Goal: Task Accomplishment & Management: Manage account settings

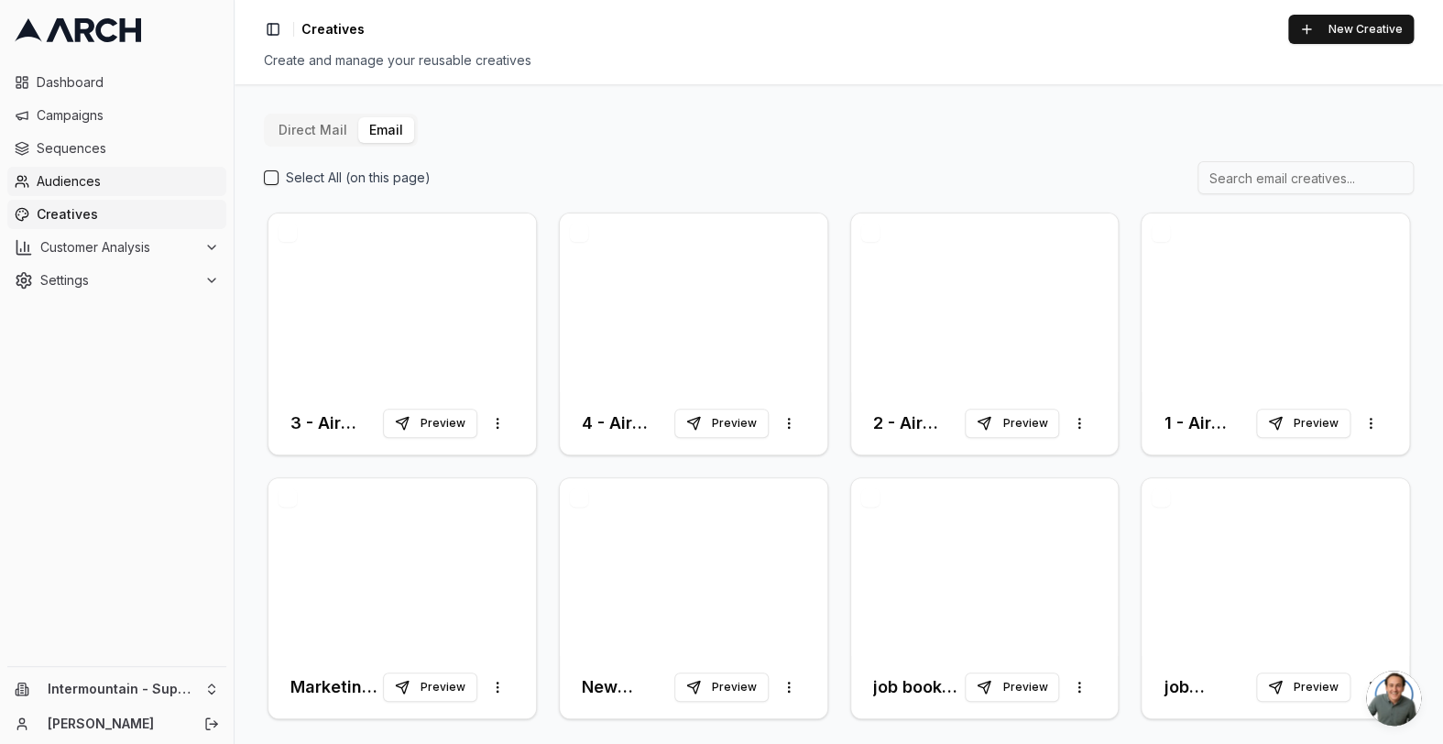
click at [92, 181] on span "Audiences" at bounding box center [128, 181] width 182 height 18
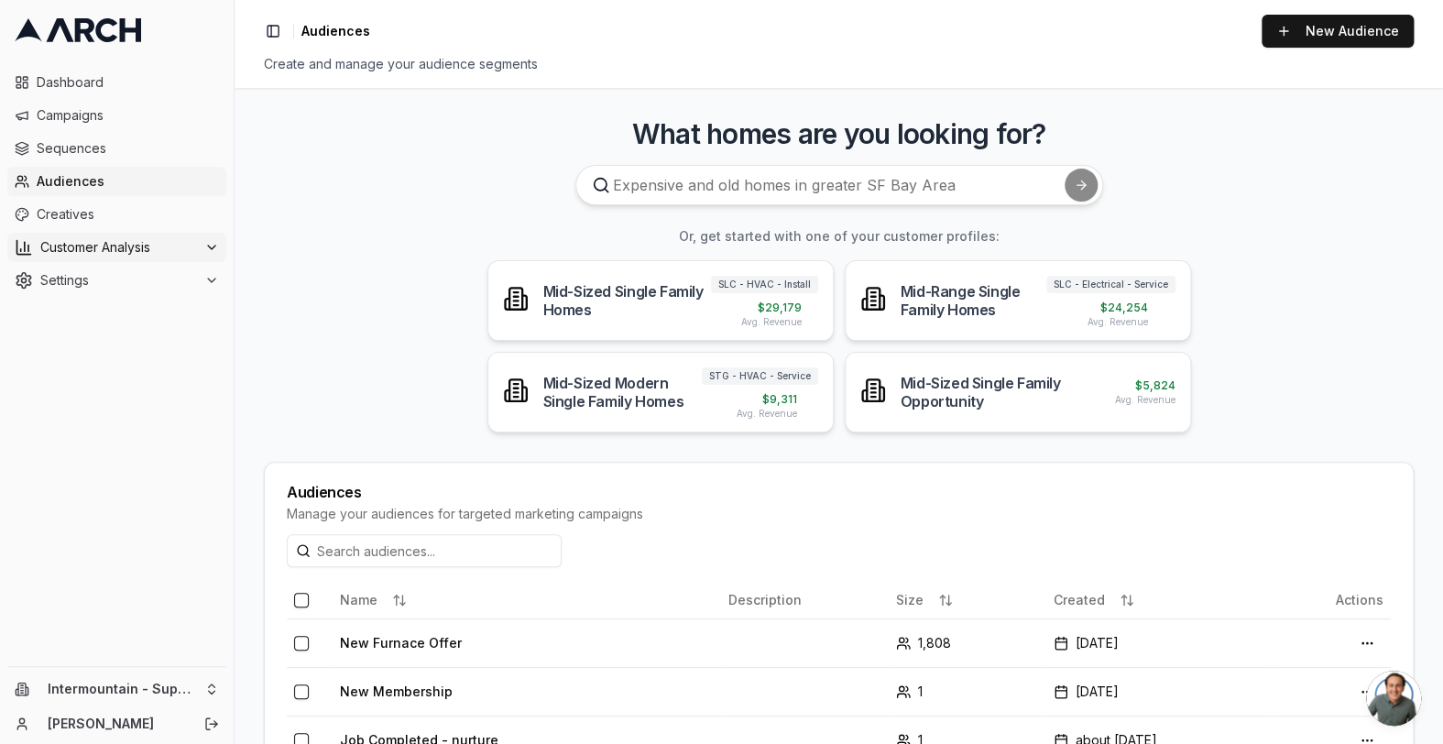
click at [120, 240] on span "Customer Analysis" at bounding box center [118, 247] width 157 height 18
click at [130, 302] on span "Customer Profiles" at bounding box center [120, 306] width 107 height 18
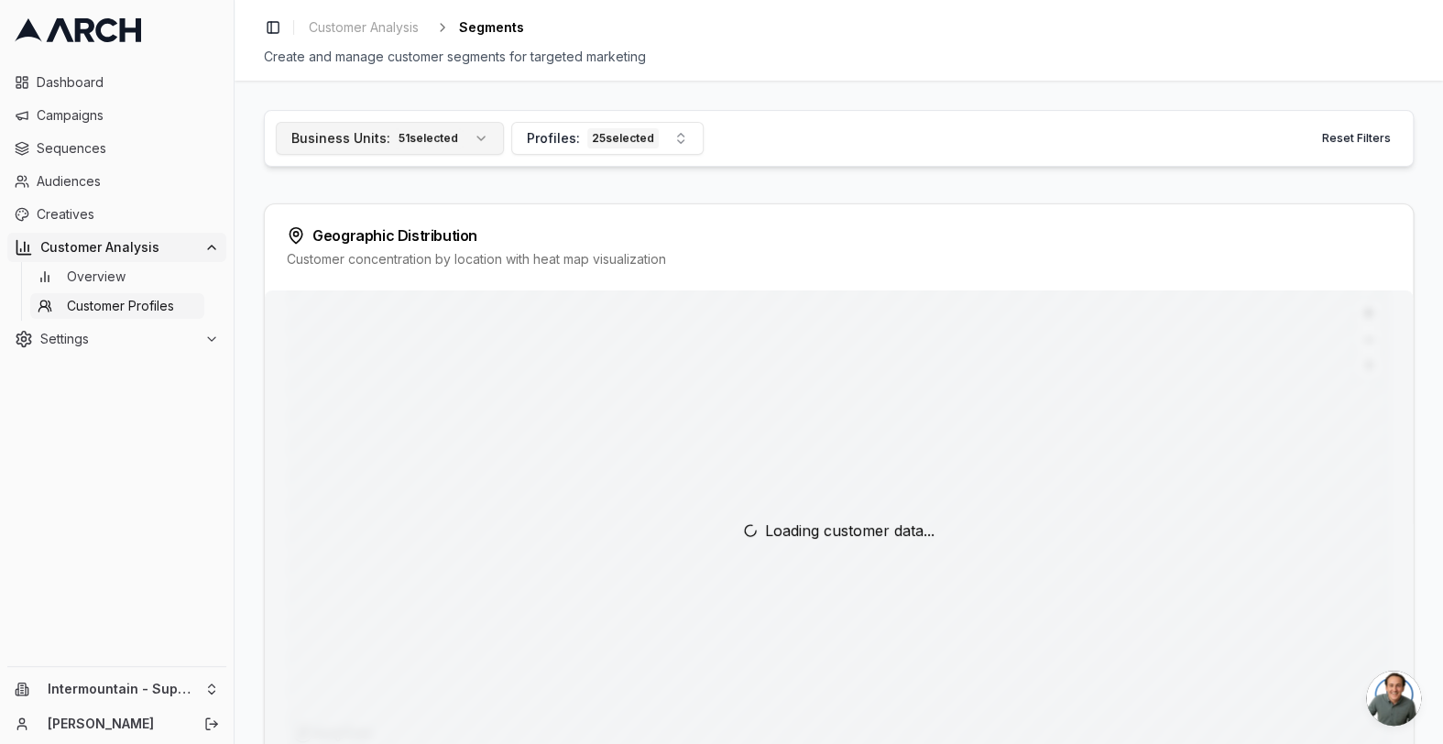
click at [466, 143] on button "Business Units: 51 selected" at bounding box center [390, 138] width 228 height 33
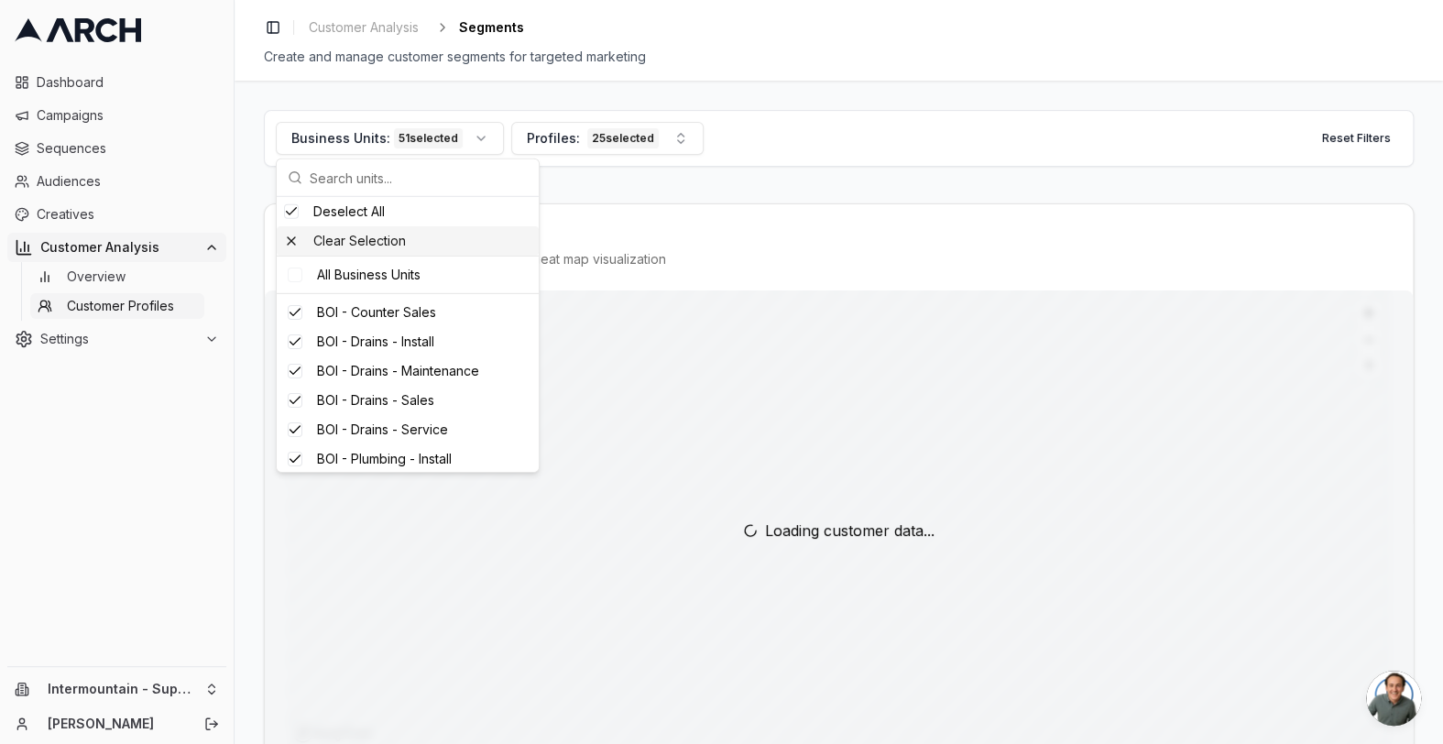
click at [291, 242] on div "Clear Selection" at bounding box center [408, 240] width 262 height 29
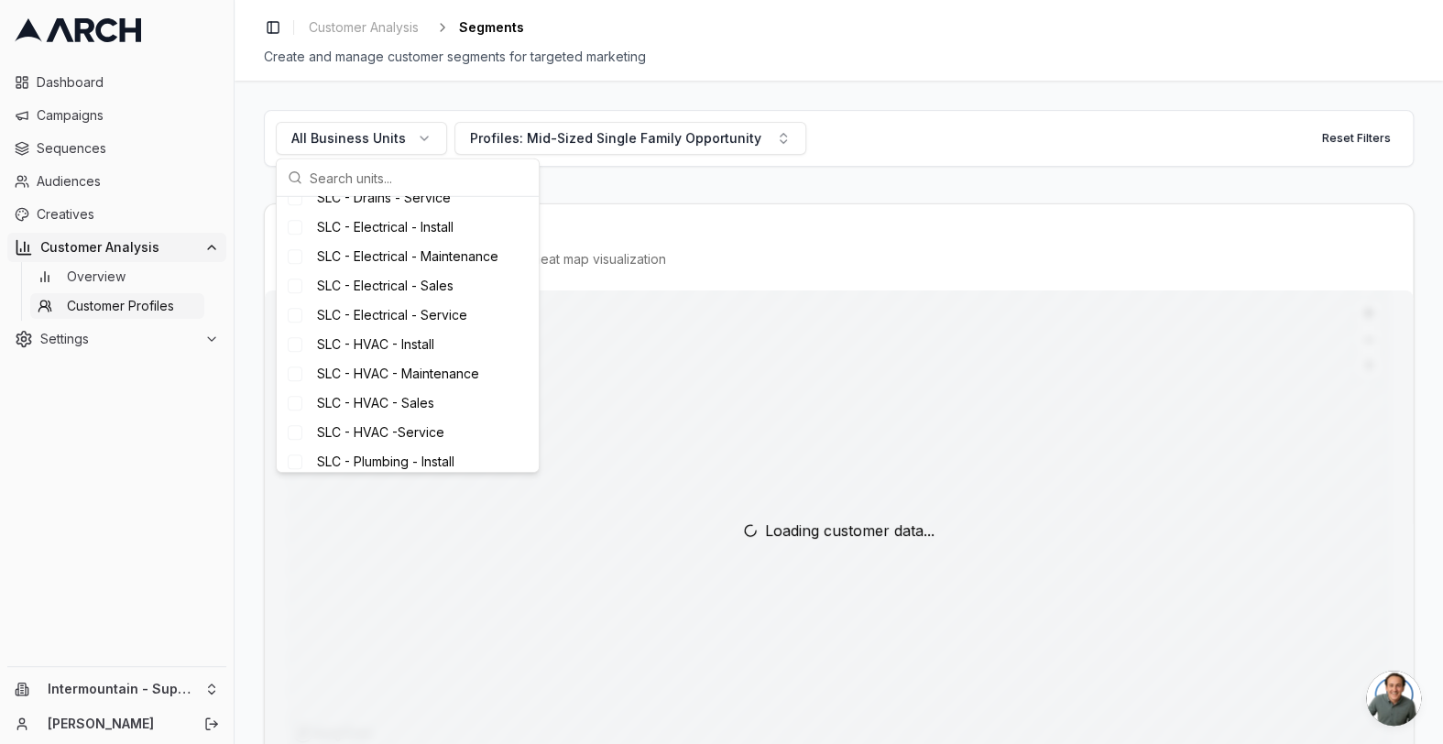
scroll to position [583, 0]
click at [292, 353] on div "Suggestions" at bounding box center [295, 345] width 15 height 15
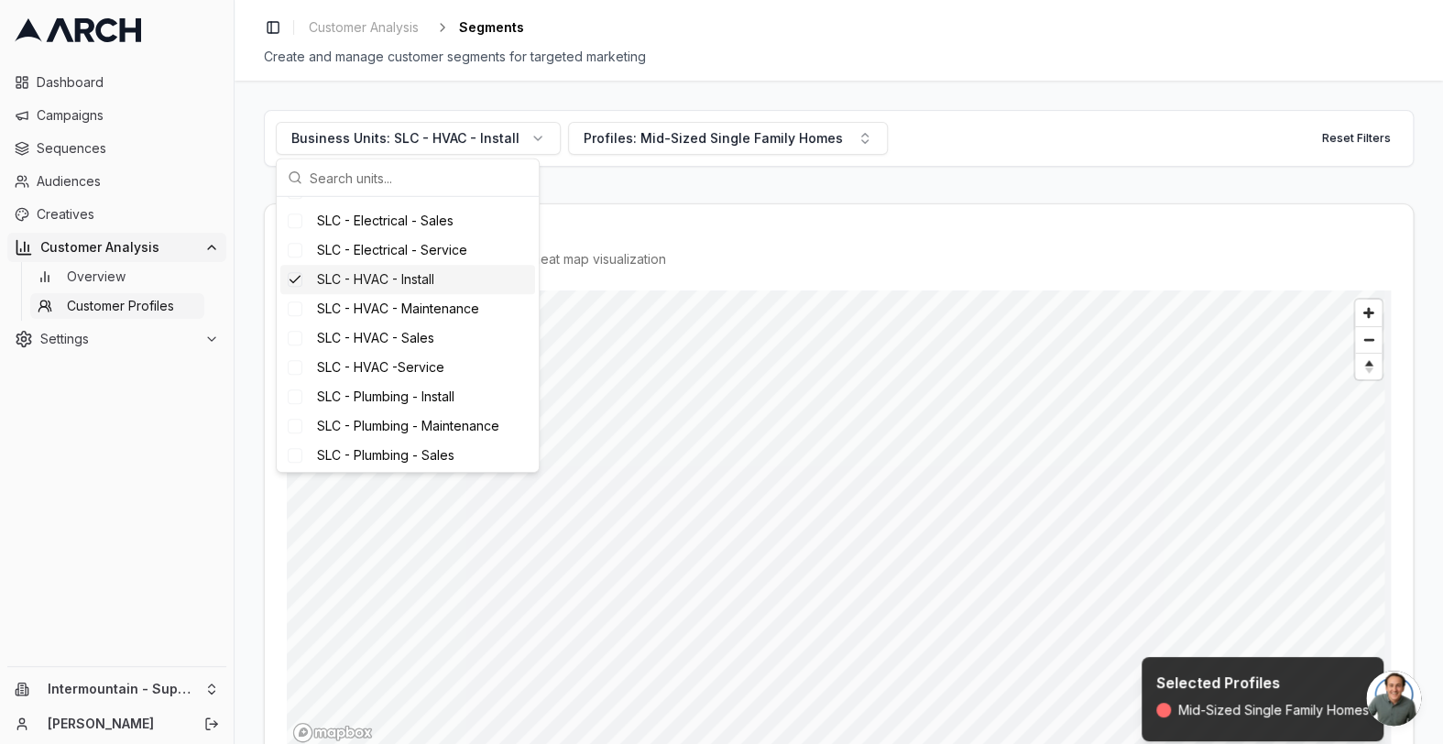
scroll to position [678, 0]
click at [300, 345] on div "Suggestions" at bounding box center [295, 338] width 15 height 15
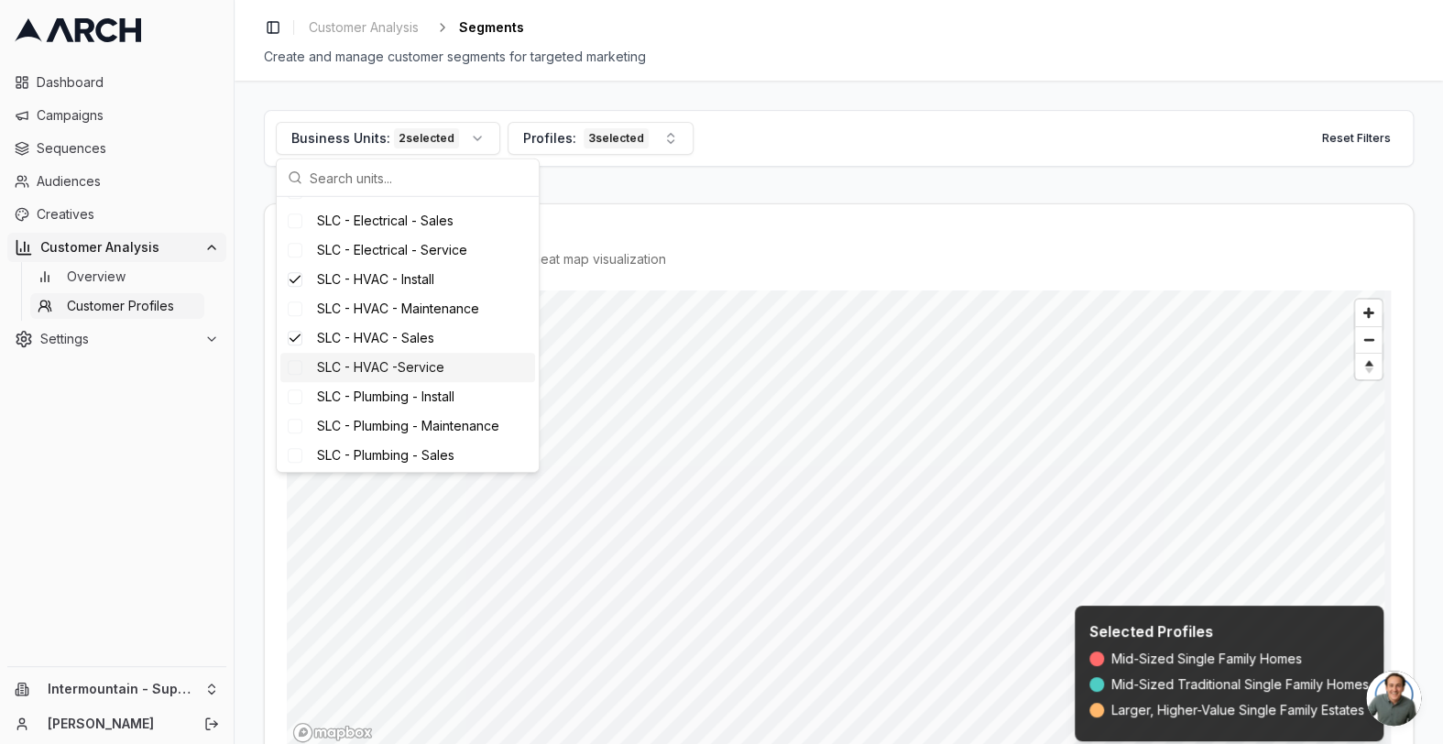
click at [298, 375] on div "Suggestions" at bounding box center [295, 367] width 15 height 15
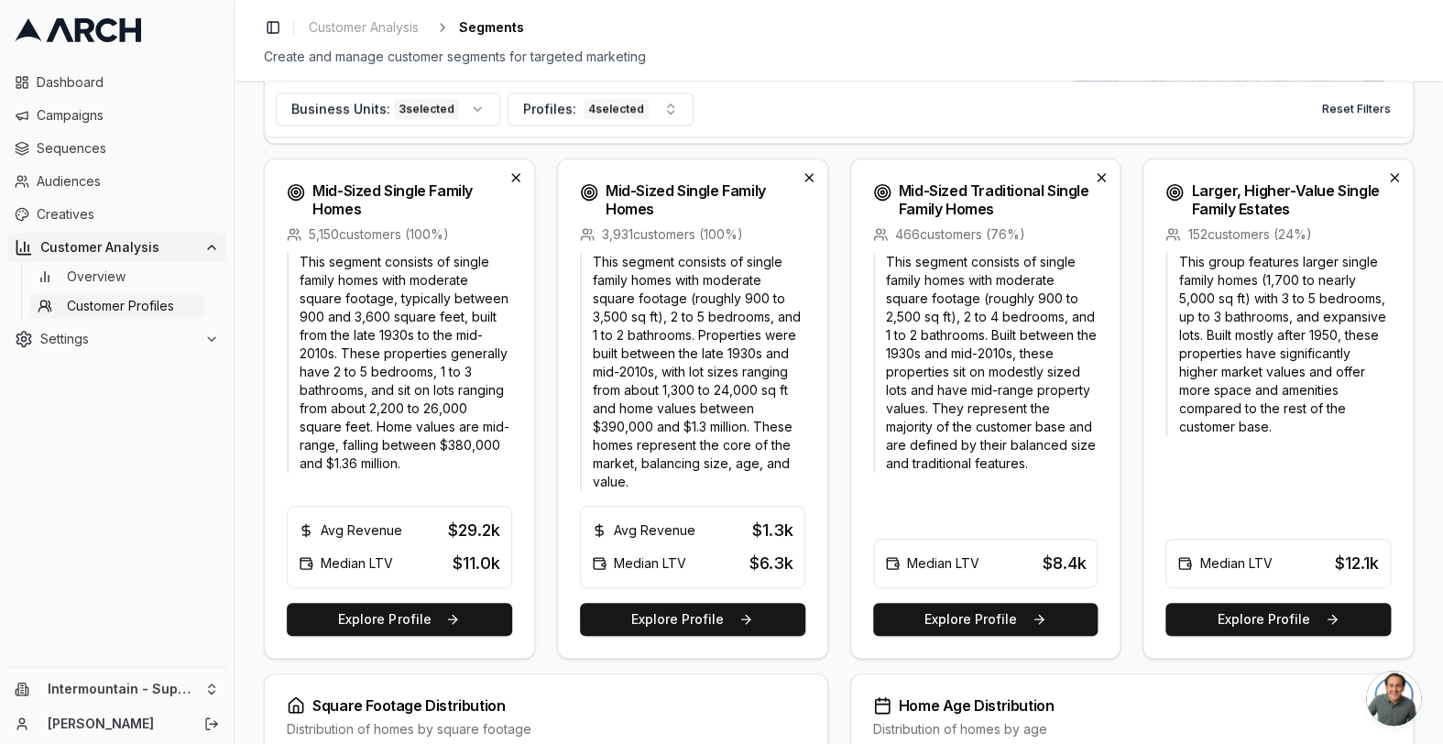
scroll to position [623, 0]
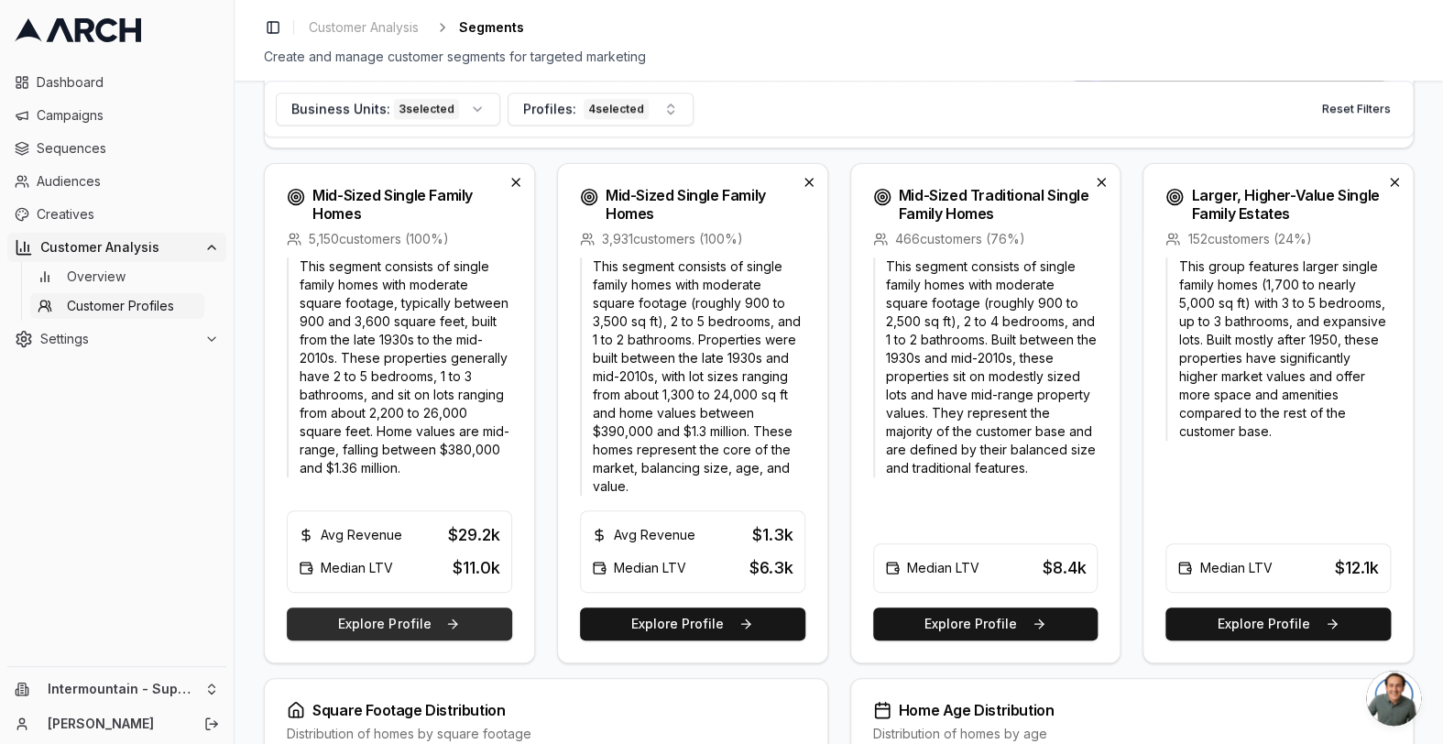
click at [383, 622] on button "Explore Profile" at bounding box center [399, 624] width 225 height 33
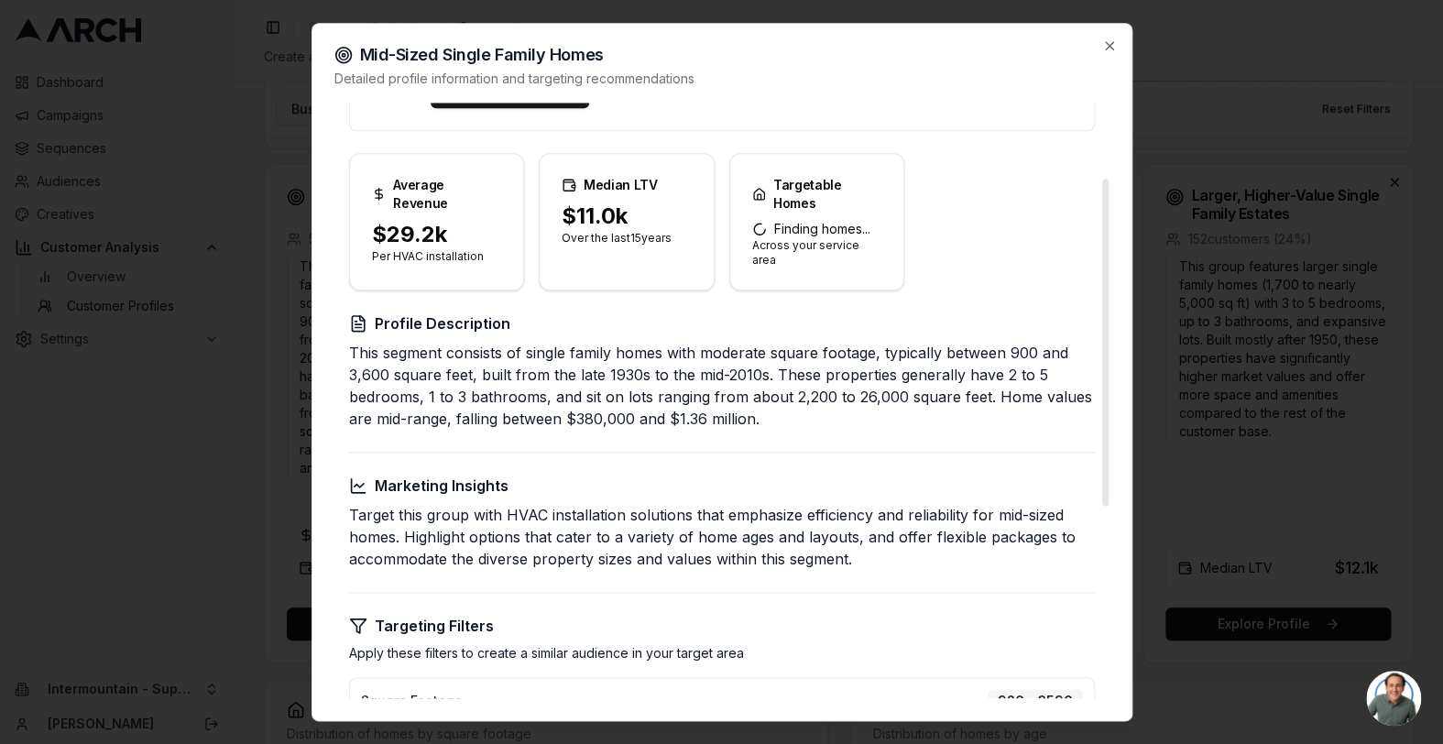
scroll to position [137, 0]
click at [1111, 41] on icon "button" at bounding box center [1109, 45] width 15 height 15
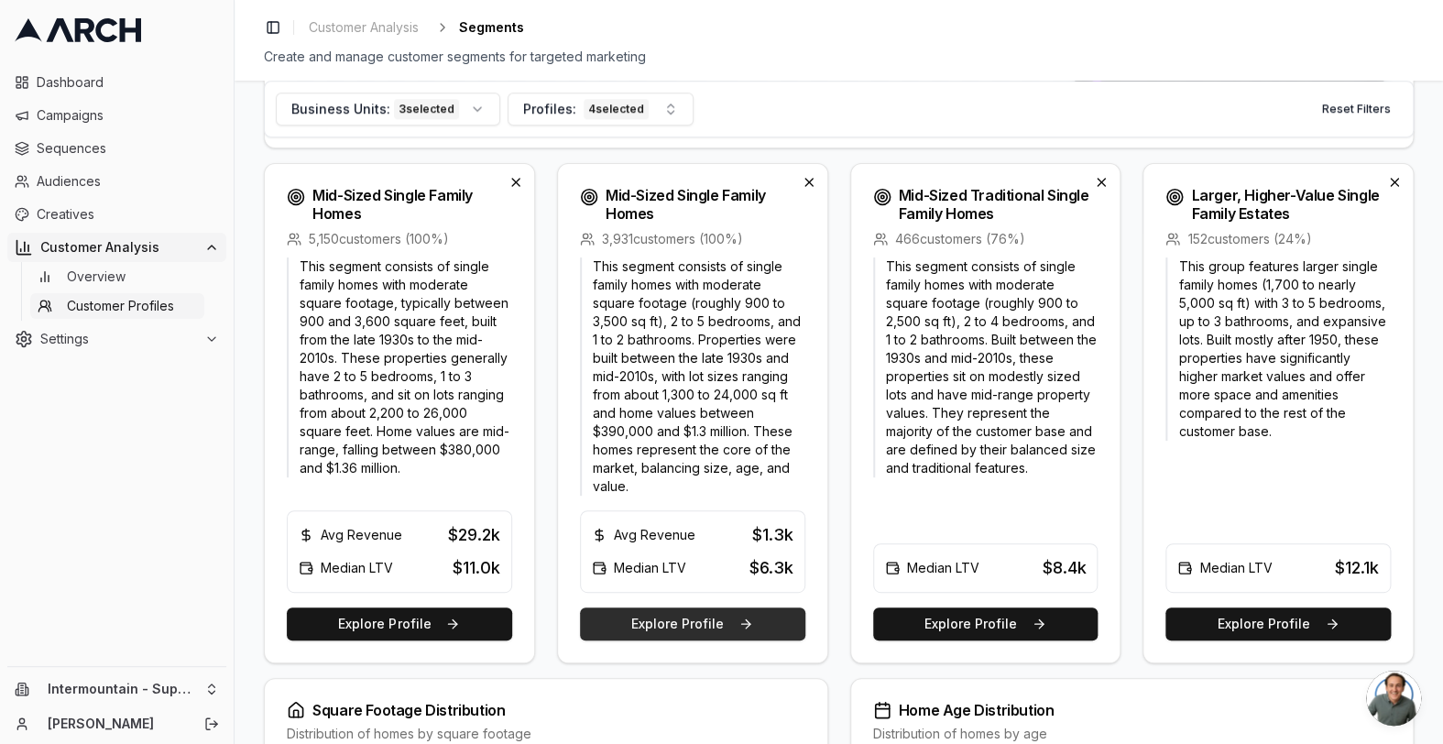
click at [707, 619] on button "Explore Profile" at bounding box center [692, 624] width 225 height 33
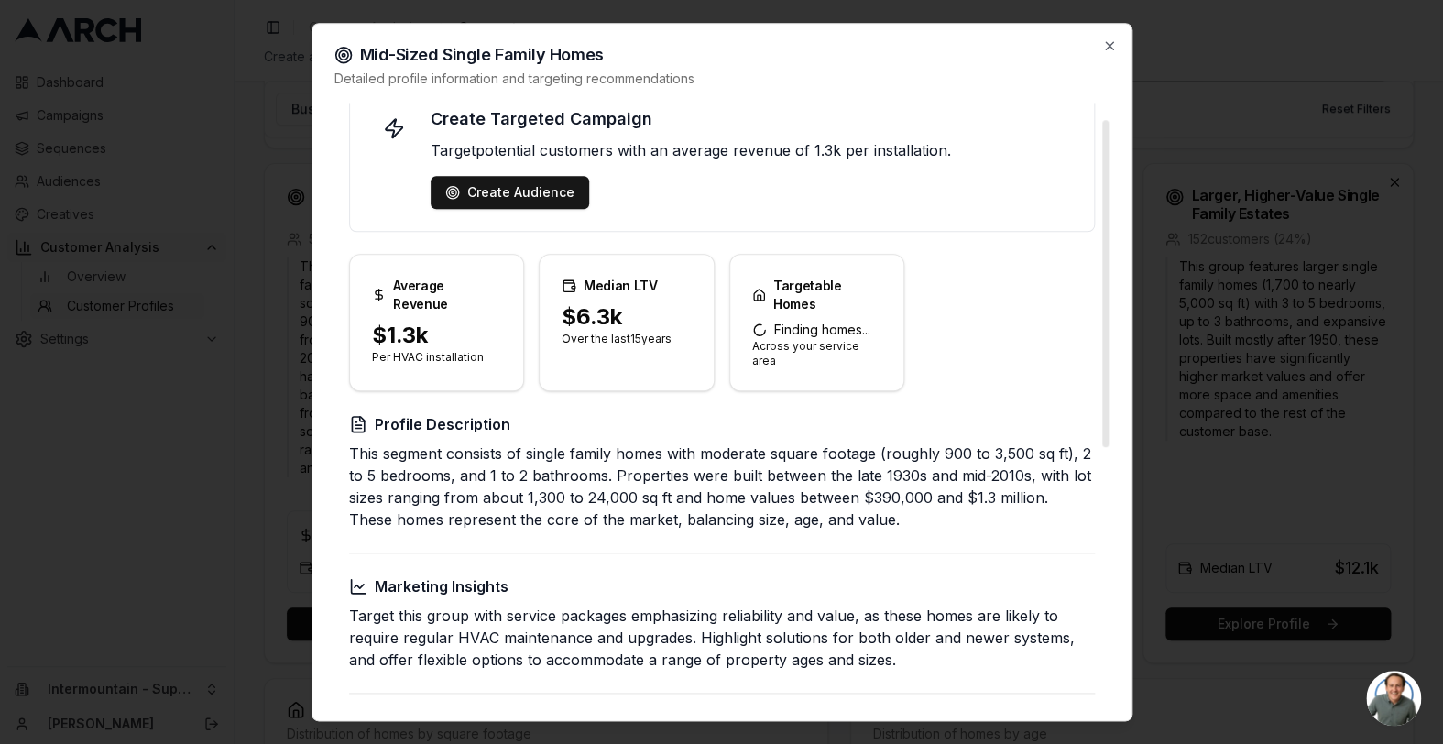
scroll to position [37, 0]
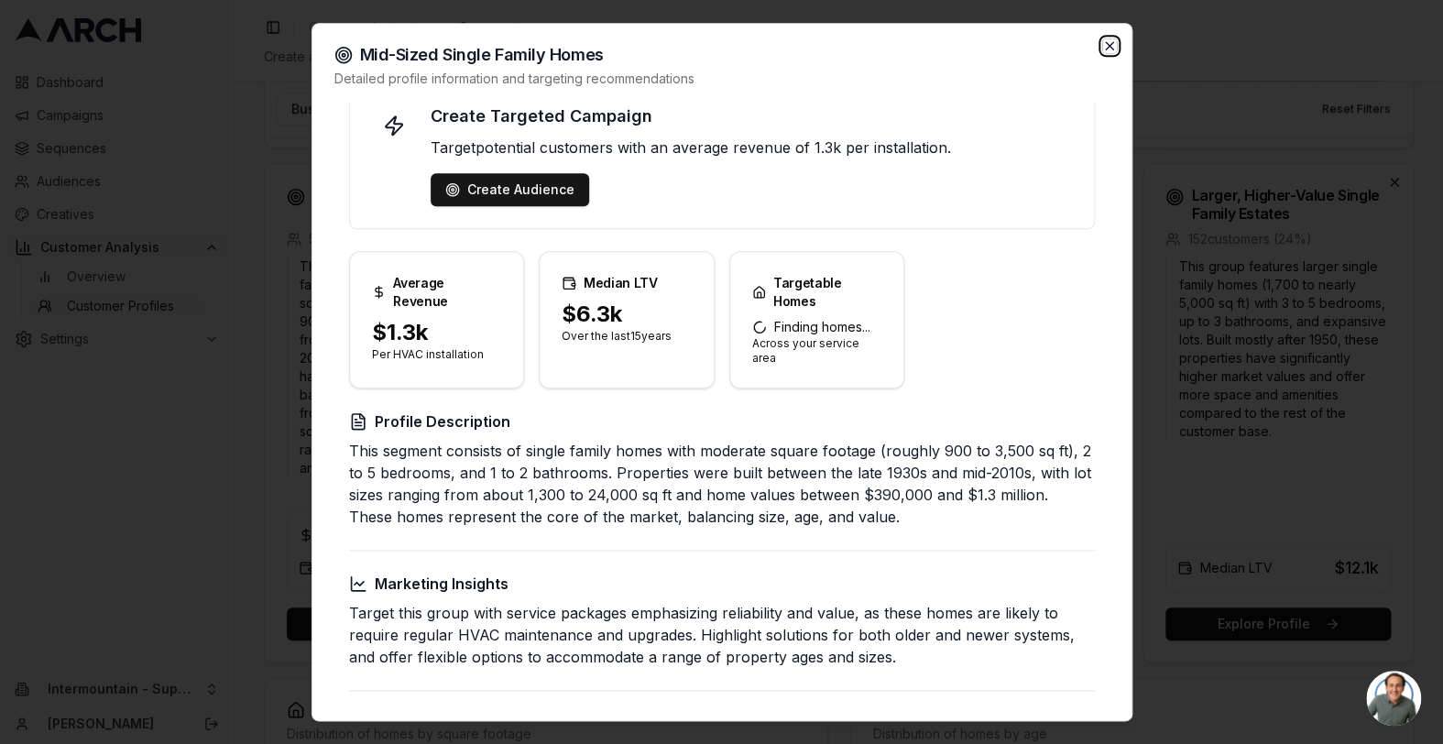
click at [1106, 40] on icon "button" at bounding box center [1109, 45] width 15 height 15
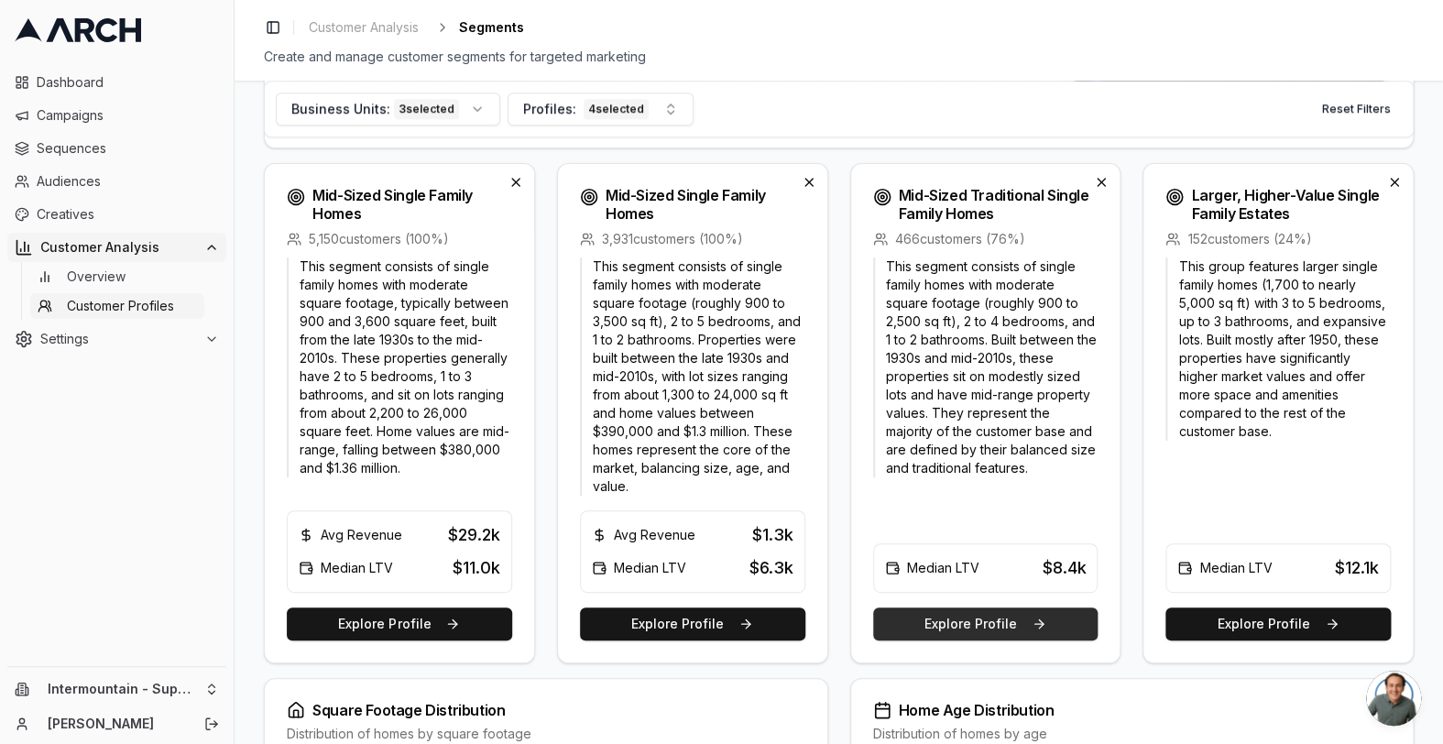
click at [959, 620] on button "Explore Profile" at bounding box center [985, 624] width 225 height 33
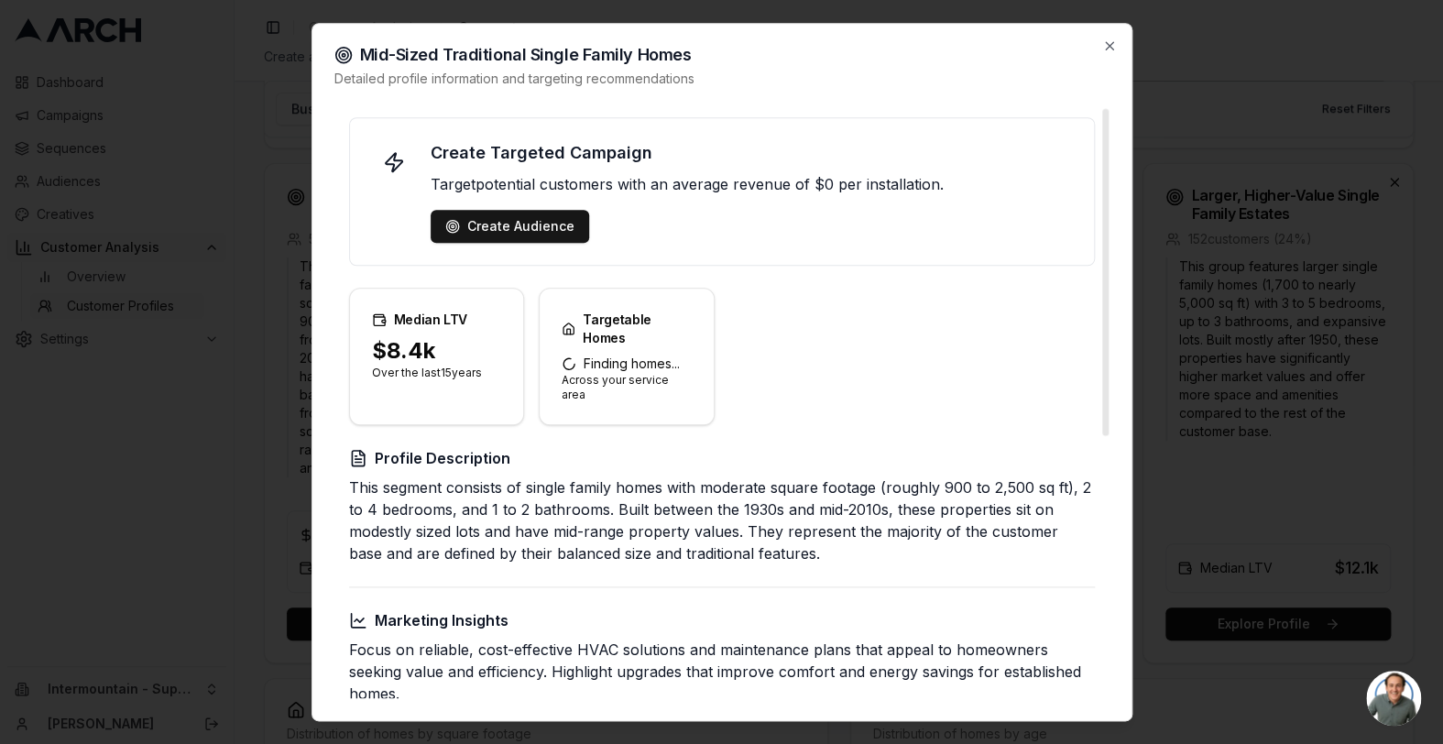
scroll to position [26, 0]
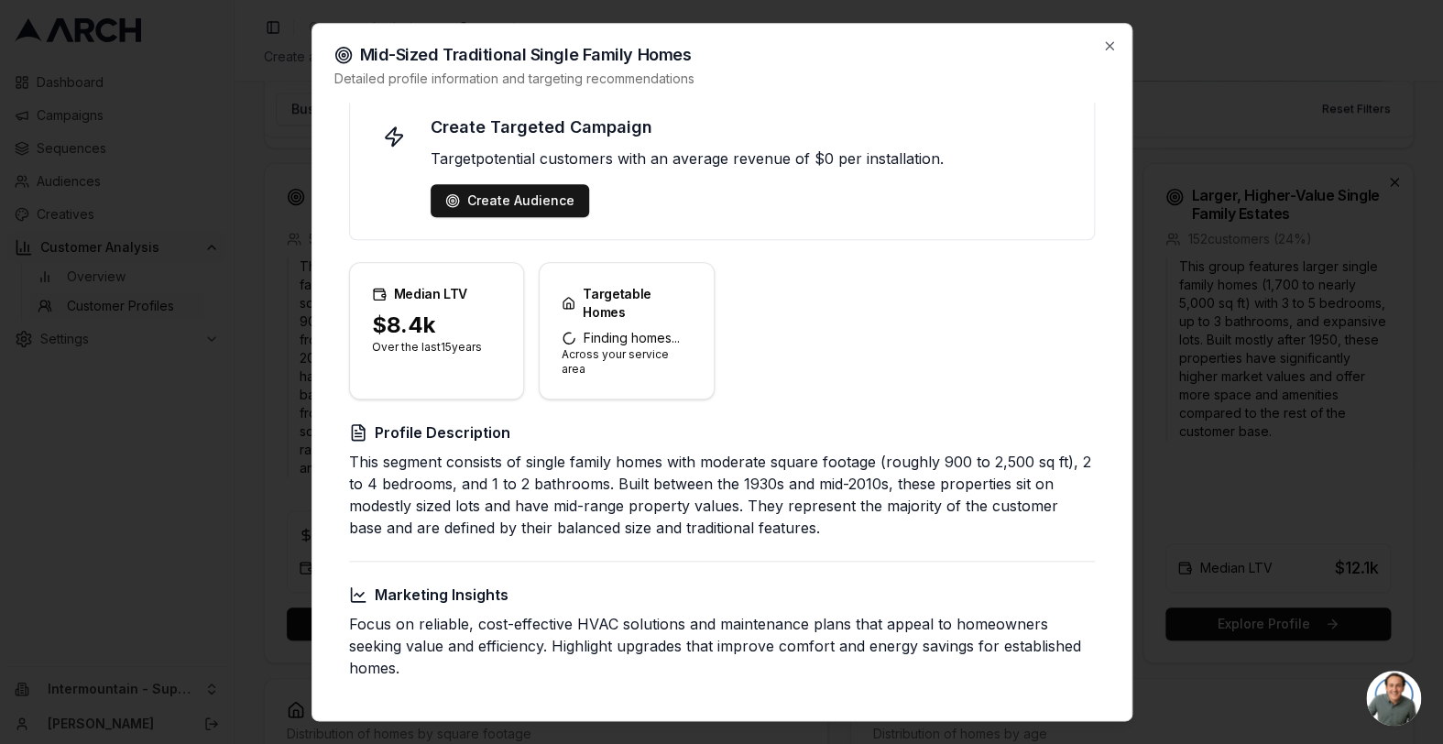
click at [1107, 30] on div "Mid-Sized Traditional Single Family Homes Detailed profile information and targ…" at bounding box center [722, 372] width 821 height 698
click at [1107, 51] on icon "button" at bounding box center [1109, 45] width 15 height 15
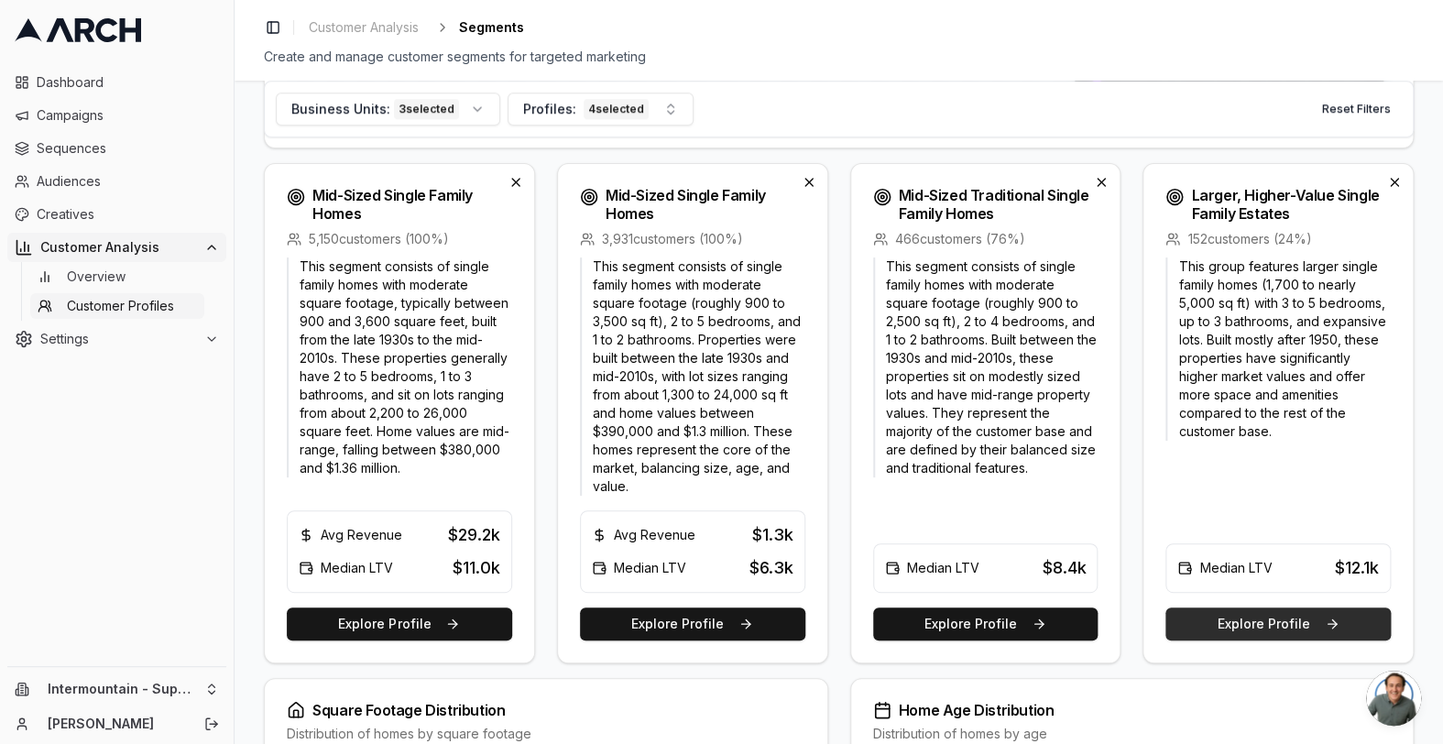
click at [1226, 625] on button "Explore Profile" at bounding box center [1278, 624] width 225 height 33
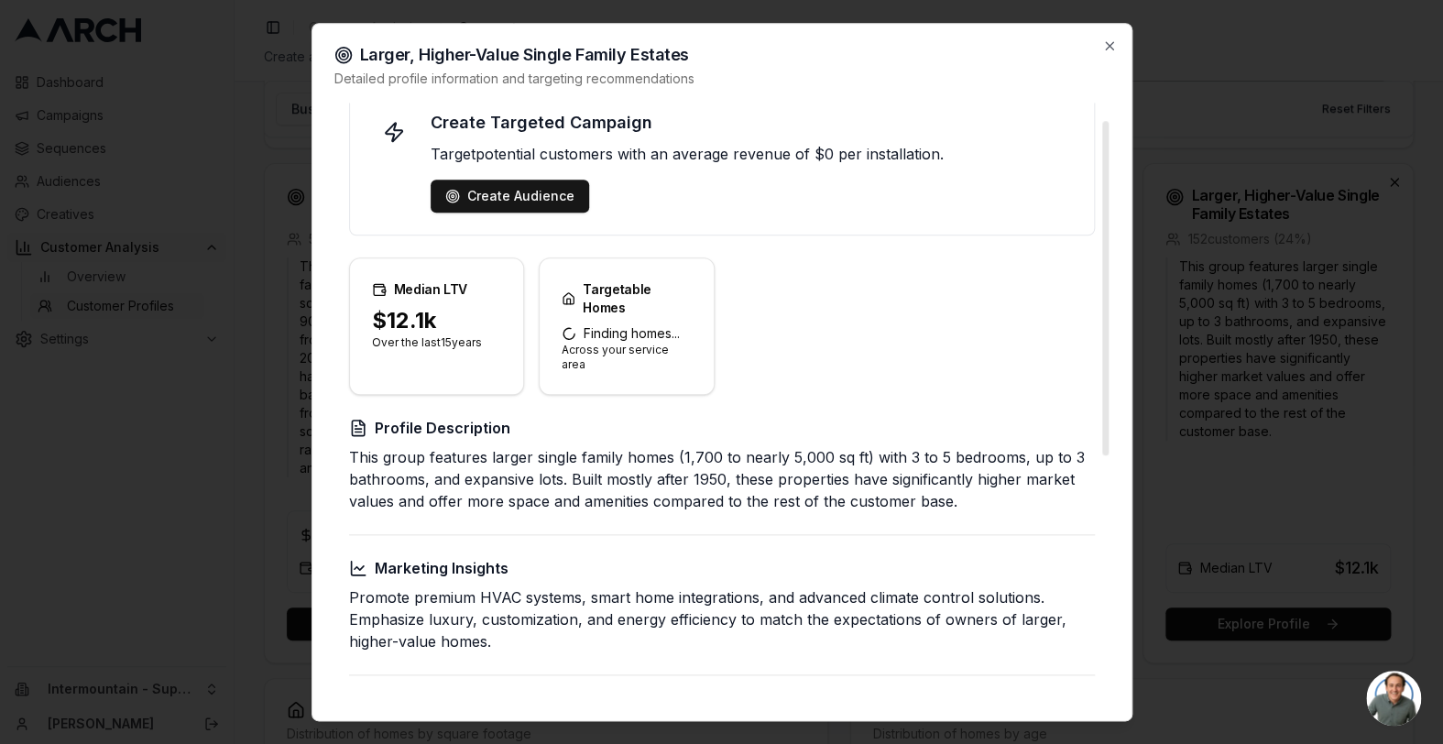
scroll to position [0, 0]
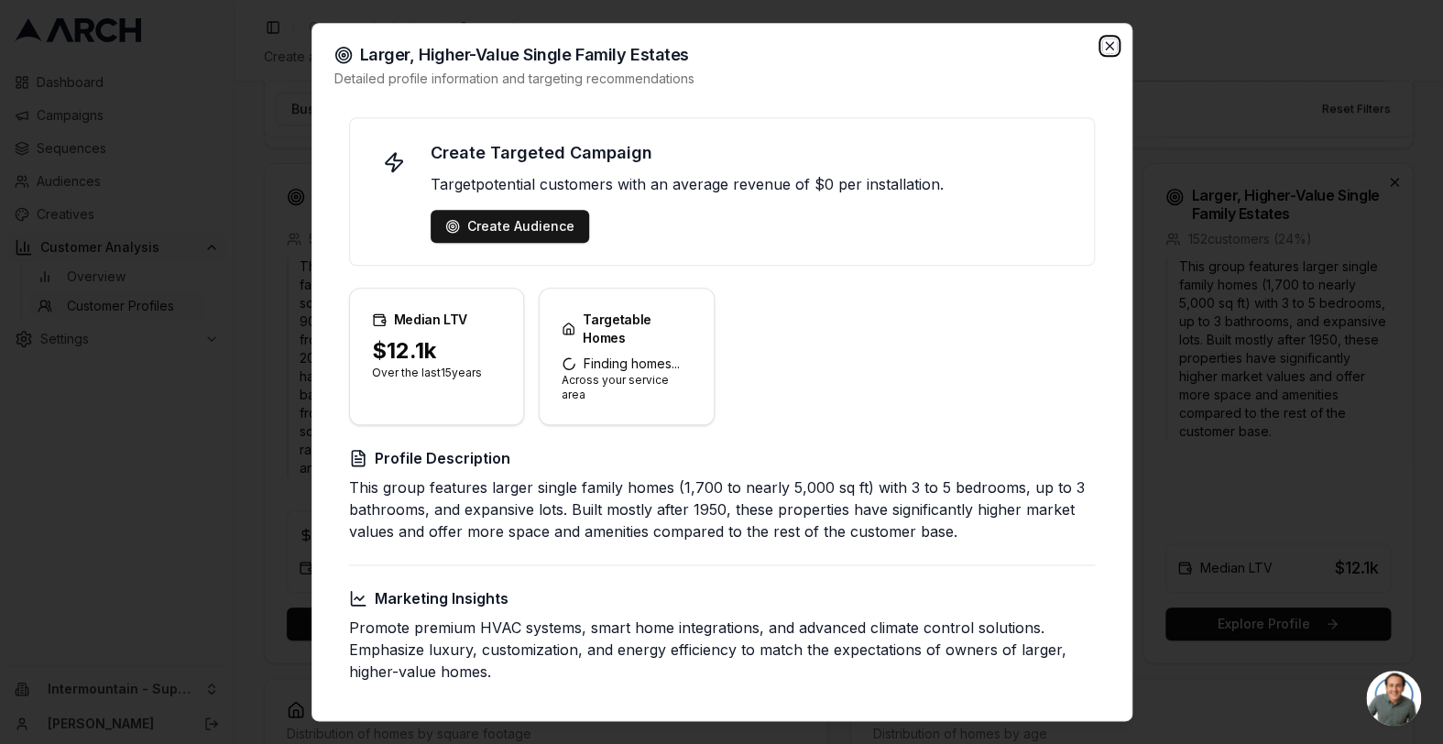
click at [1108, 46] on icon "button" at bounding box center [1109, 45] width 15 height 15
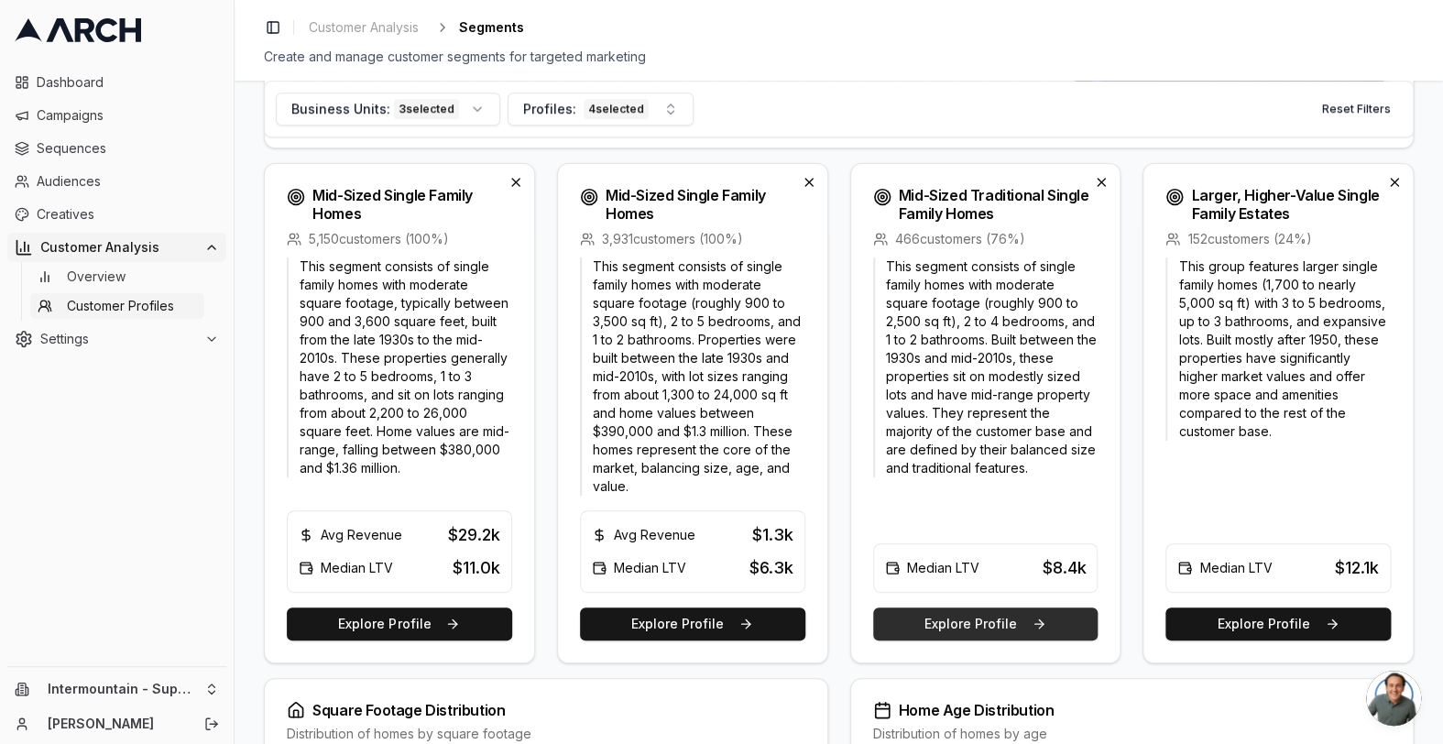
click at [1036, 621] on button "Explore Profile" at bounding box center [985, 624] width 225 height 33
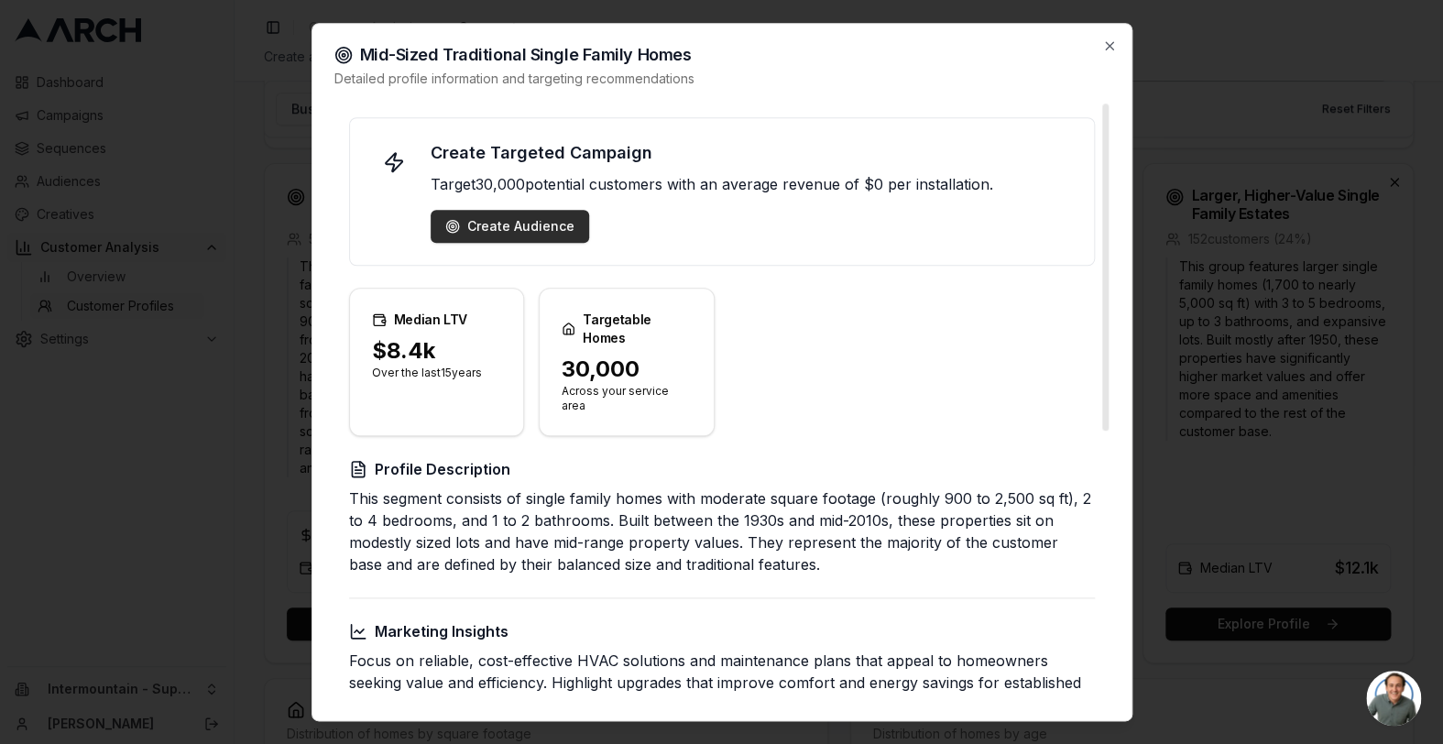
click at [548, 228] on div "Create Audience" at bounding box center [509, 226] width 129 height 18
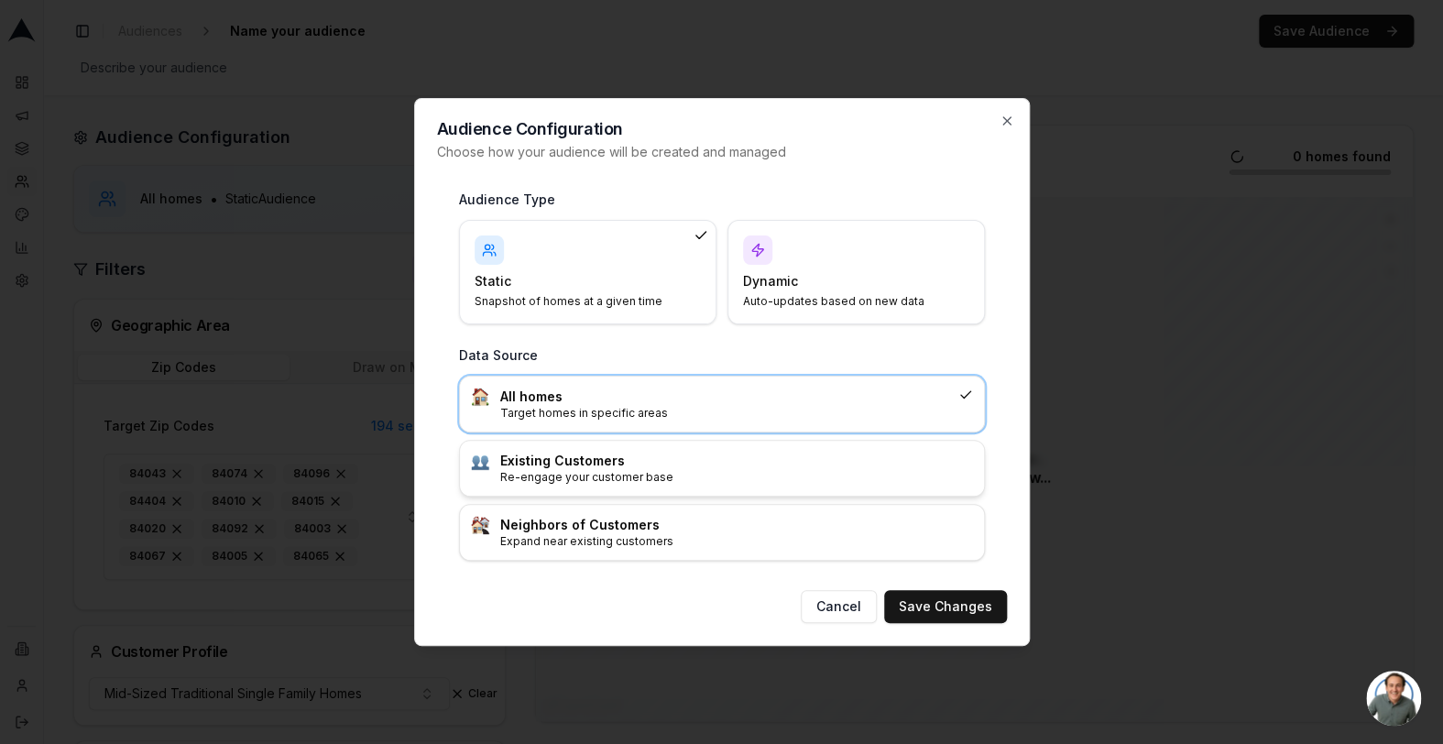
click at [715, 476] on p "Re-engage your customer base" at bounding box center [736, 477] width 473 height 15
click at [924, 608] on button "Save Changes" at bounding box center [945, 606] width 123 height 33
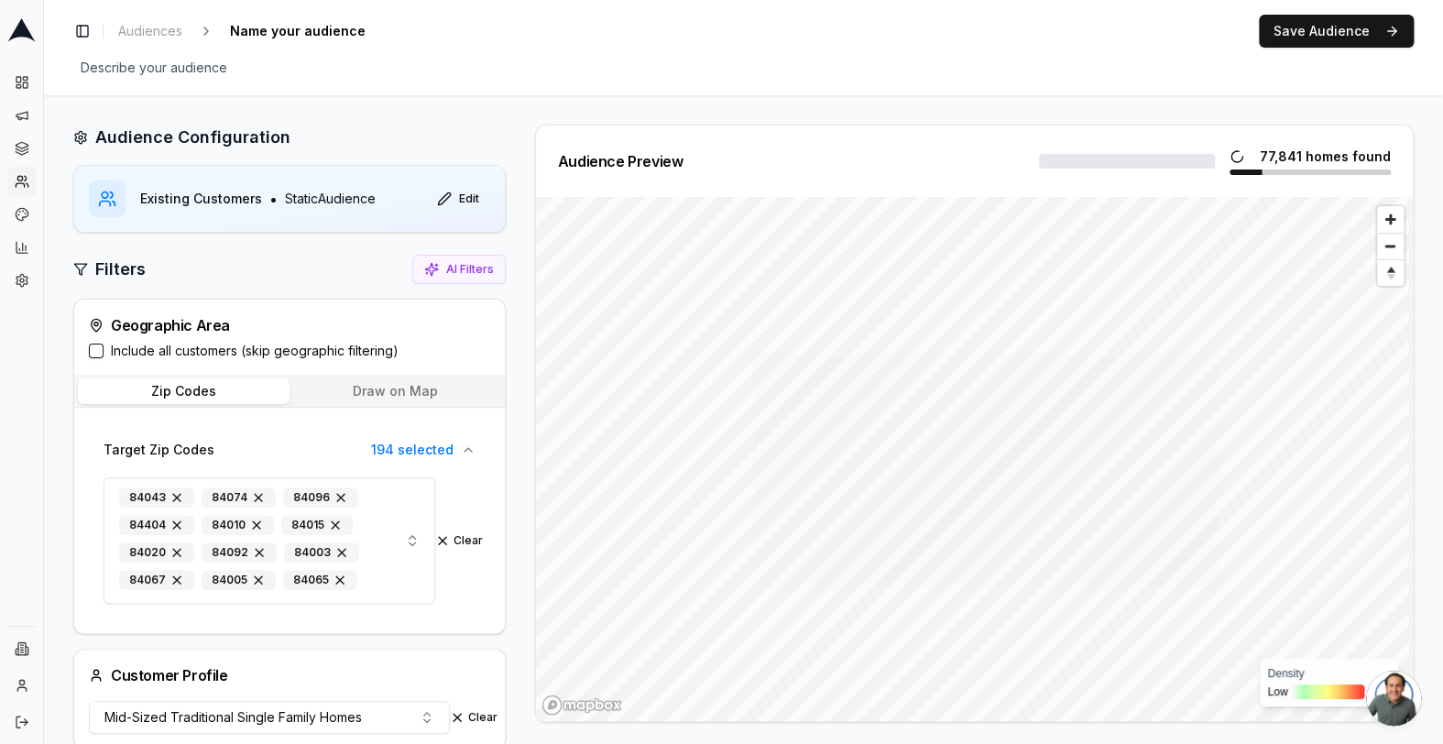
click at [99, 352] on button "Include all customers (skip geographic filtering)" at bounding box center [96, 351] width 15 height 15
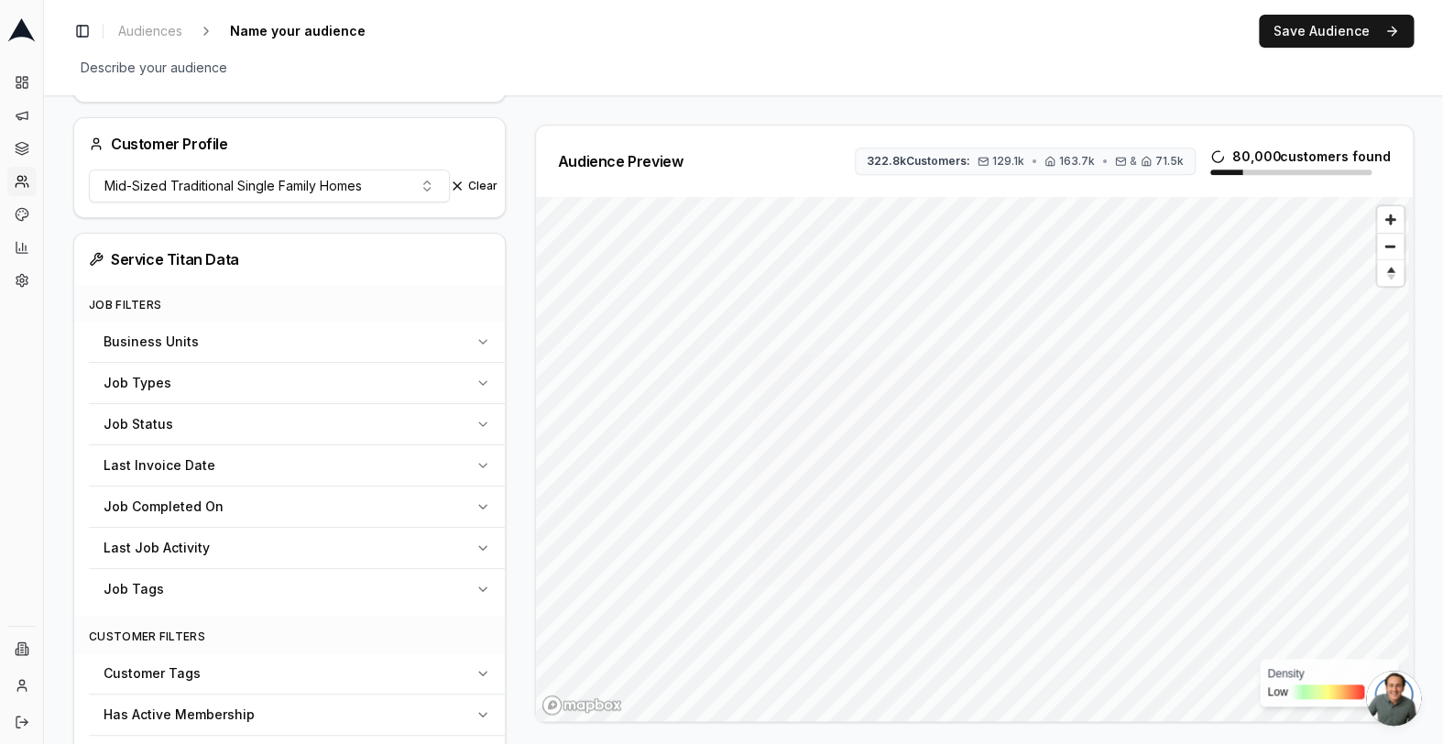
scroll to position [444, 0]
click at [397, 352] on button "Business Units" at bounding box center [297, 339] width 416 height 40
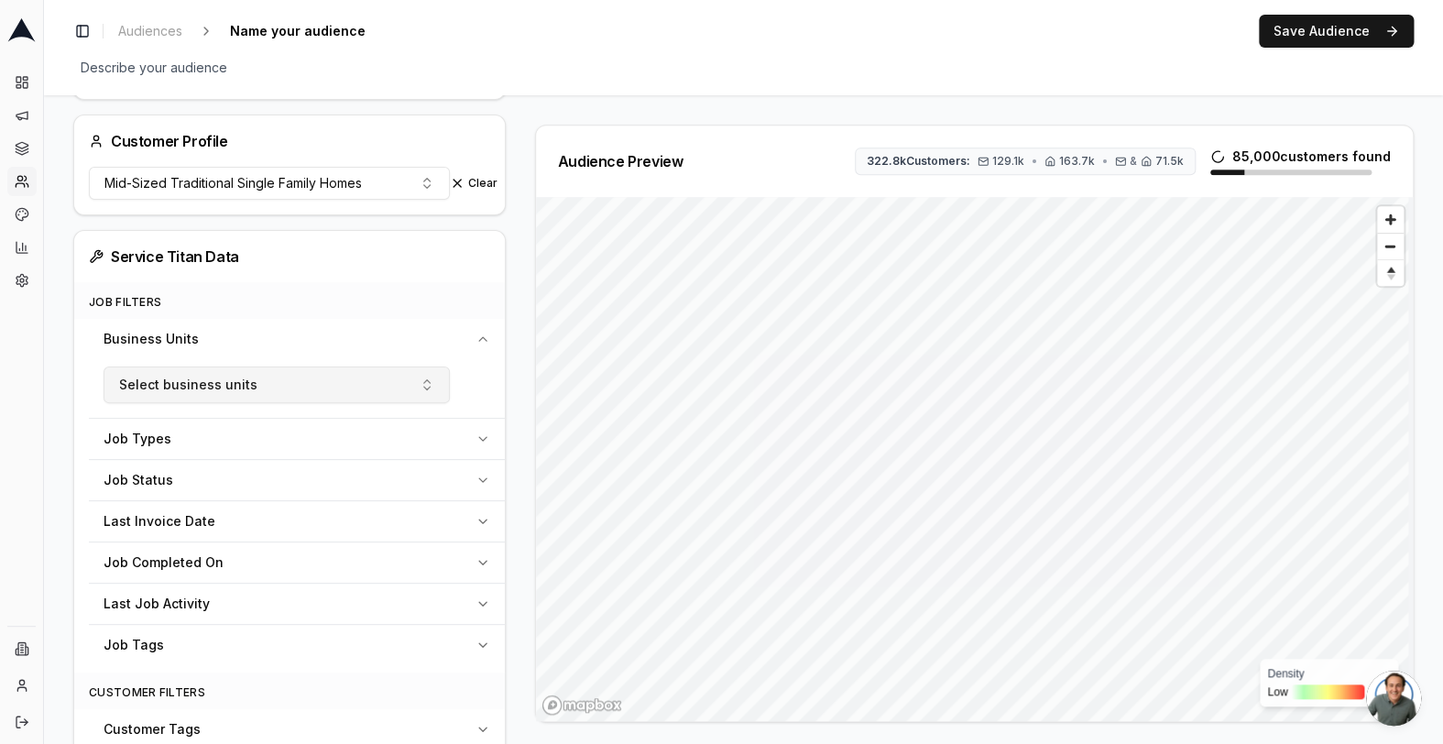
click at [351, 388] on button "Select business units" at bounding box center [277, 385] width 346 height 37
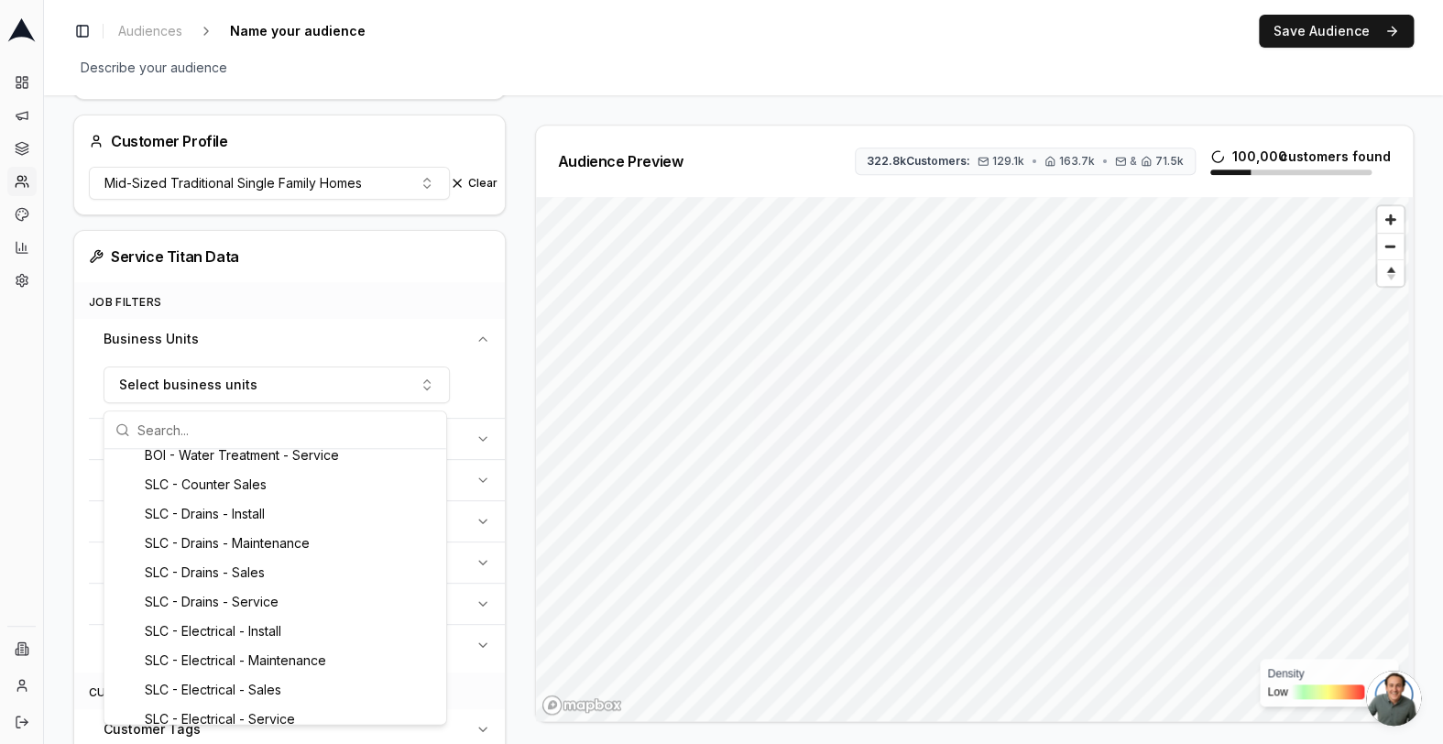
scroll to position [365, 0]
click at [208, 488] on div "SLC - Counter Sales" at bounding box center [275, 483] width 334 height 29
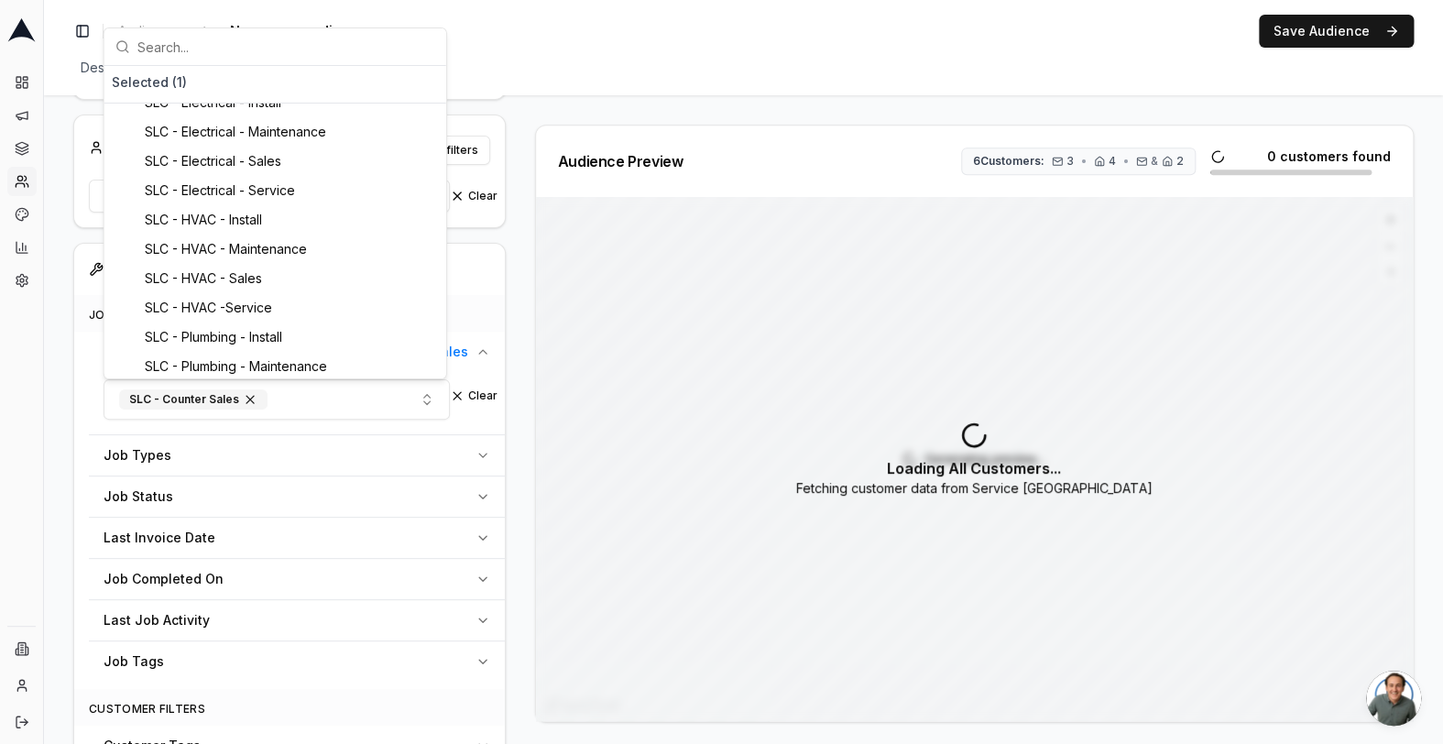
scroll to position [536, 0]
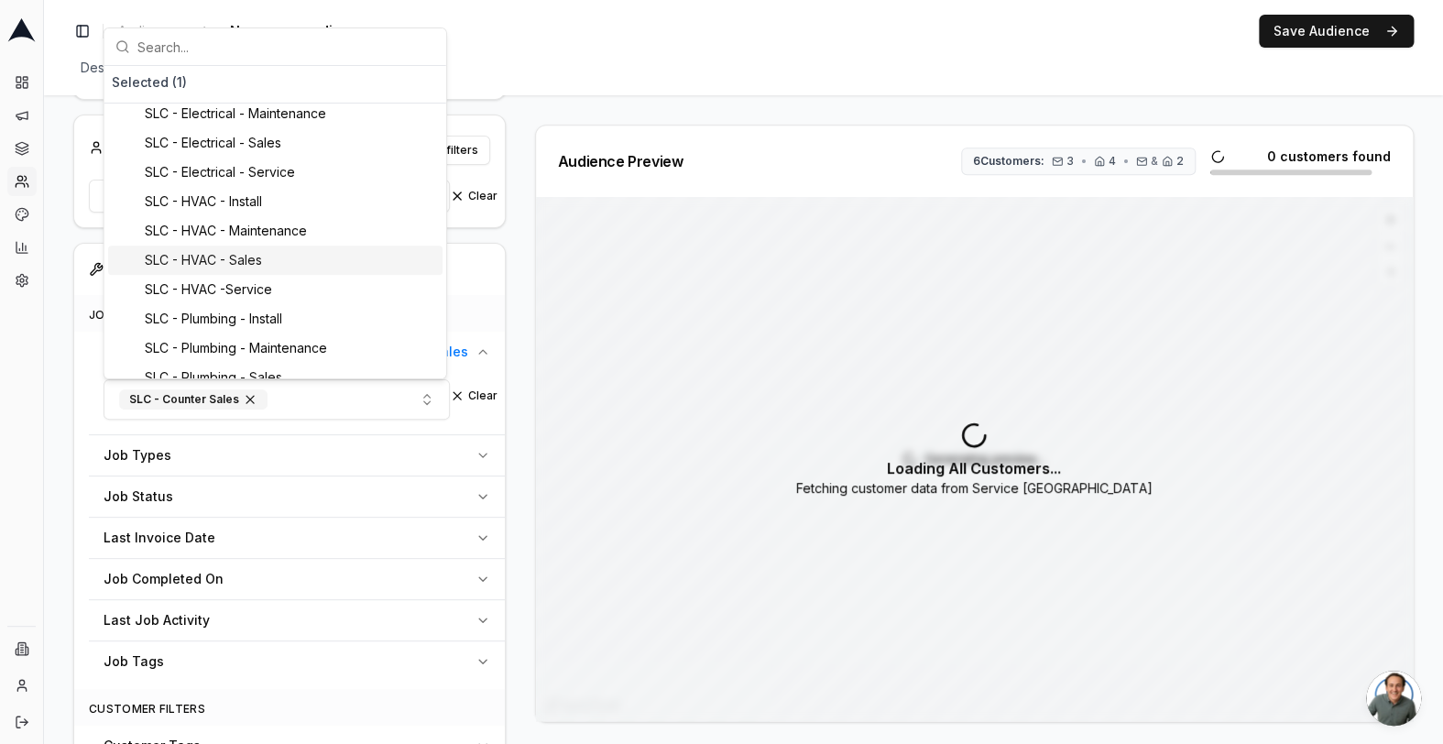
click at [463, 241] on div "Filters AI Filters Customer Selection Include all customers (skip geographic fi…" at bounding box center [289, 512] width 433 height 1405
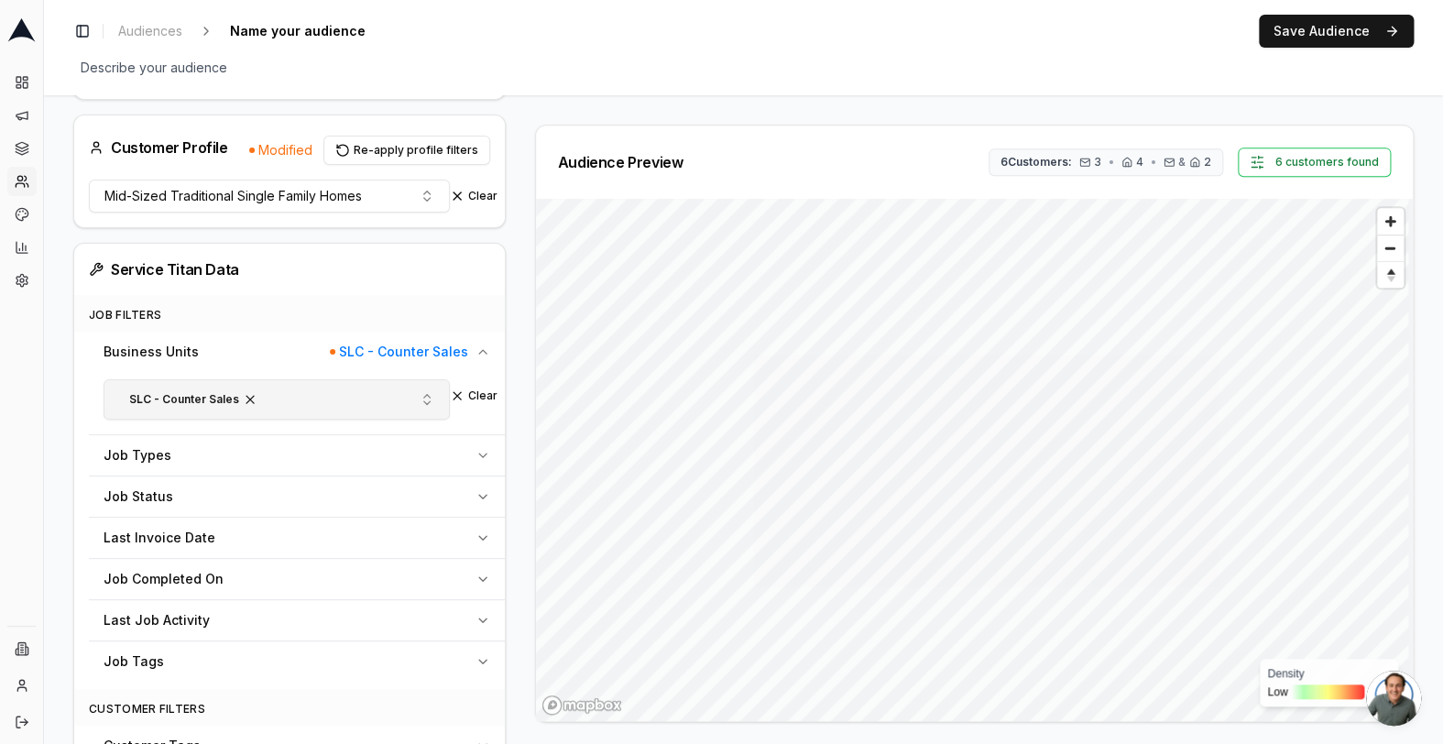
click at [250, 403] on span "button" at bounding box center [250, 399] width 15 height 15
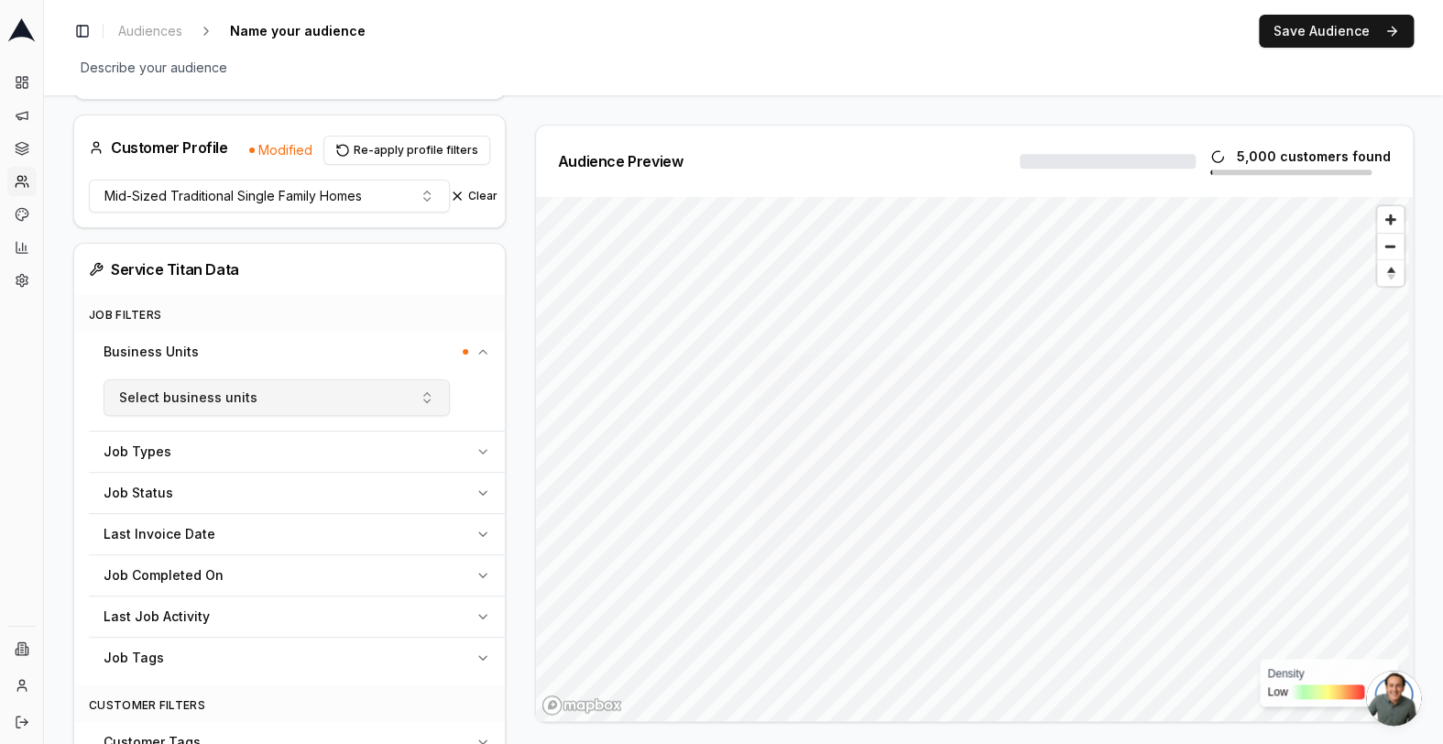
click at [477, 354] on icon "button" at bounding box center [483, 352] width 15 height 15
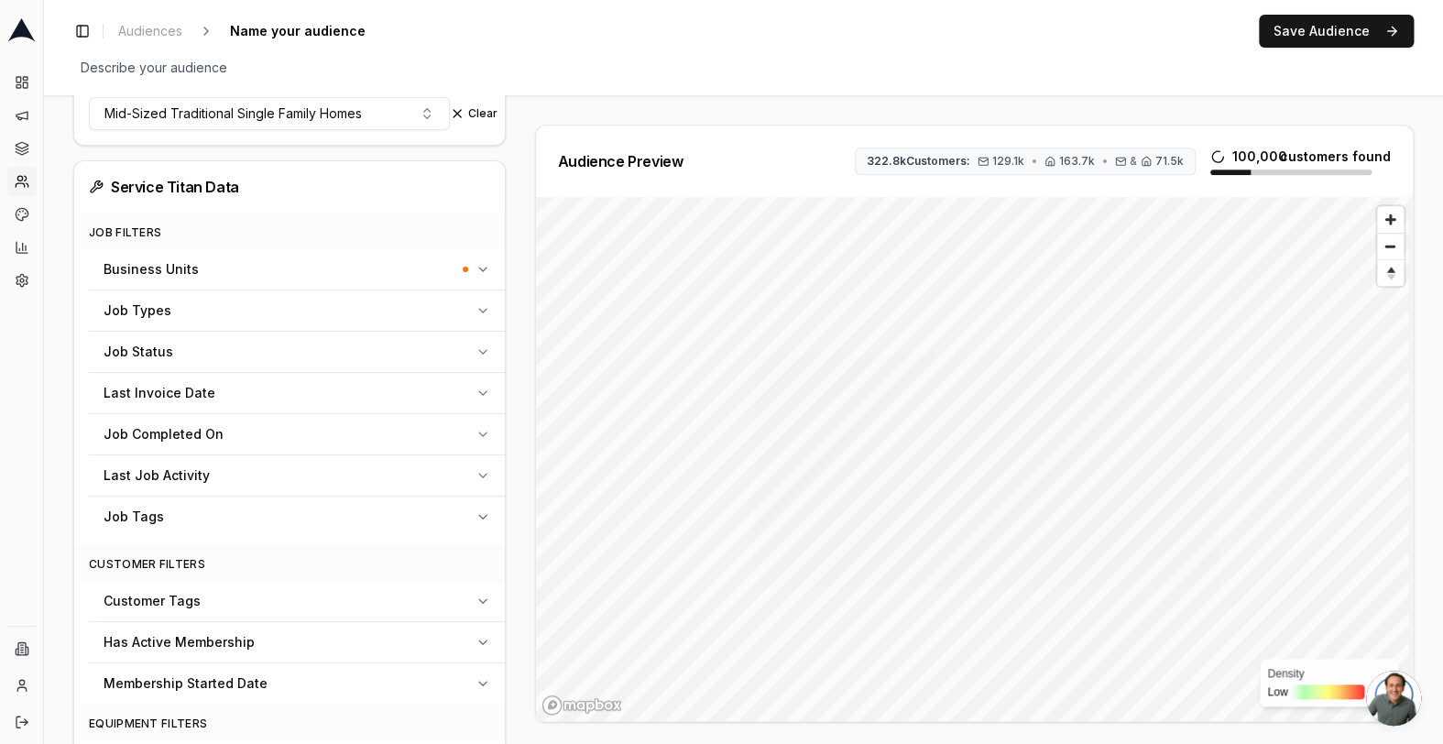
scroll to position [532, 0]
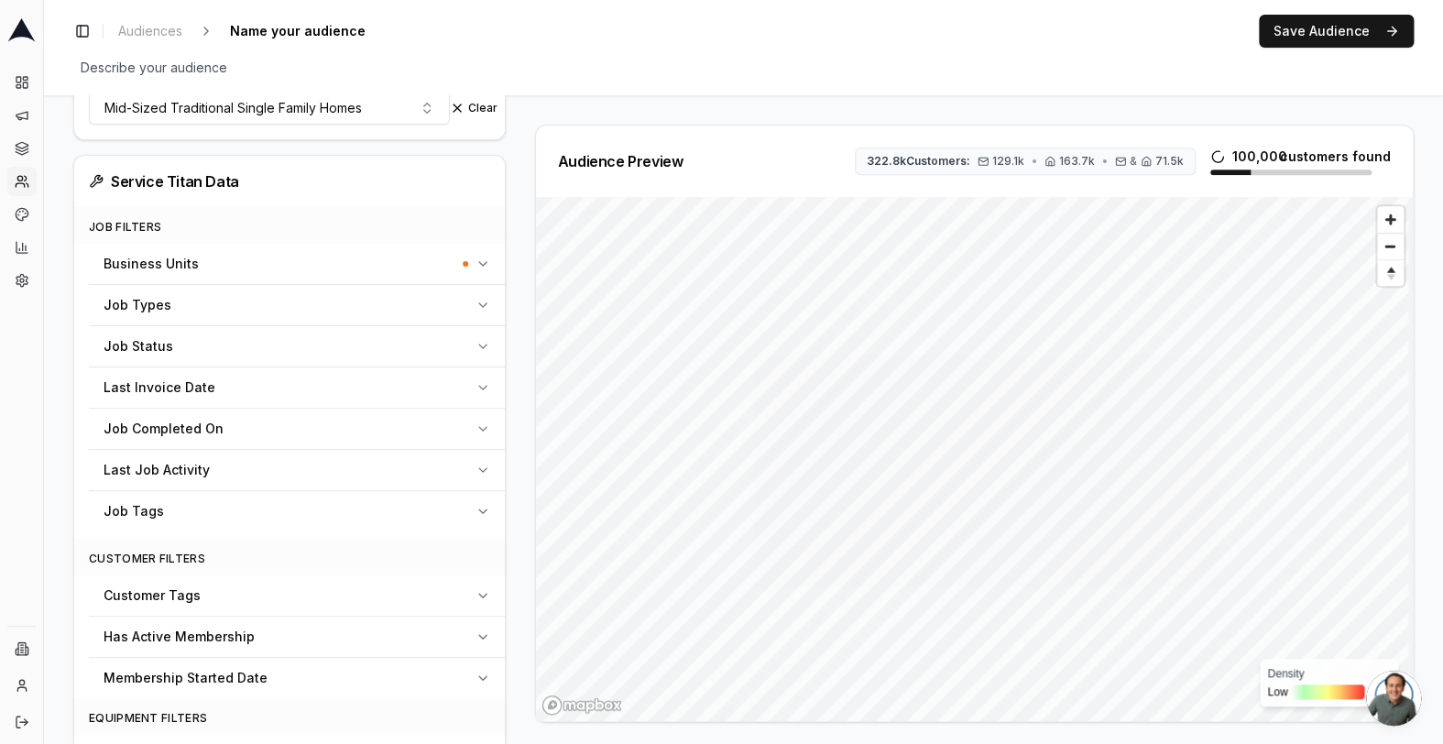
click at [450, 279] on button "Business Units" at bounding box center [297, 264] width 416 height 40
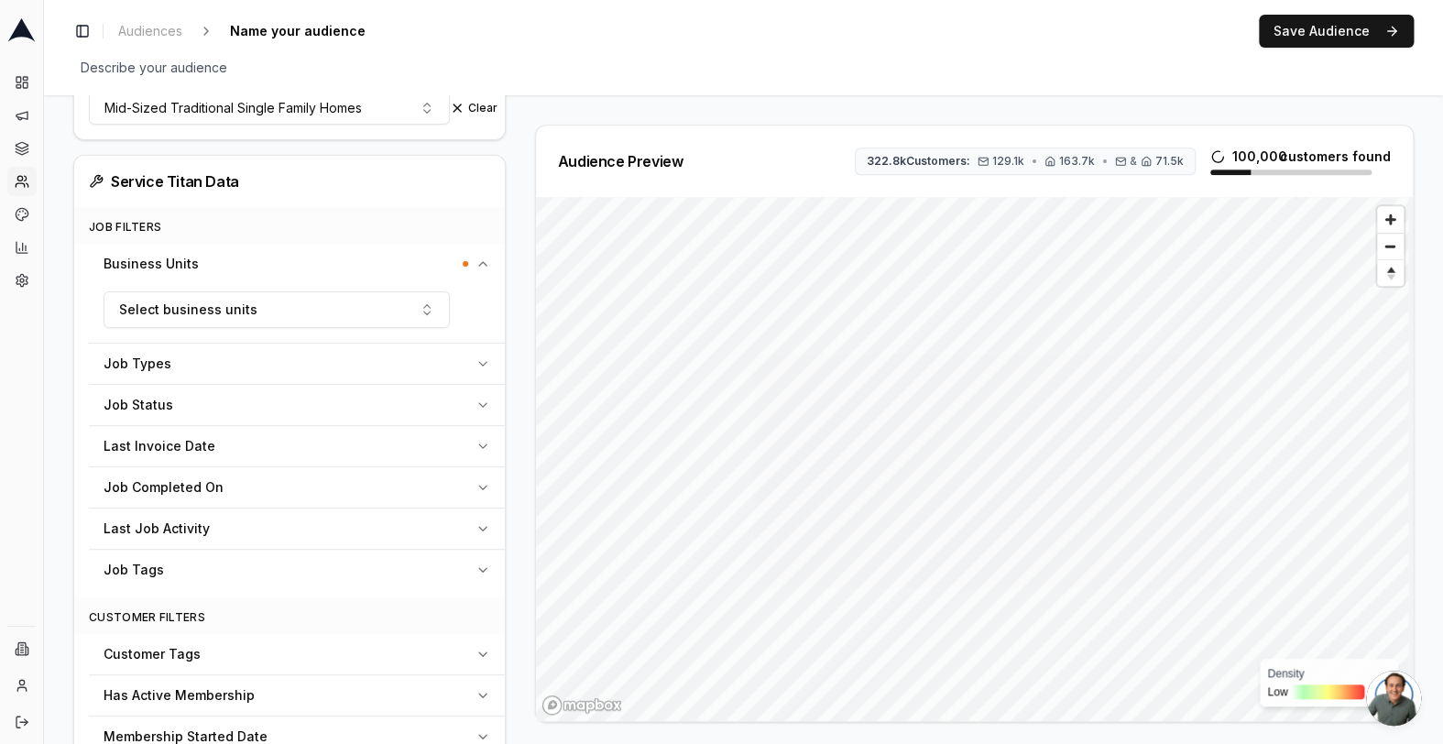
click at [463, 267] on span "button" at bounding box center [465, 263] width 5 height 5
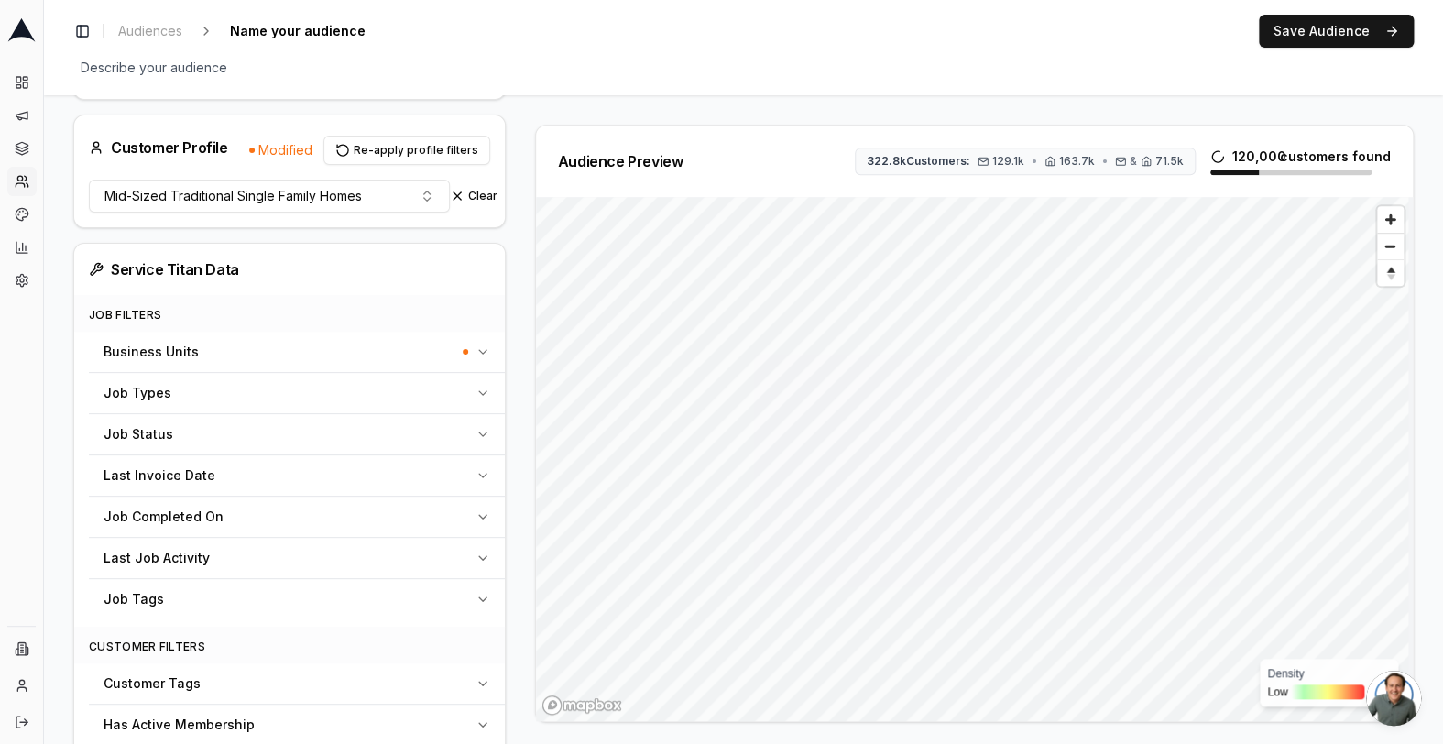
scroll to position [453, 0]
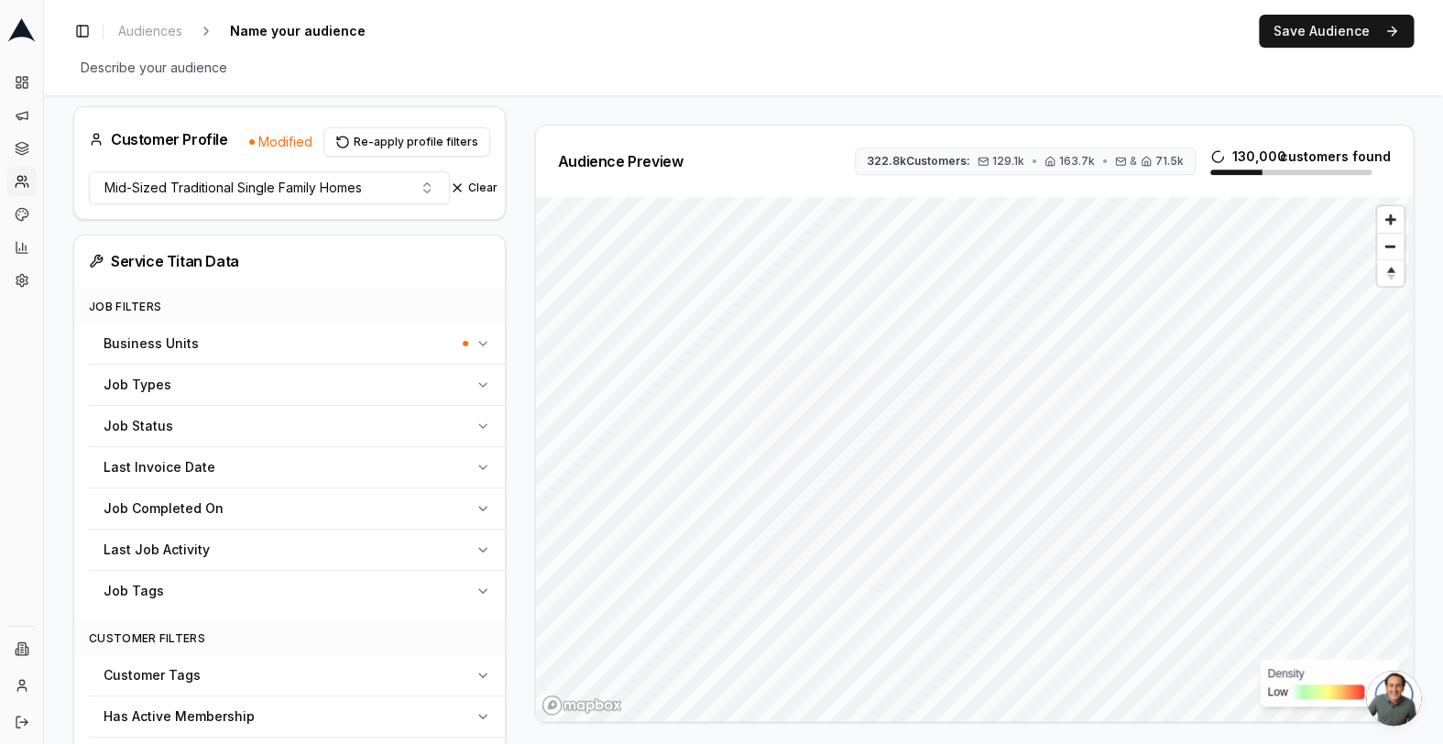
click at [390, 398] on button "Job Types" at bounding box center [297, 385] width 416 height 40
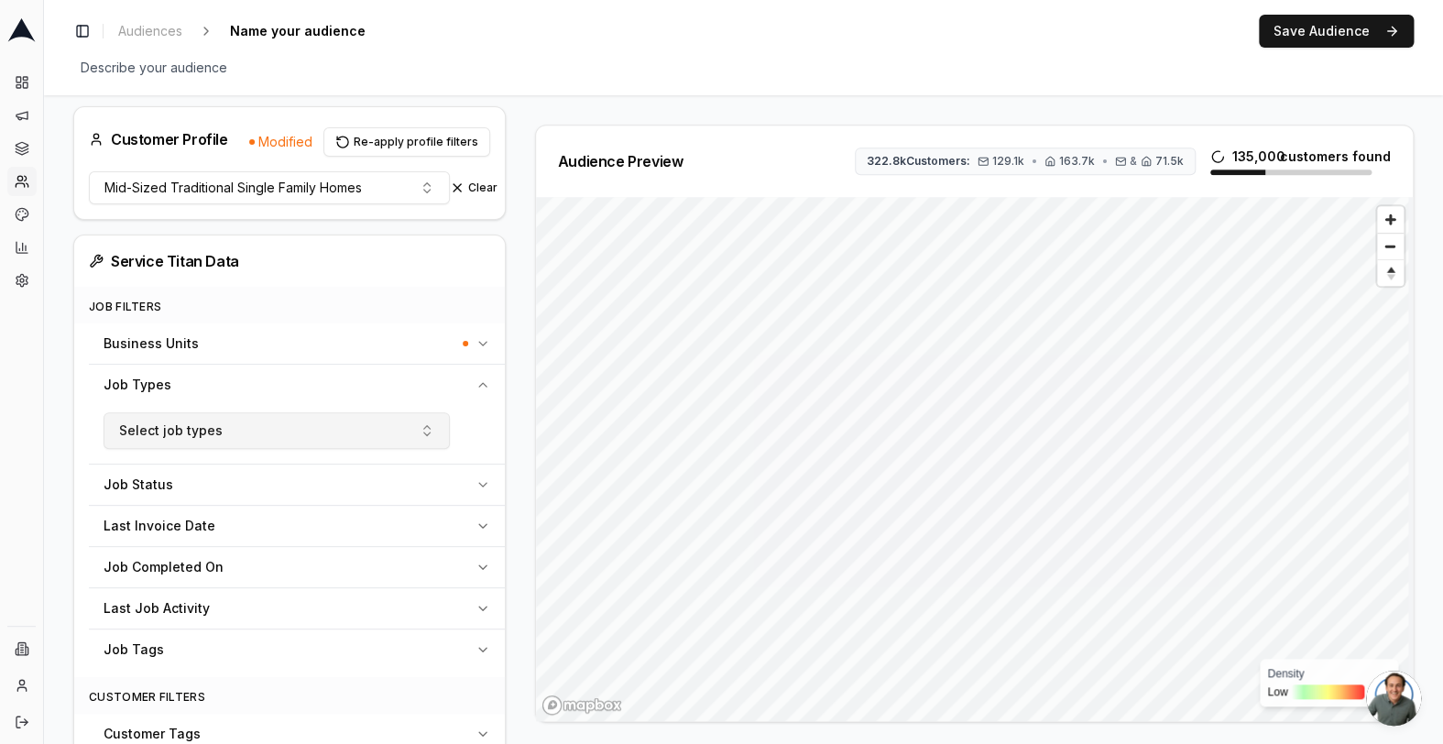
click at [357, 432] on button "Select job types" at bounding box center [277, 430] width 346 height 37
click at [373, 422] on button "Select job types" at bounding box center [277, 430] width 346 height 37
click at [415, 345] on div "Business Units" at bounding box center [286, 343] width 365 height 18
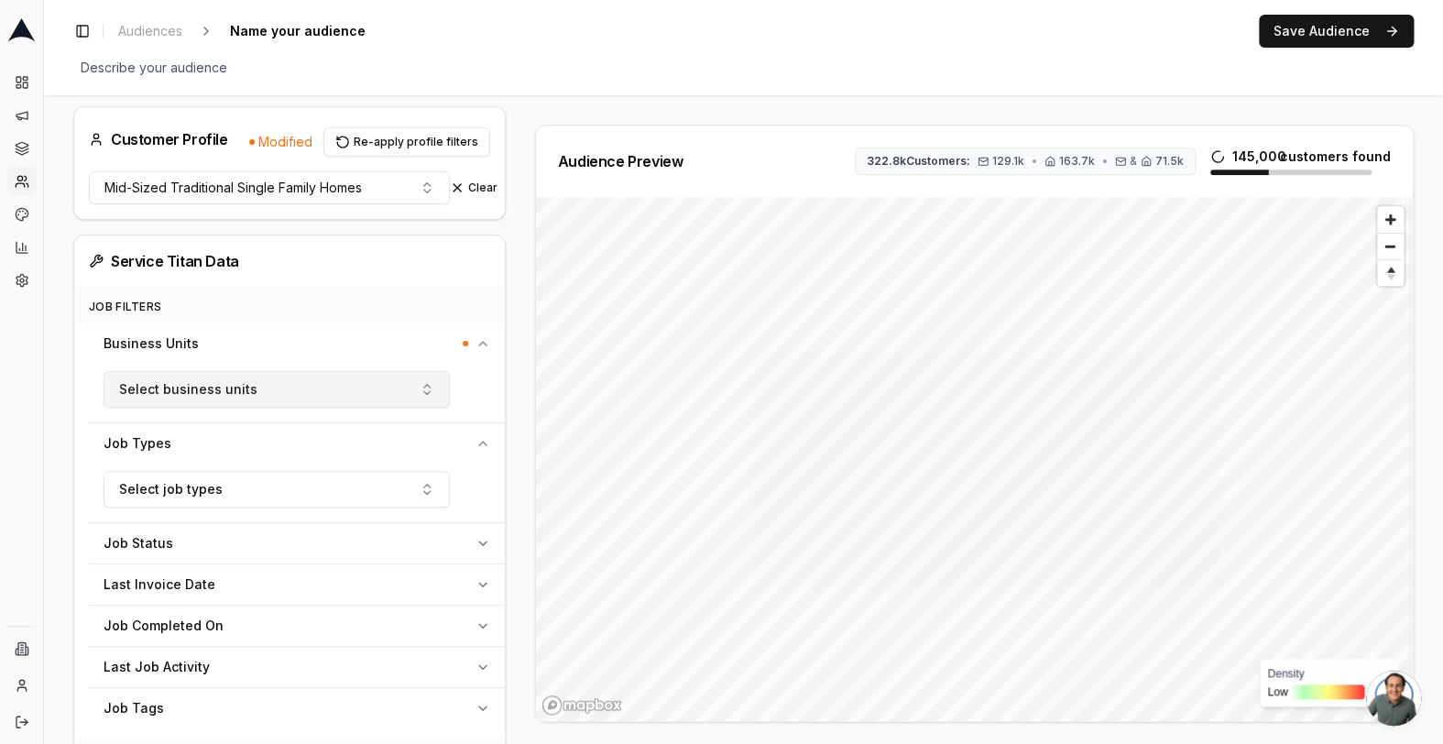
click at [360, 404] on button "Select business units" at bounding box center [277, 389] width 346 height 37
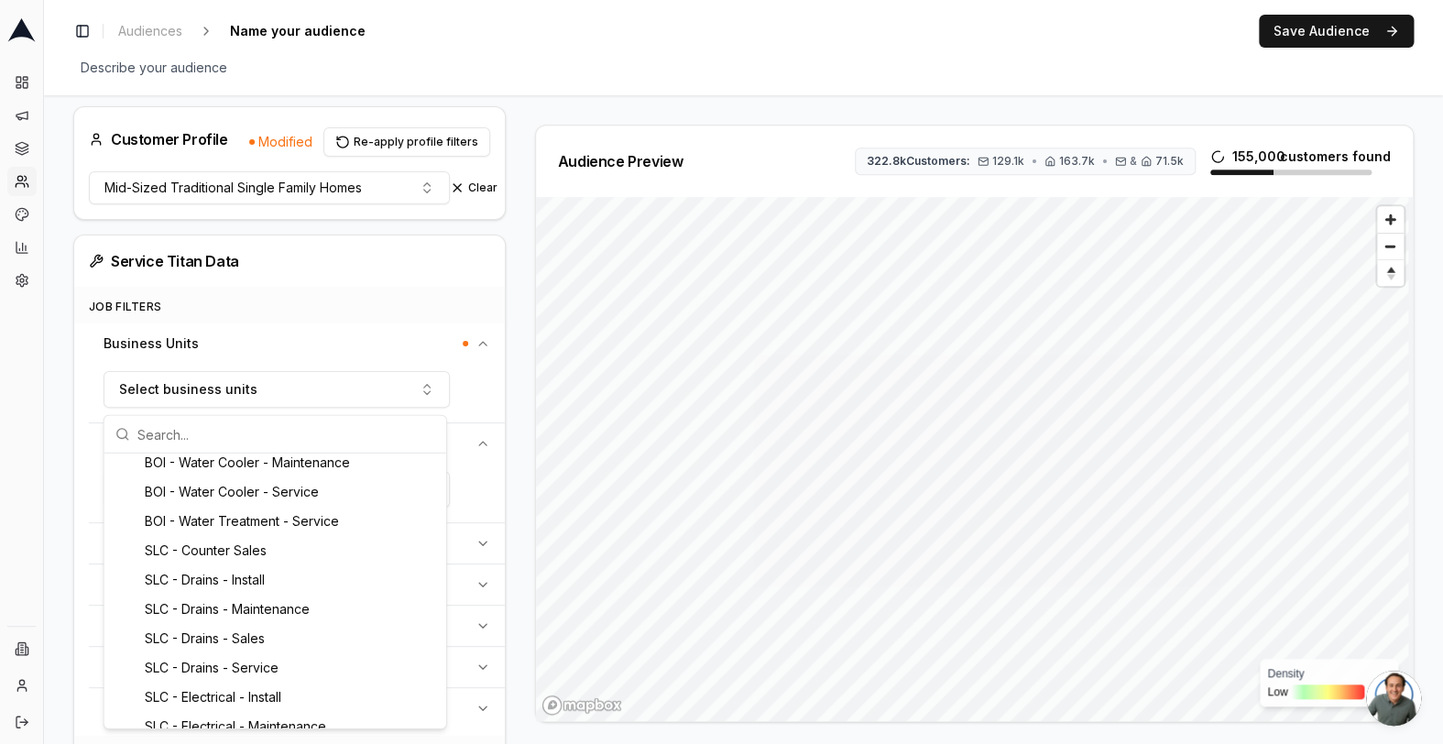
scroll to position [305, 0]
click at [223, 548] on div "SLC - Counter Sales" at bounding box center [275, 547] width 334 height 29
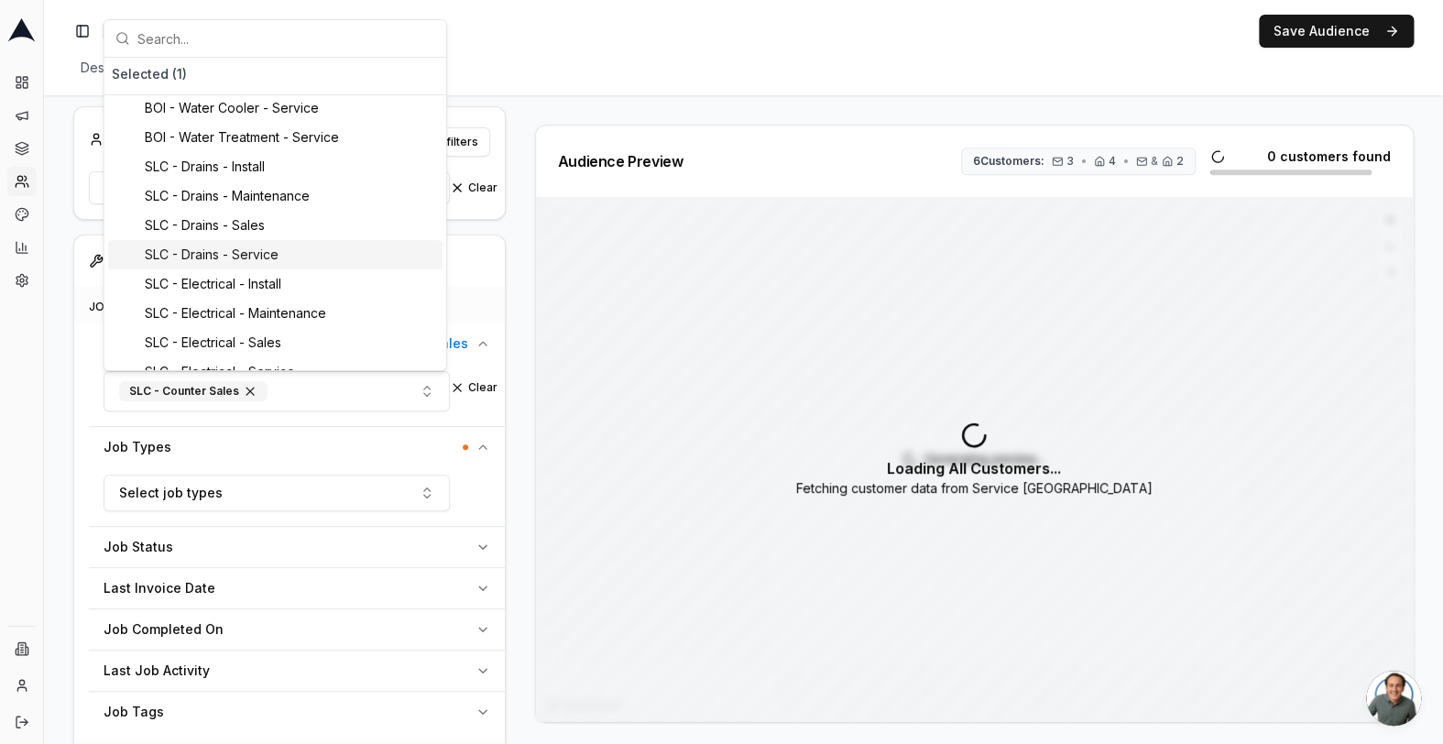
scroll to position [324, 0]
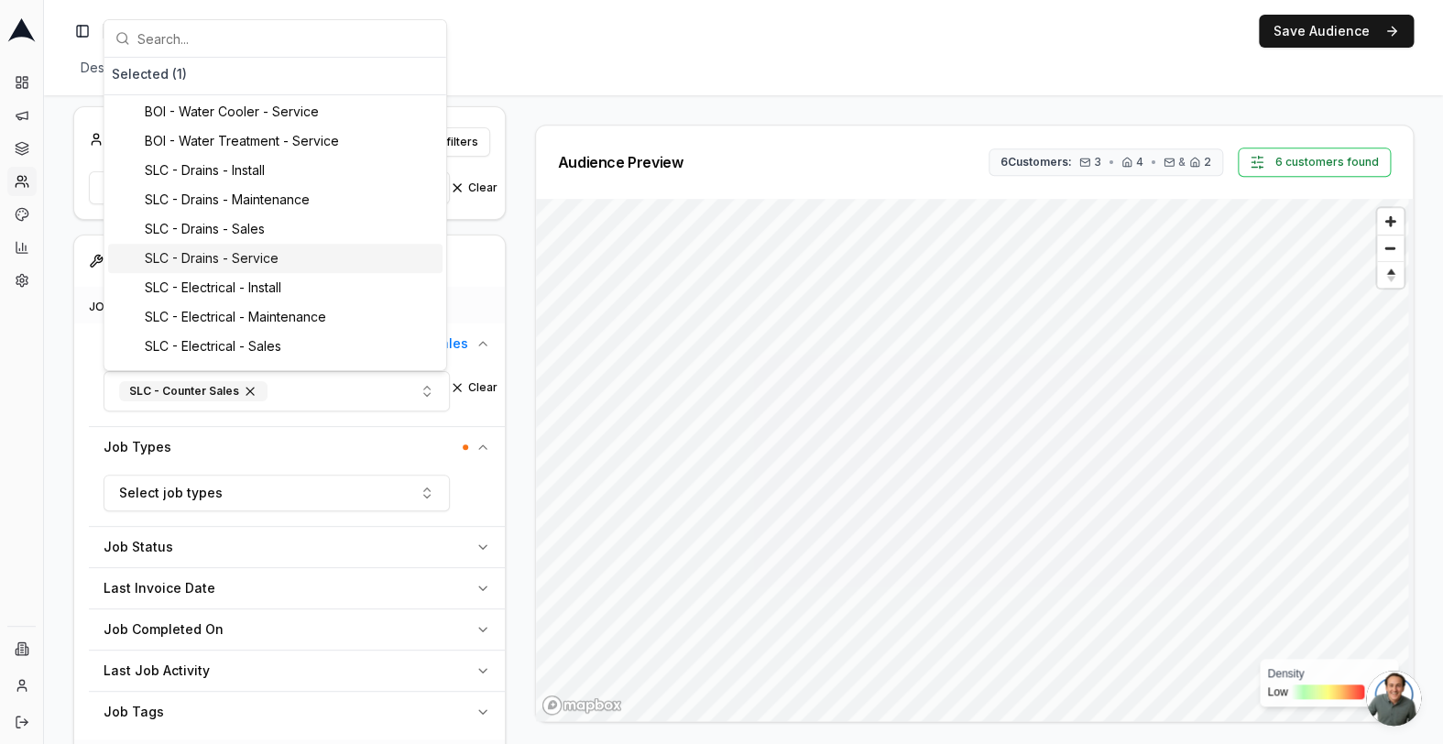
click at [242, 257] on div "SLC - Drains - Service" at bounding box center [275, 258] width 334 height 29
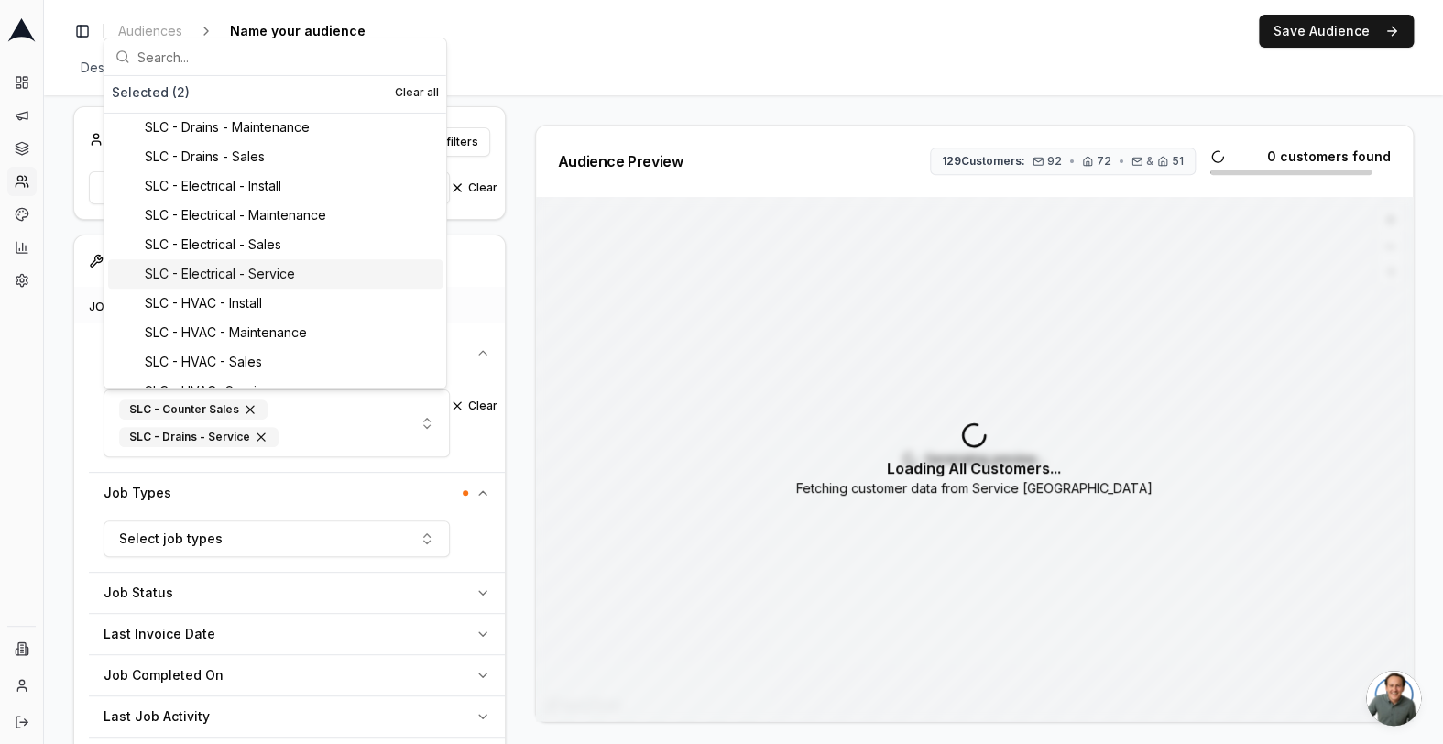
click at [233, 273] on div "SLC - Electrical - Service" at bounding box center [275, 273] width 334 height 29
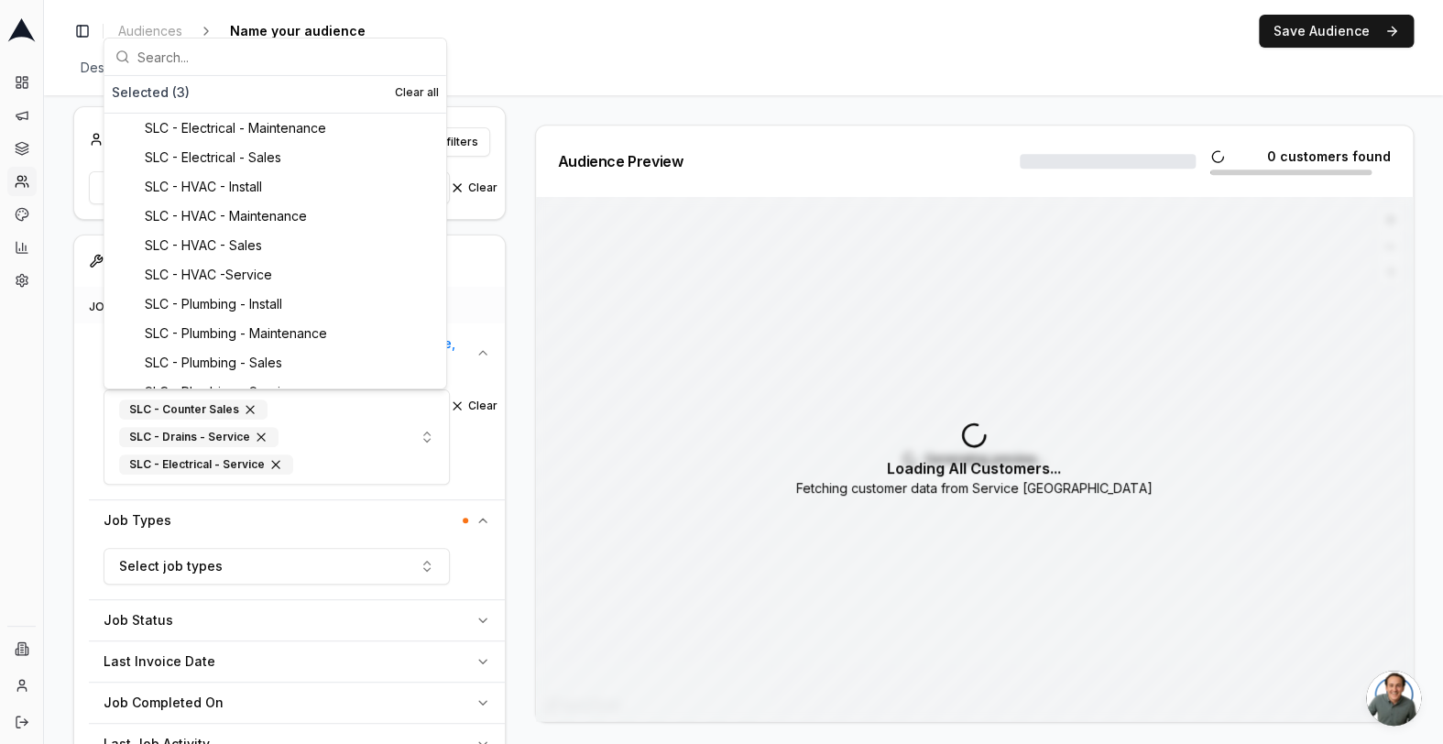
scroll to position [510, 0]
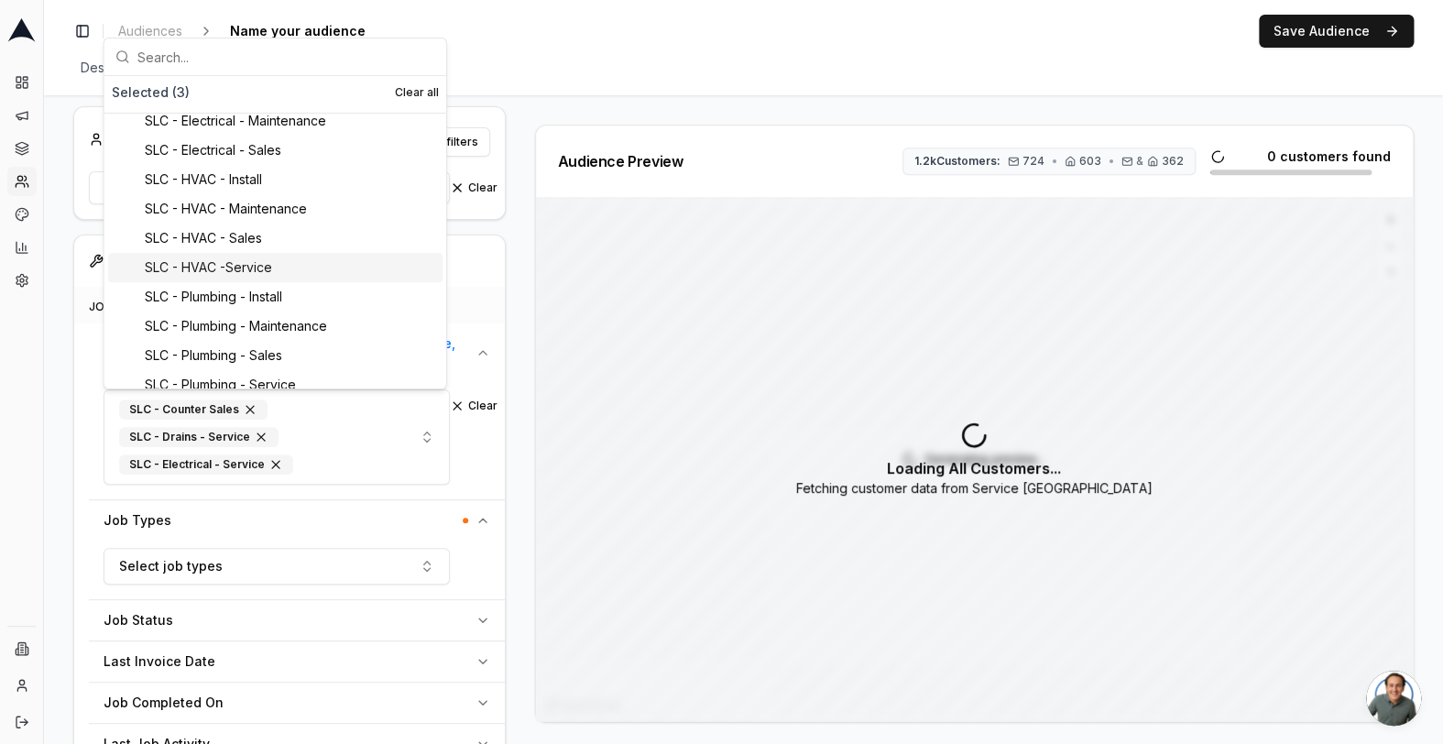
click at [234, 269] on div "SLC - HVAC -Service" at bounding box center [275, 267] width 334 height 29
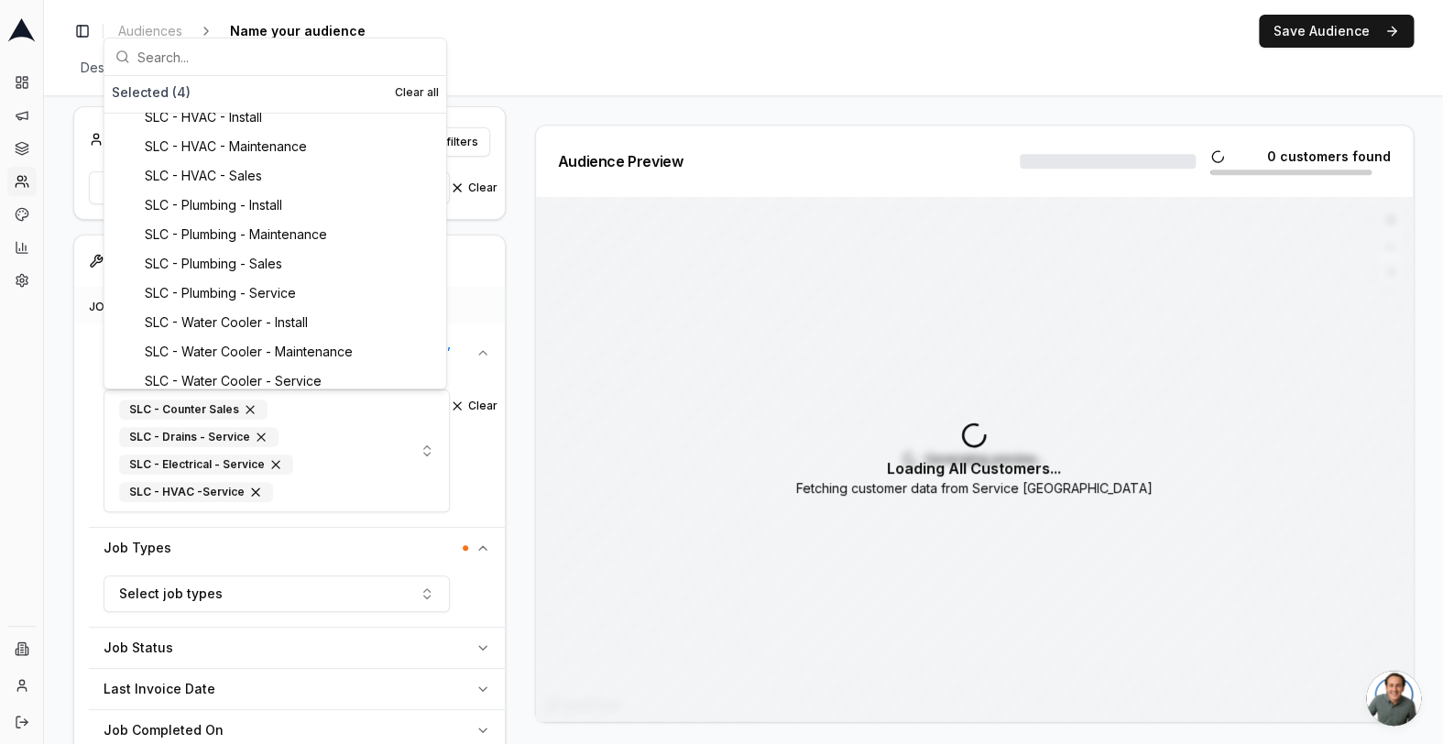
scroll to position [576, 0]
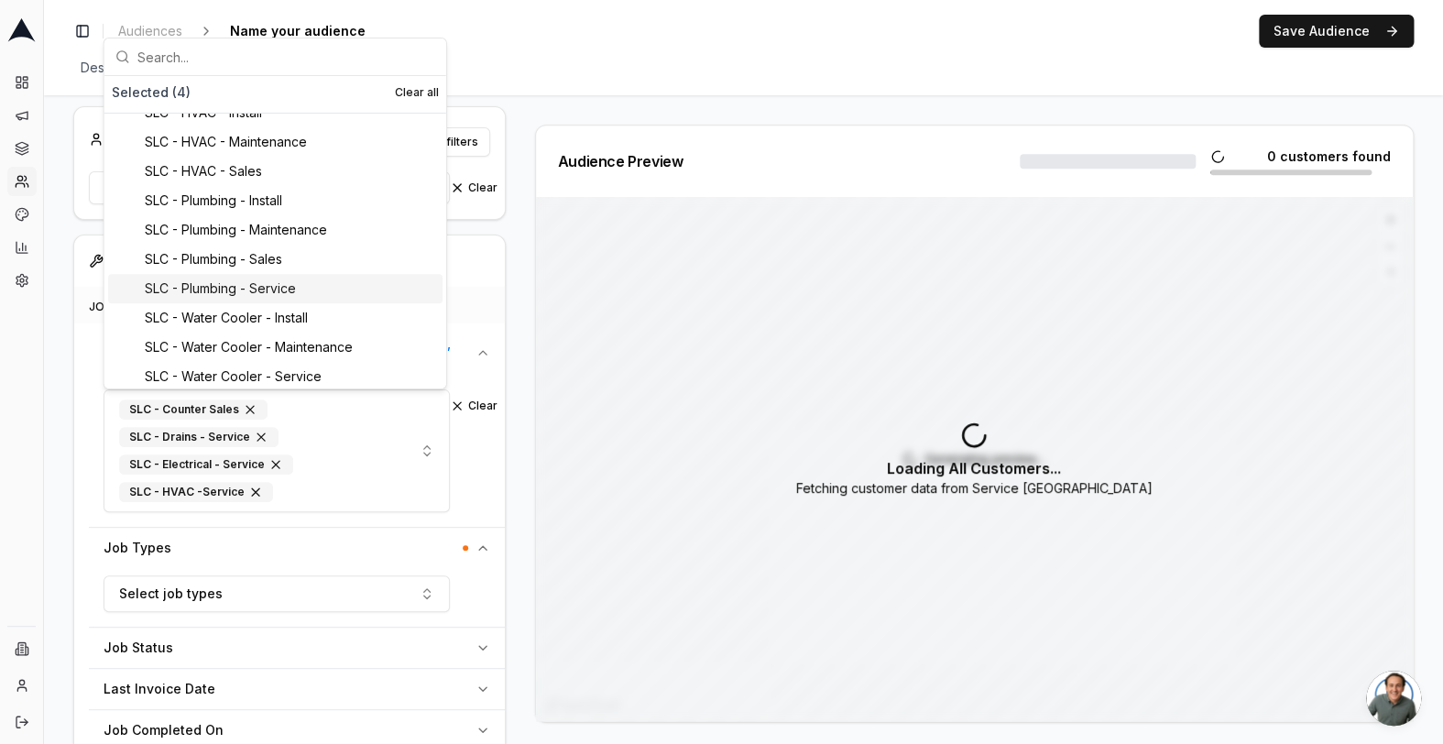
click at [236, 289] on div "SLC - Plumbing - Service" at bounding box center [275, 288] width 334 height 29
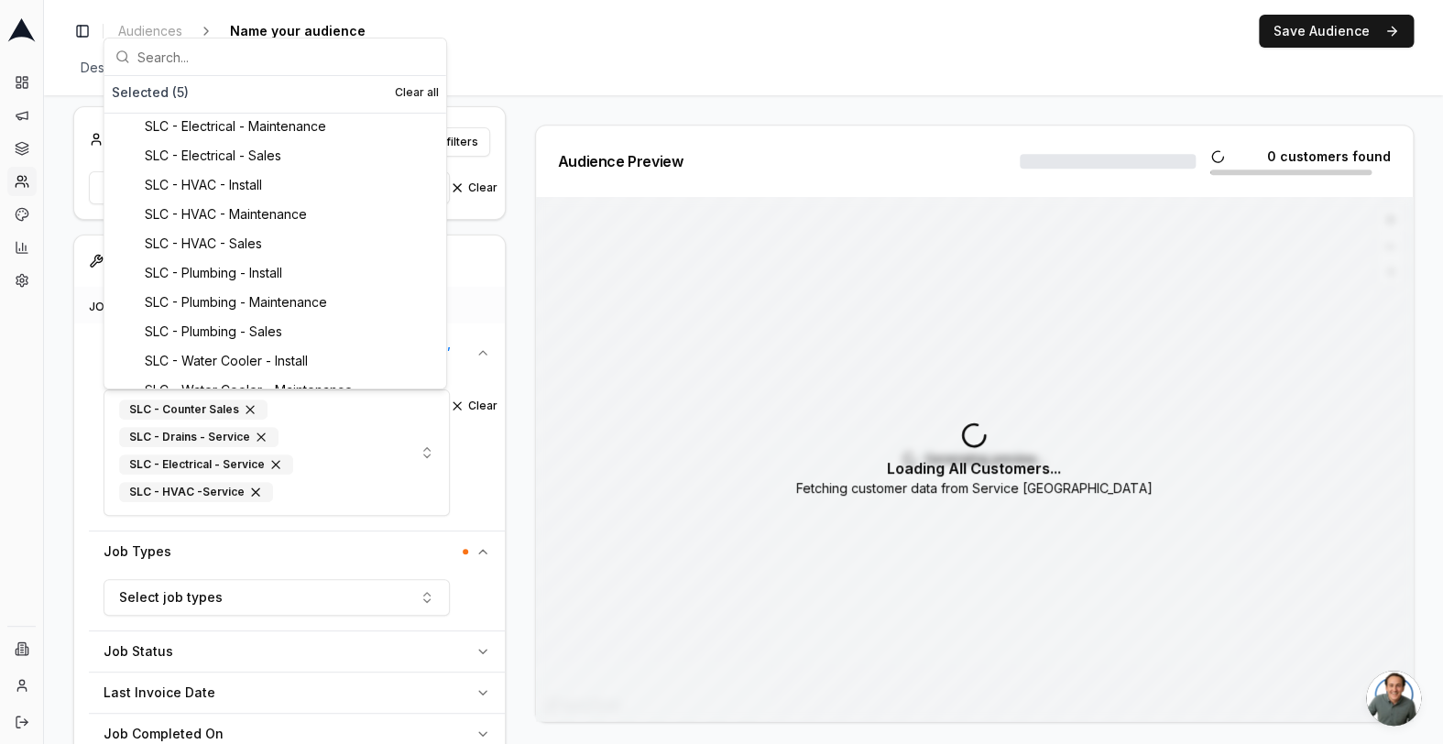
scroll to position [495, 0]
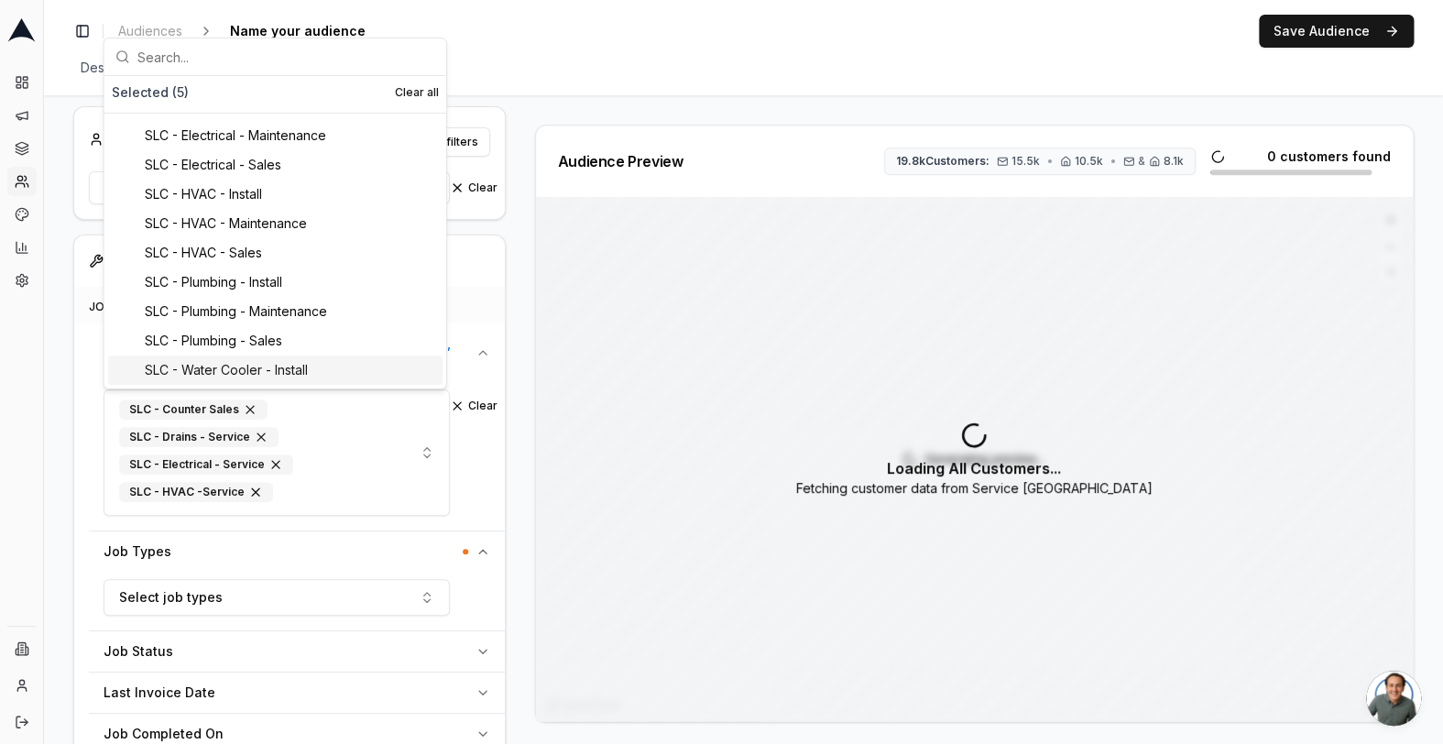
click at [510, 435] on div "Audience Configuration Existing Customers • Static Audience Edit Filters AI Fil…" at bounding box center [296, 521] width 447 height 1698
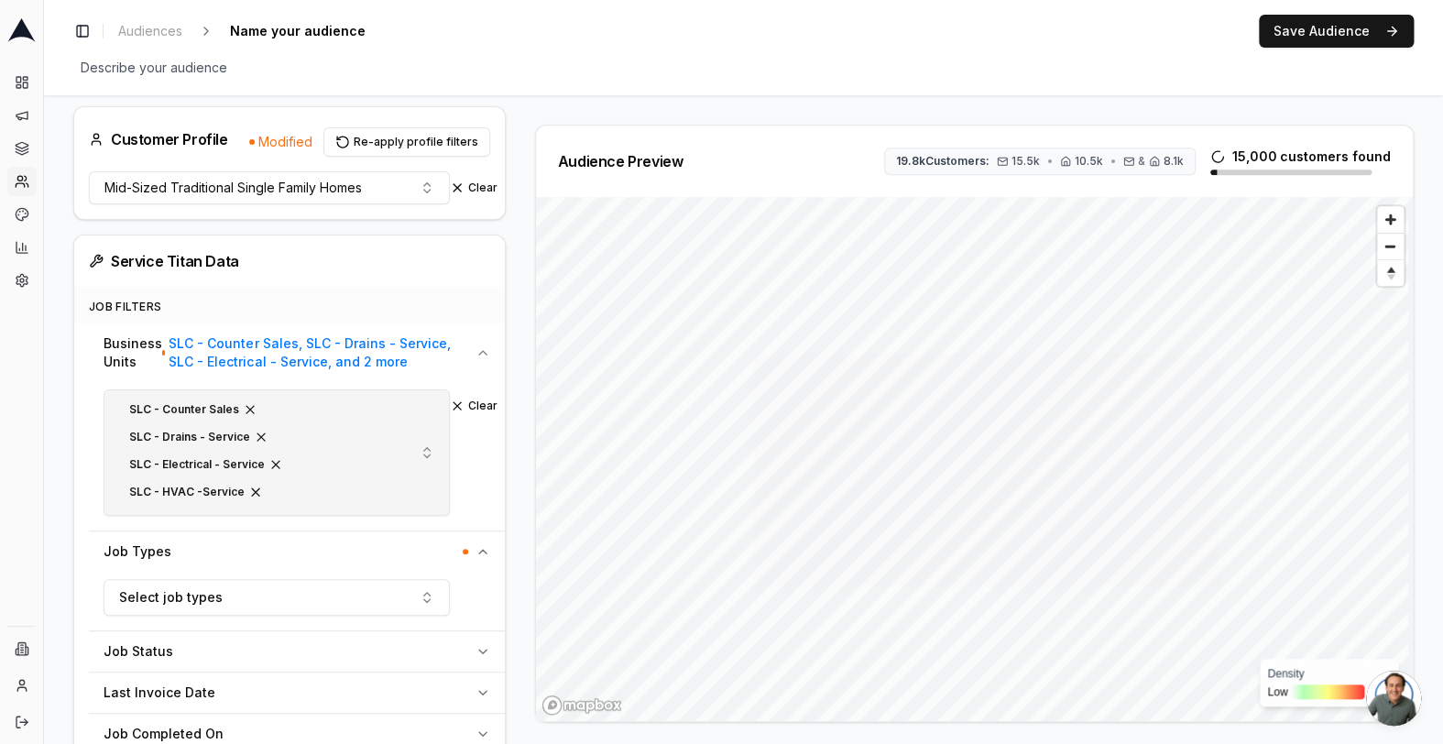
scroll to position [22, 0]
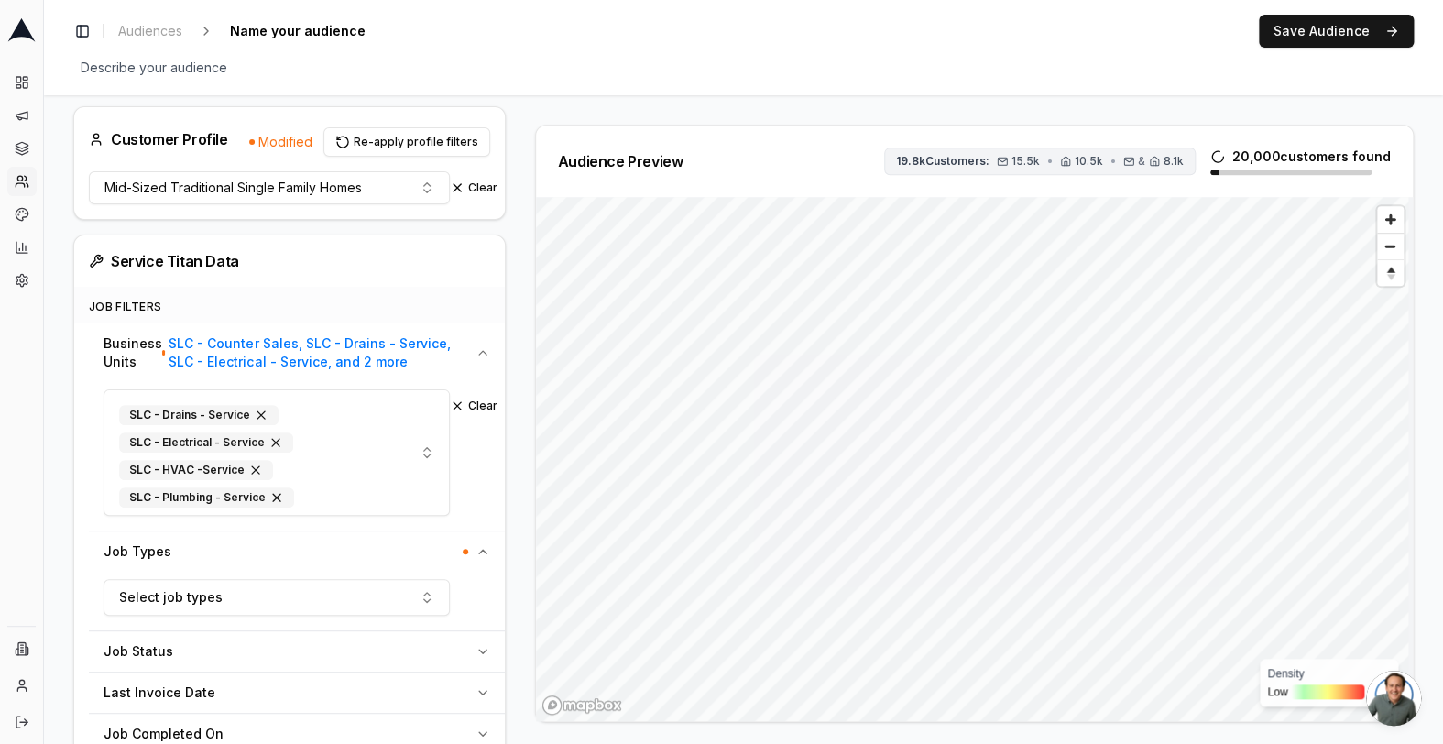
click at [958, 167] on span "19.8k Customers:" at bounding box center [942, 161] width 93 height 15
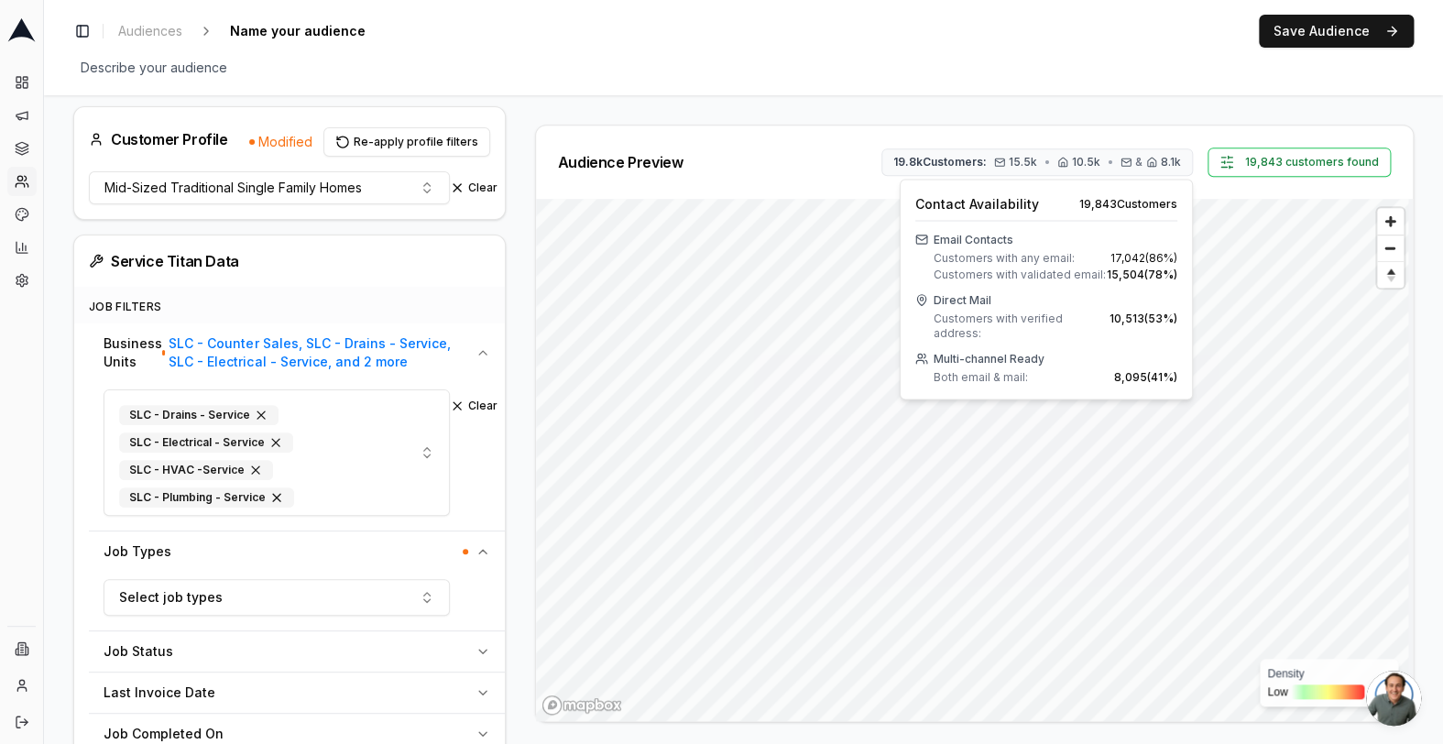
click at [786, 148] on div "Audience Preview 19.8k Customers: 15.5k • 10.5k • & 8.1k 19,843 customers found" at bounding box center [974, 162] width 833 height 29
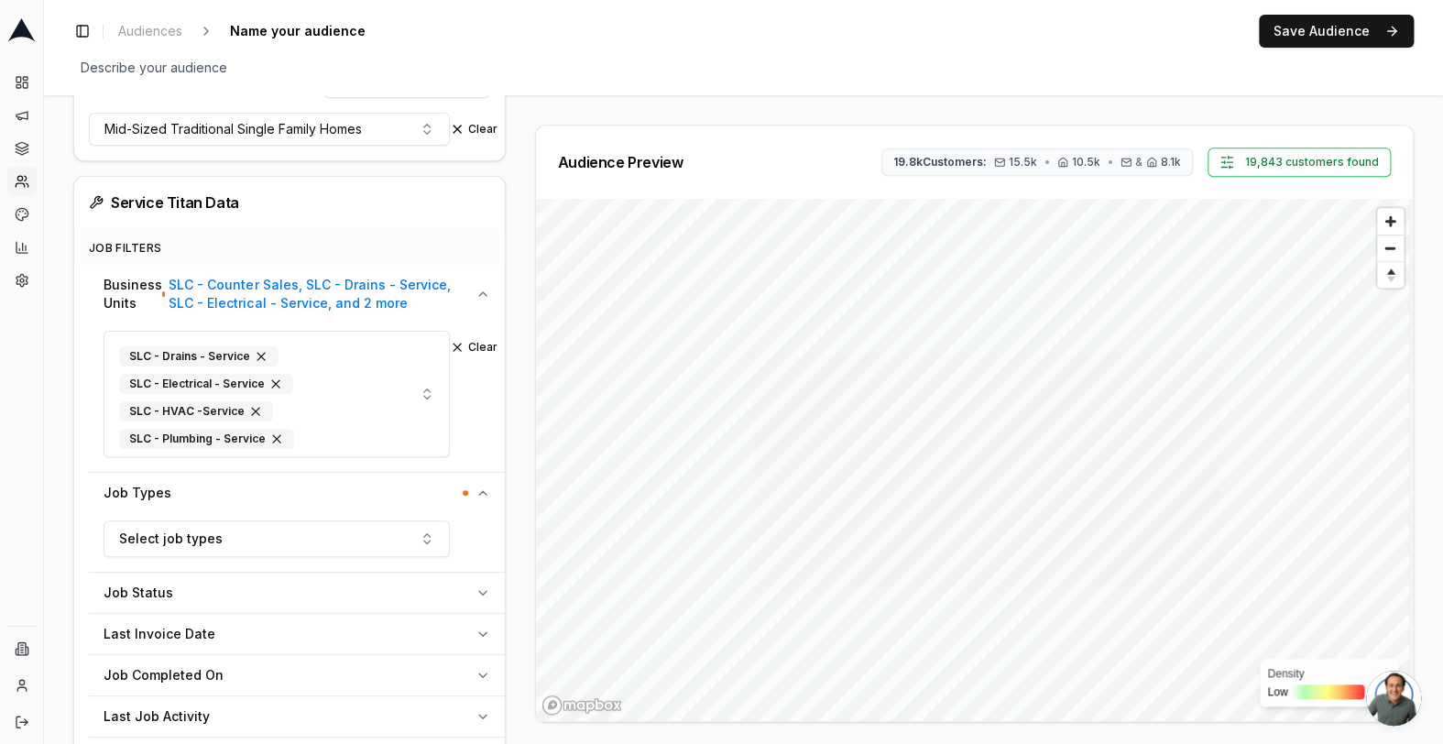
scroll to position [521, 0]
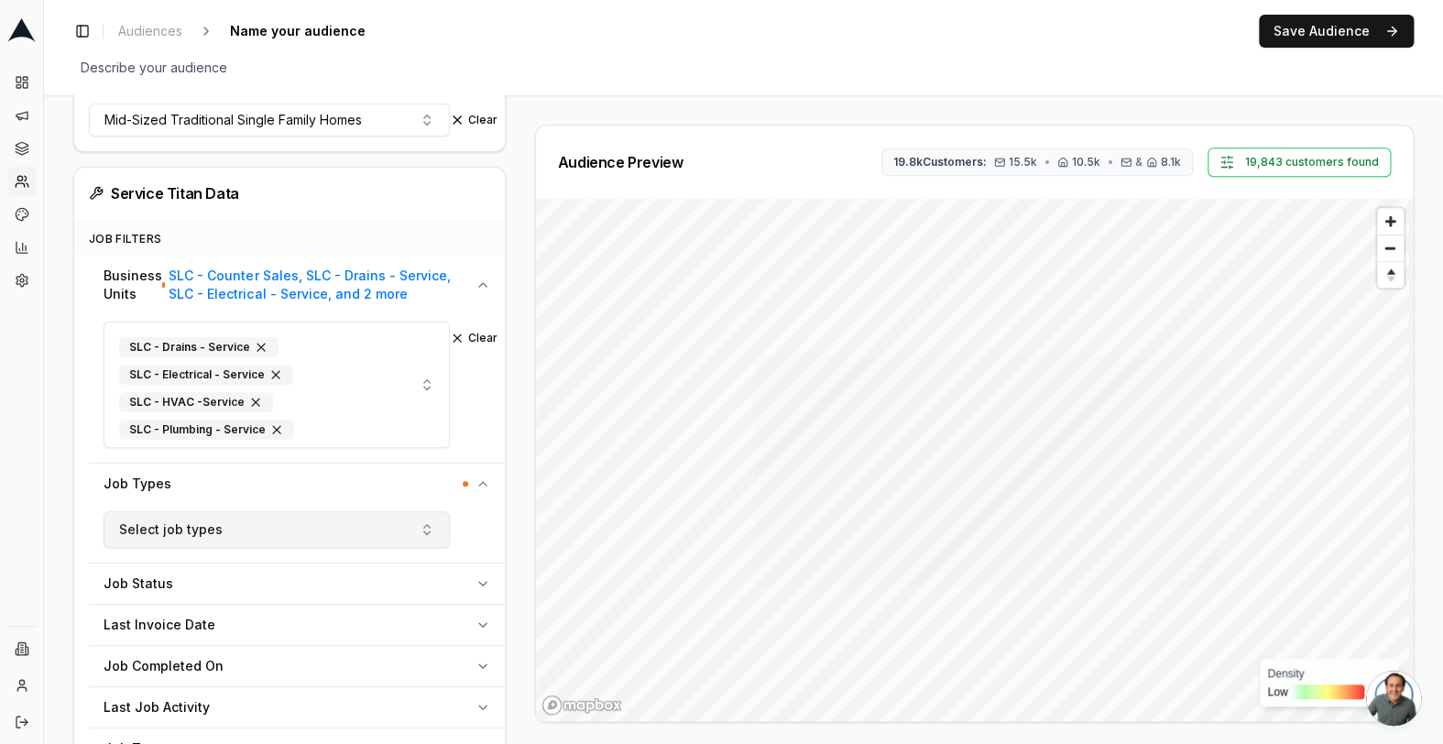
click at [379, 526] on button "Select job types" at bounding box center [277, 529] width 346 height 37
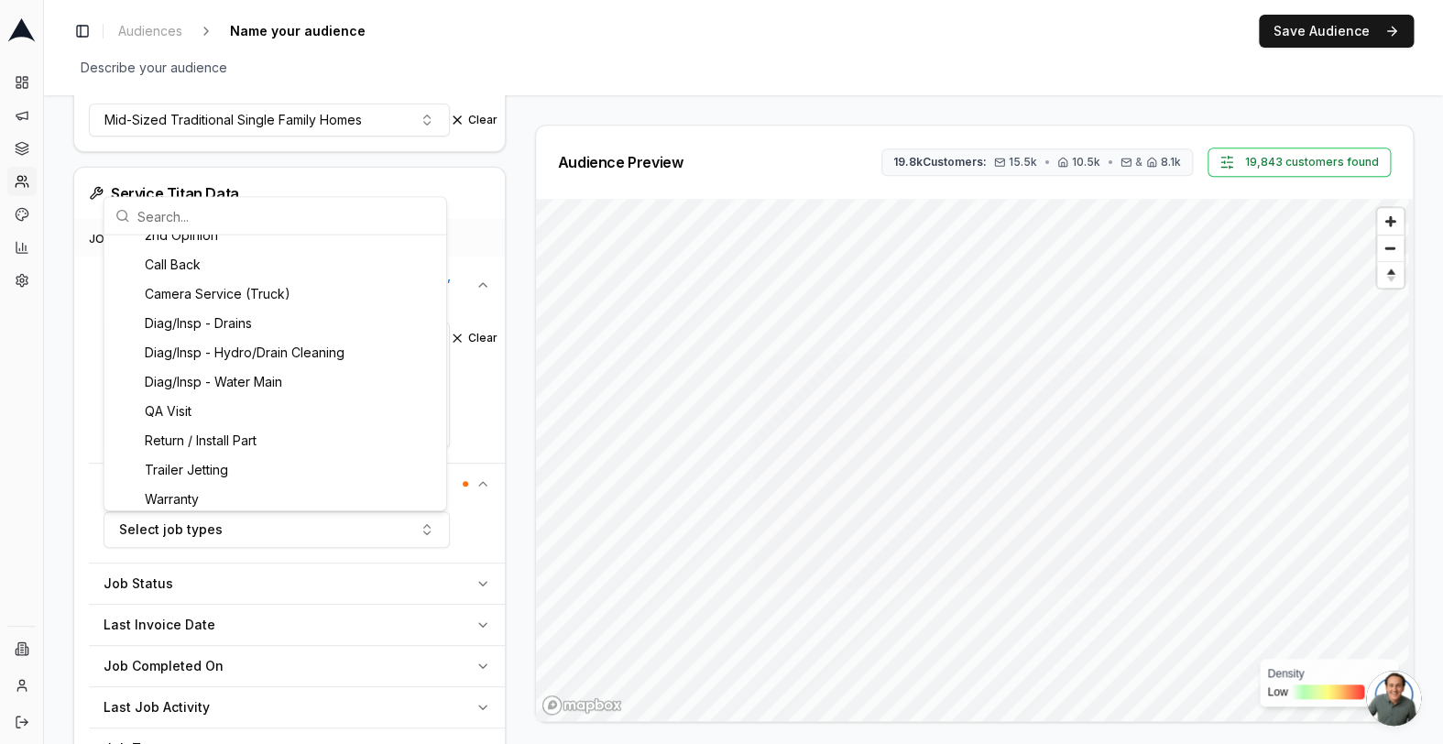
scroll to position [0, 0]
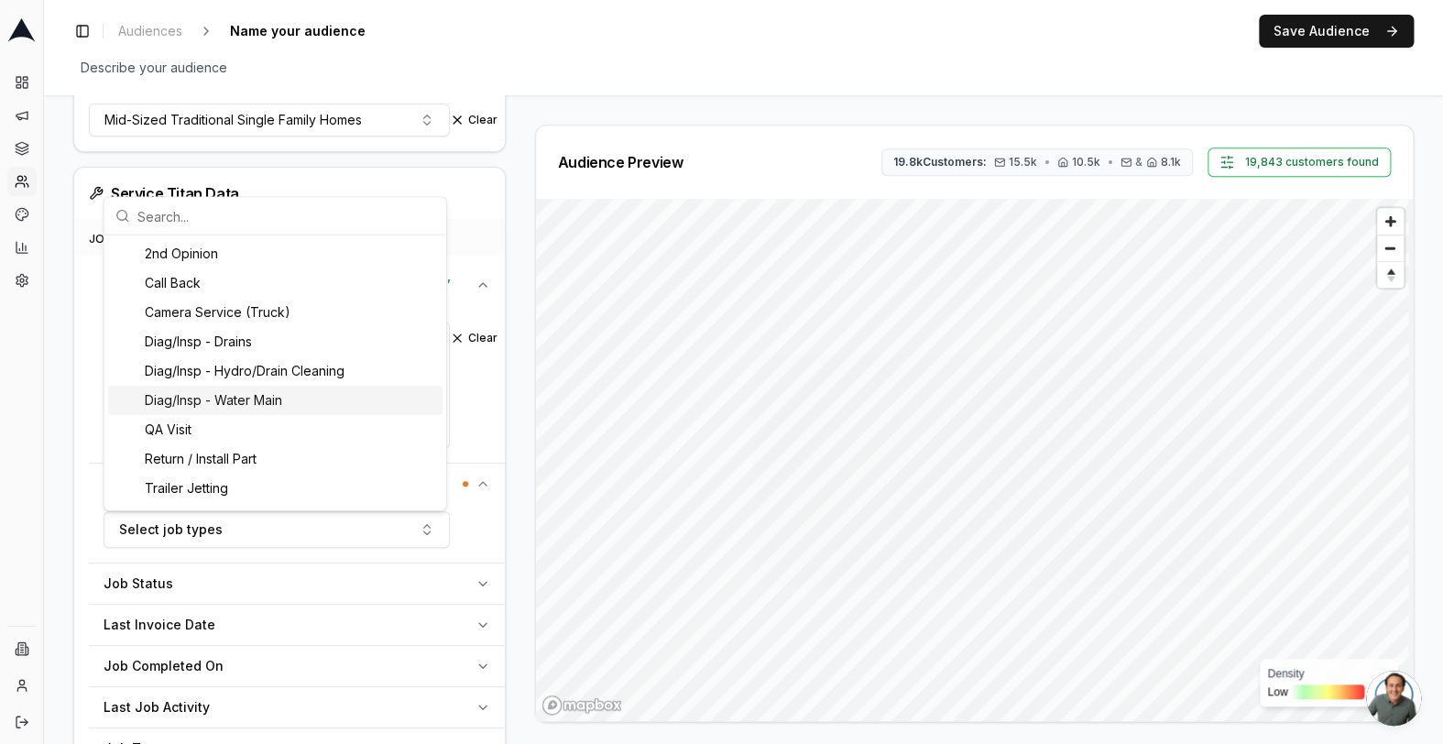
click at [61, 383] on div "Audience Configuration Existing Customers • Static Audience Edit Filters AI Fil…" at bounding box center [743, 453] width 1399 height 1757
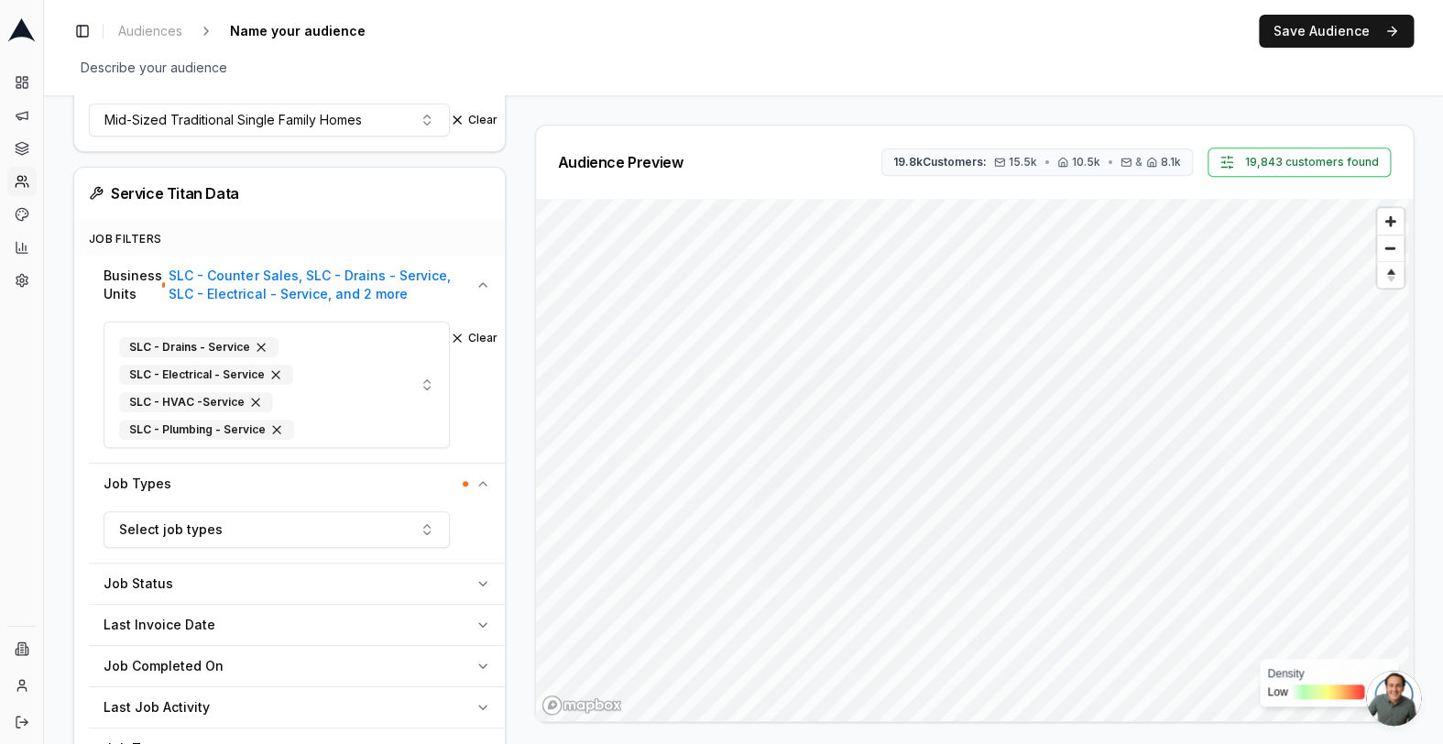
click at [486, 486] on icon "button" at bounding box center [483, 484] width 15 height 15
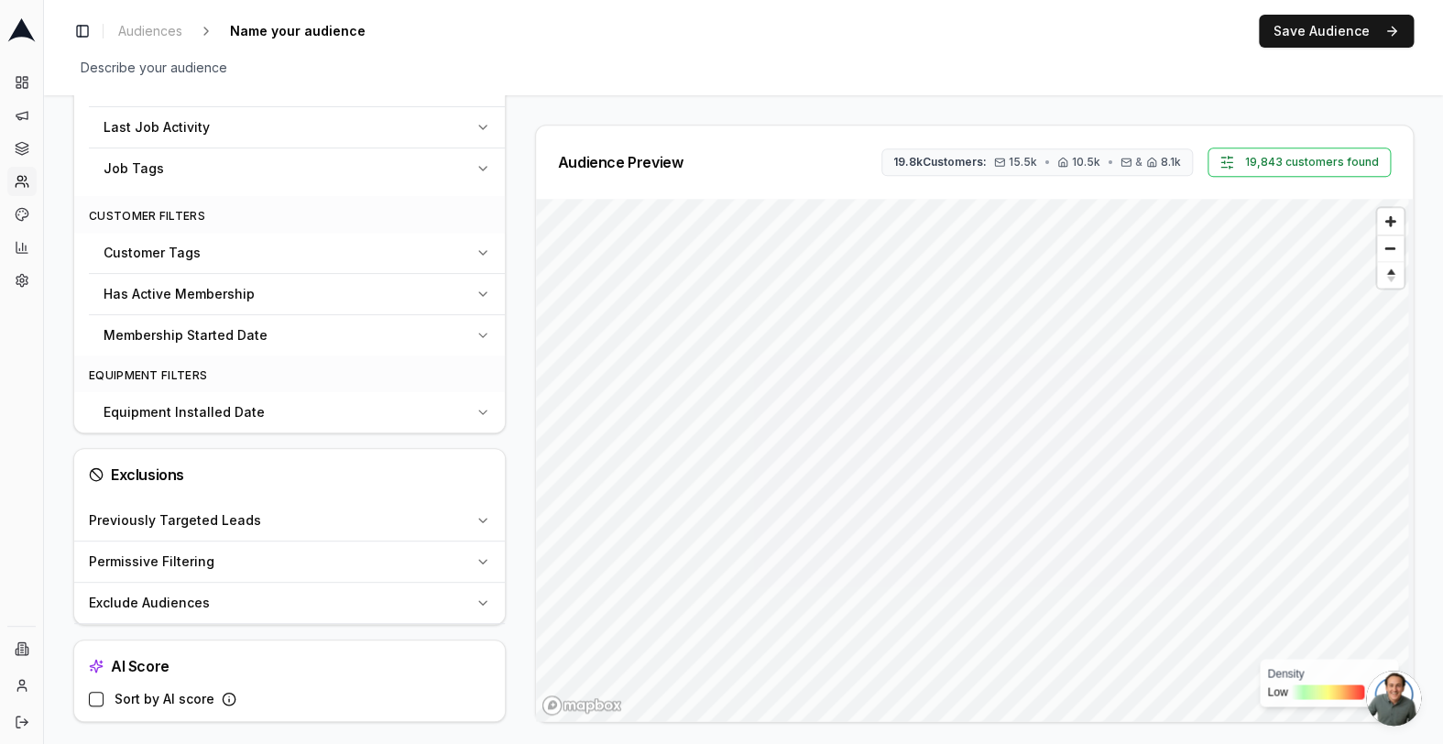
scroll to position [1051, 0]
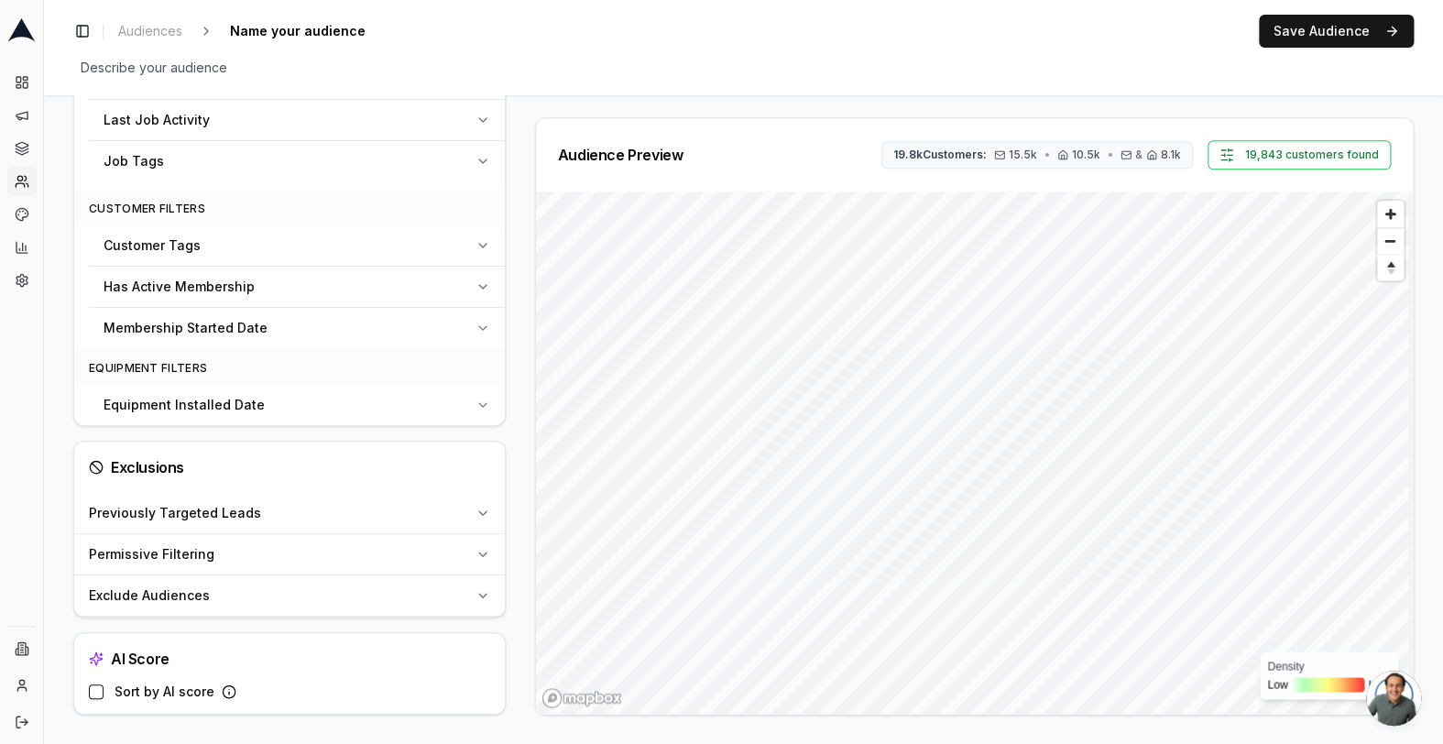
click at [281, 520] on div "Previously Targeted Leads" at bounding box center [278, 513] width 379 height 18
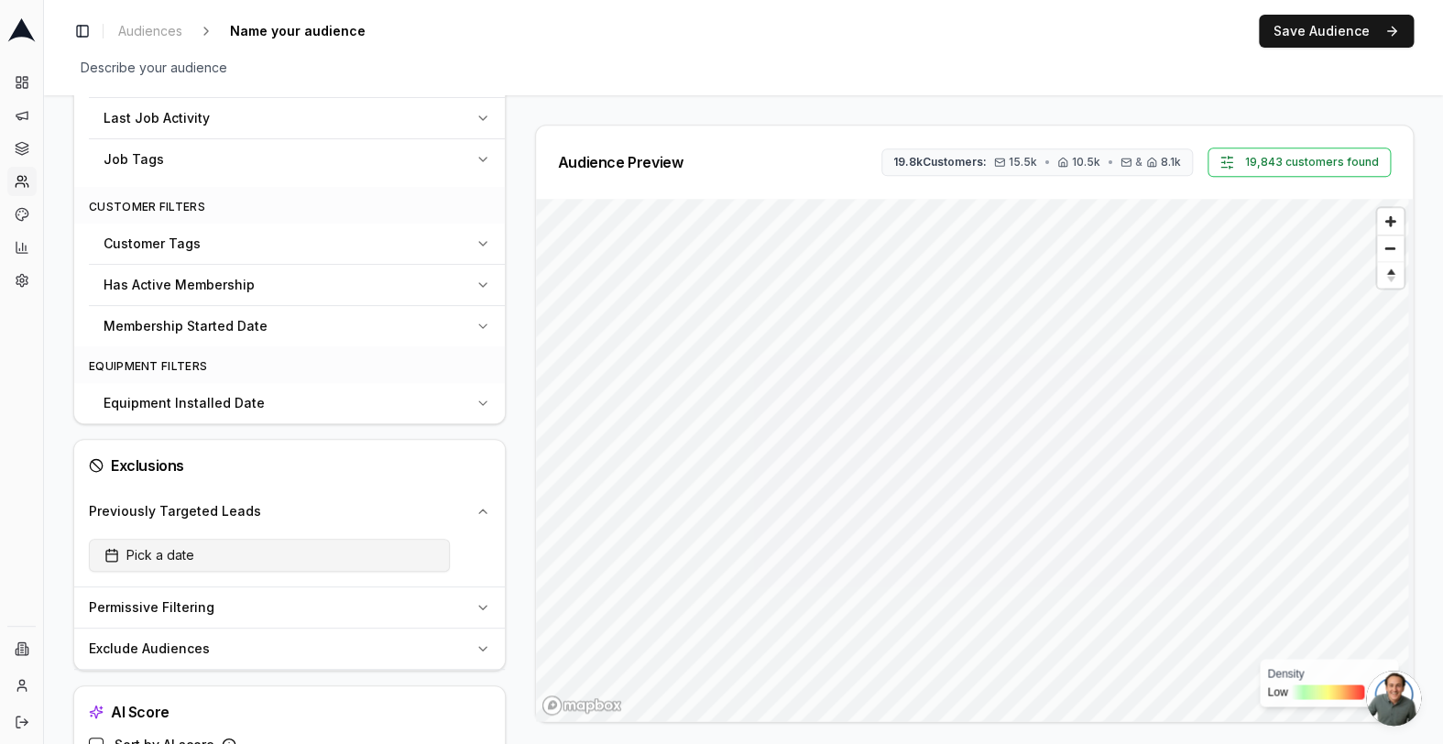
click at [247, 554] on button "Pick a date" at bounding box center [269, 555] width 361 height 33
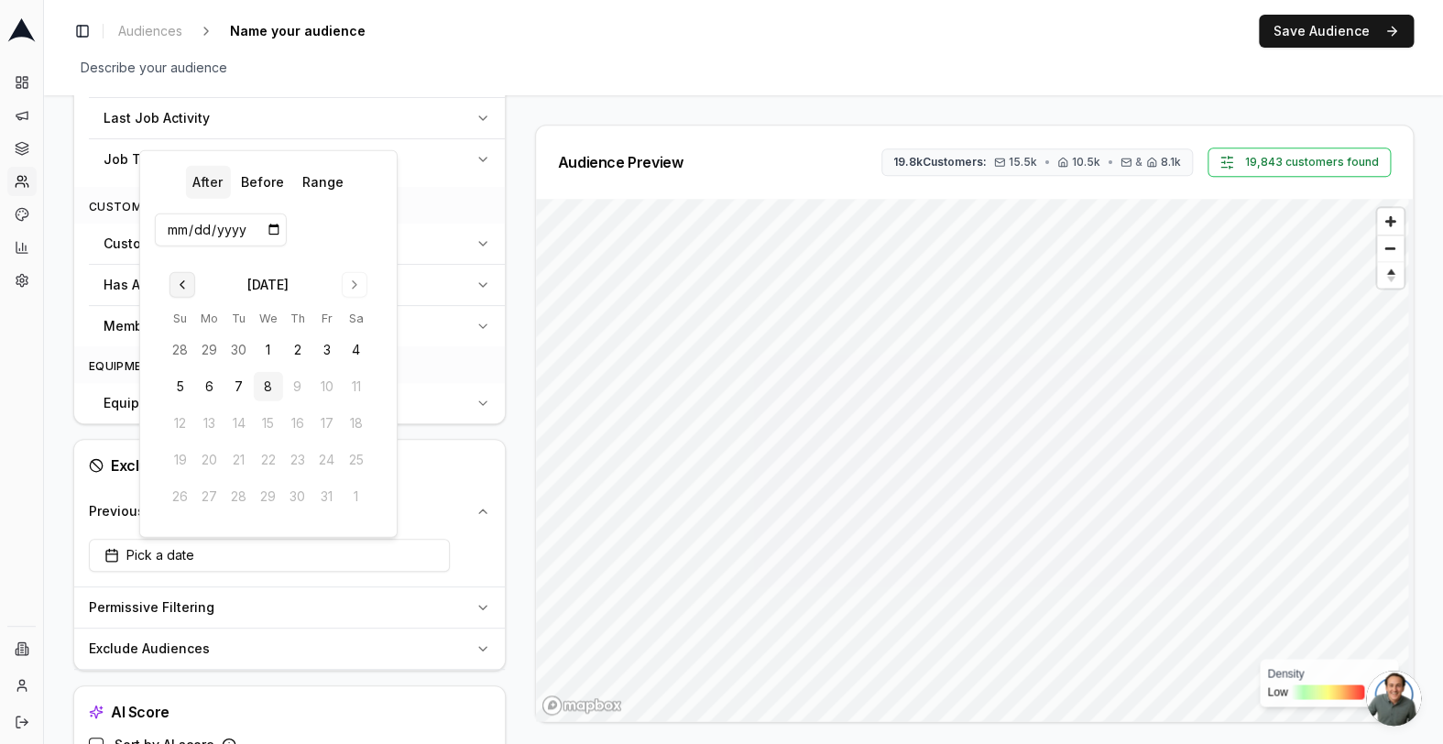
click at [182, 288] on button "Go to previous month" at bounding box center [183, 285] width 26 height 26
click at [271, 494] on button "1" at bounding box center [268, 496] width 29 height 29
type input "[DATE]"
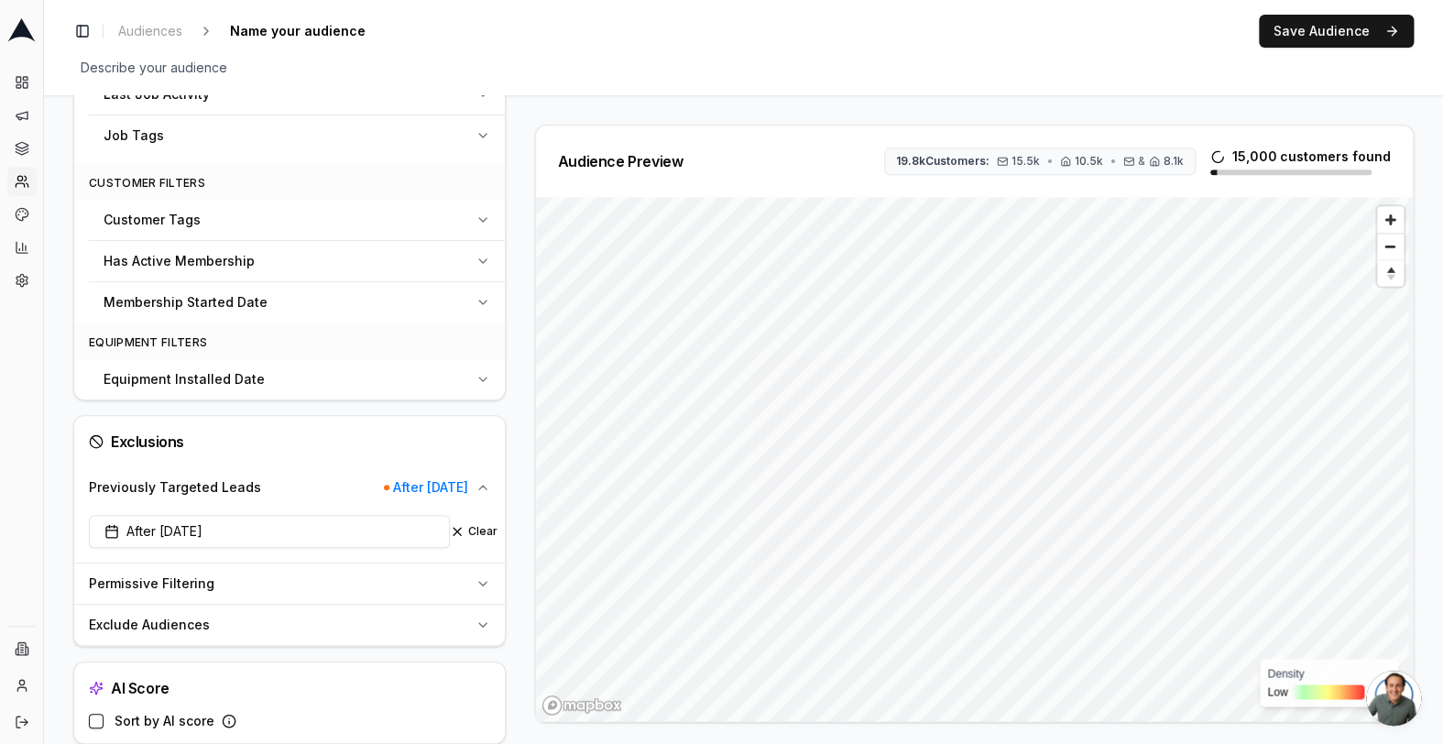
scroll to position [1106, 0]
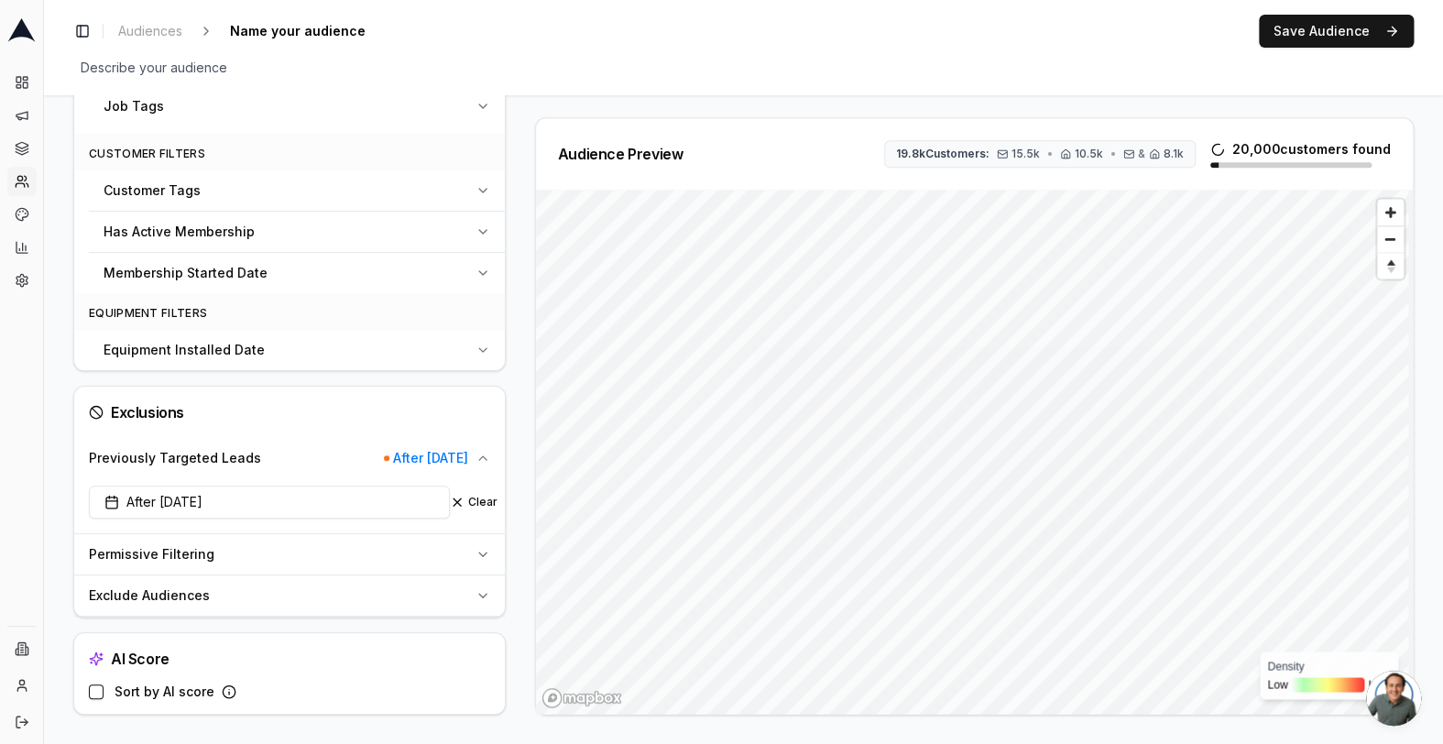
click at [291, 587] on div "Exclude Audiences" at bounding box center [278, 596] width 379 height 18
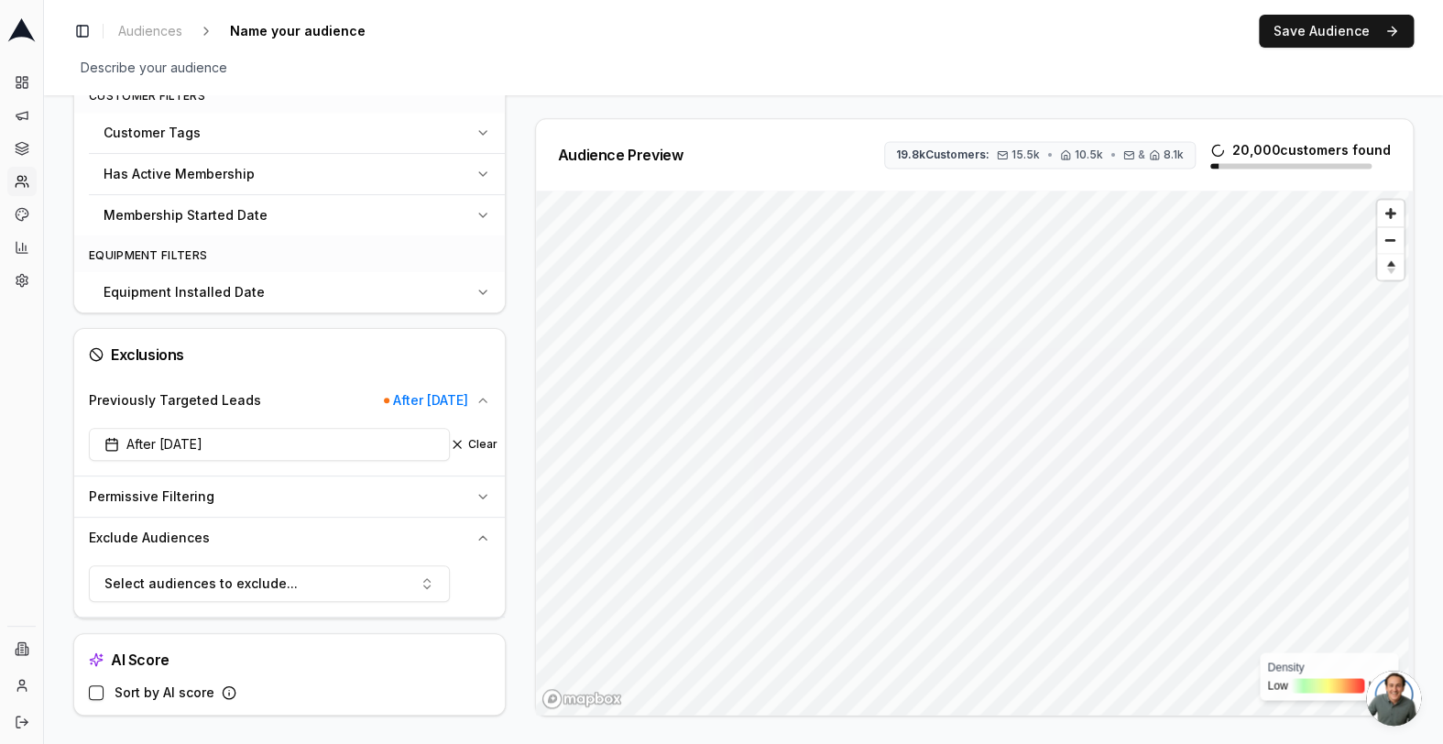
scroll to position [1164, 0]
click at [291, 587] on button "Select audiences to exclude..." at bounding box center [269, 583] width 361 height 37
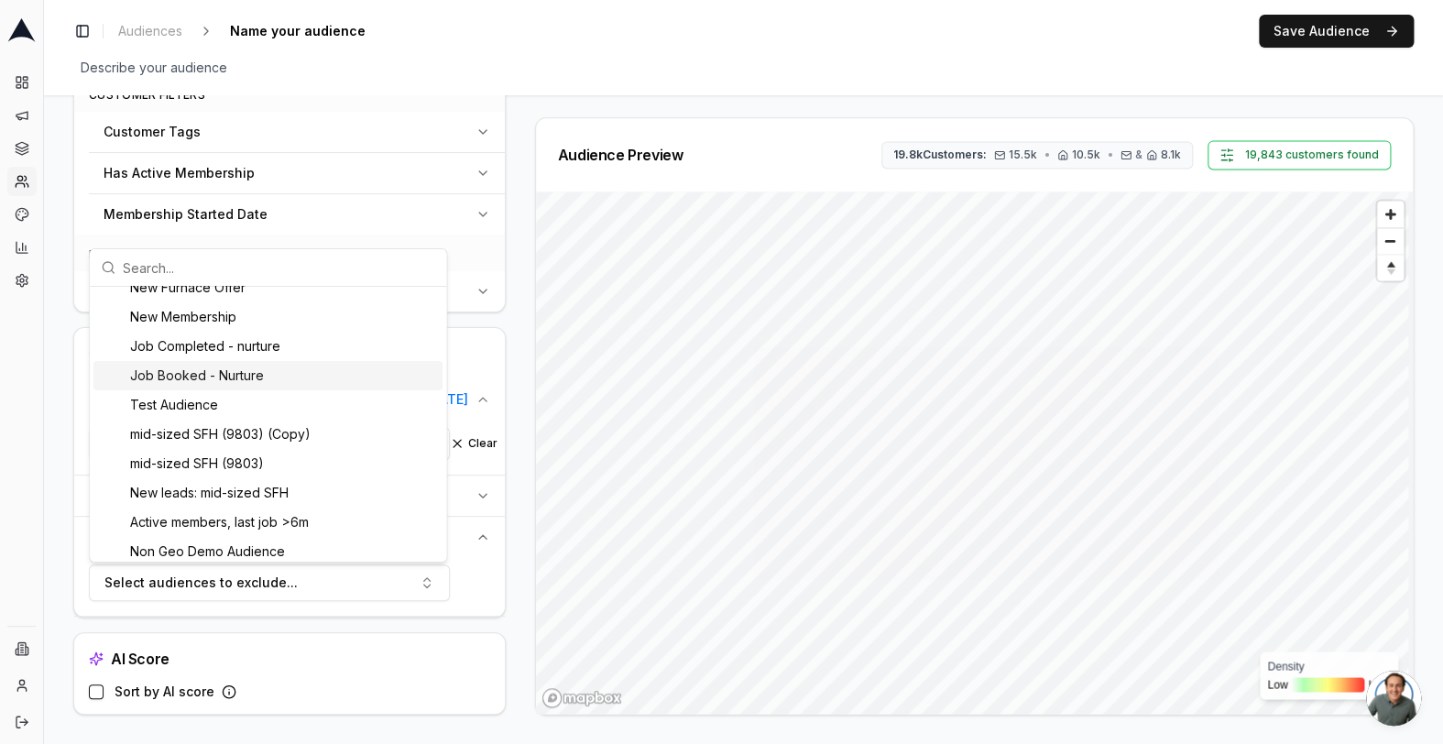
scroll to position [0, 0]
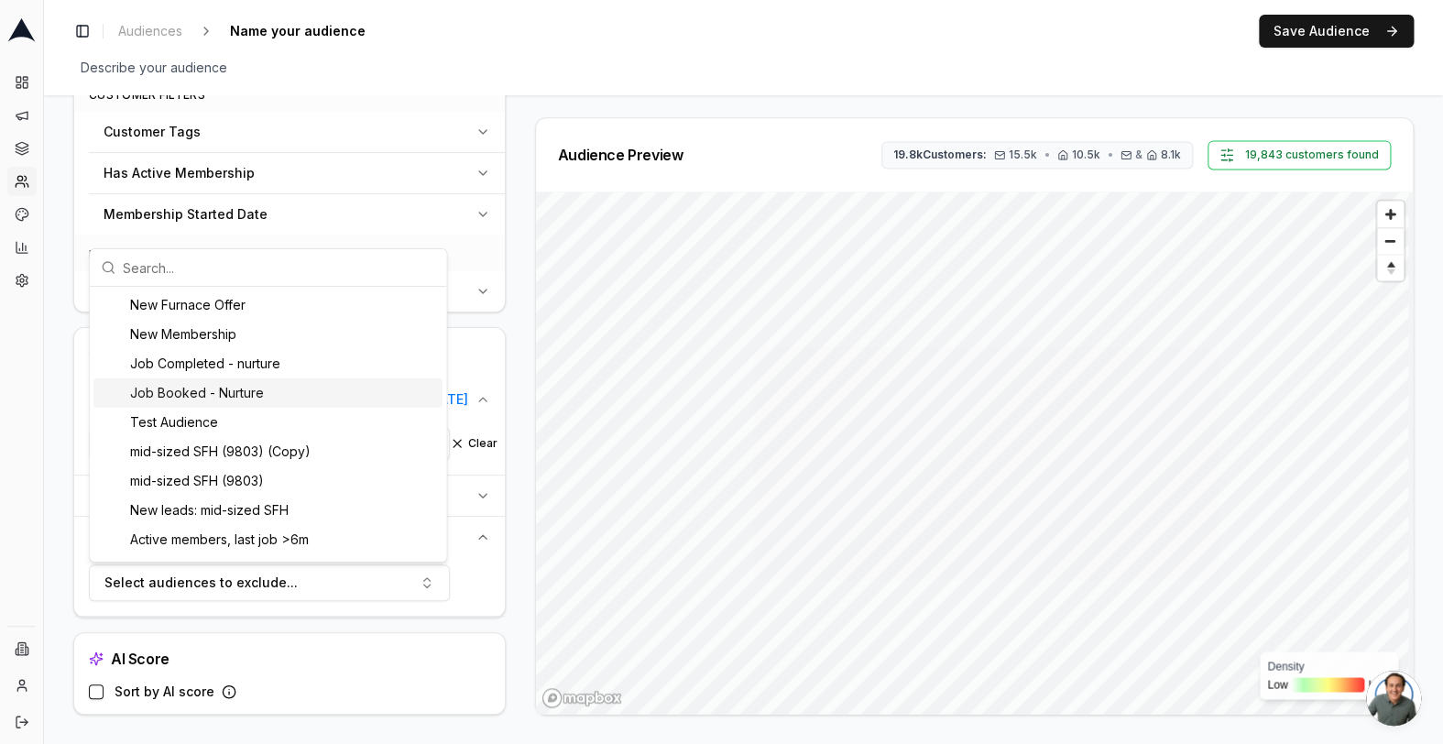
click at [232, 394] on div "Job Booked - Nurture" at bounding box center [267, 392] width 349 height 29
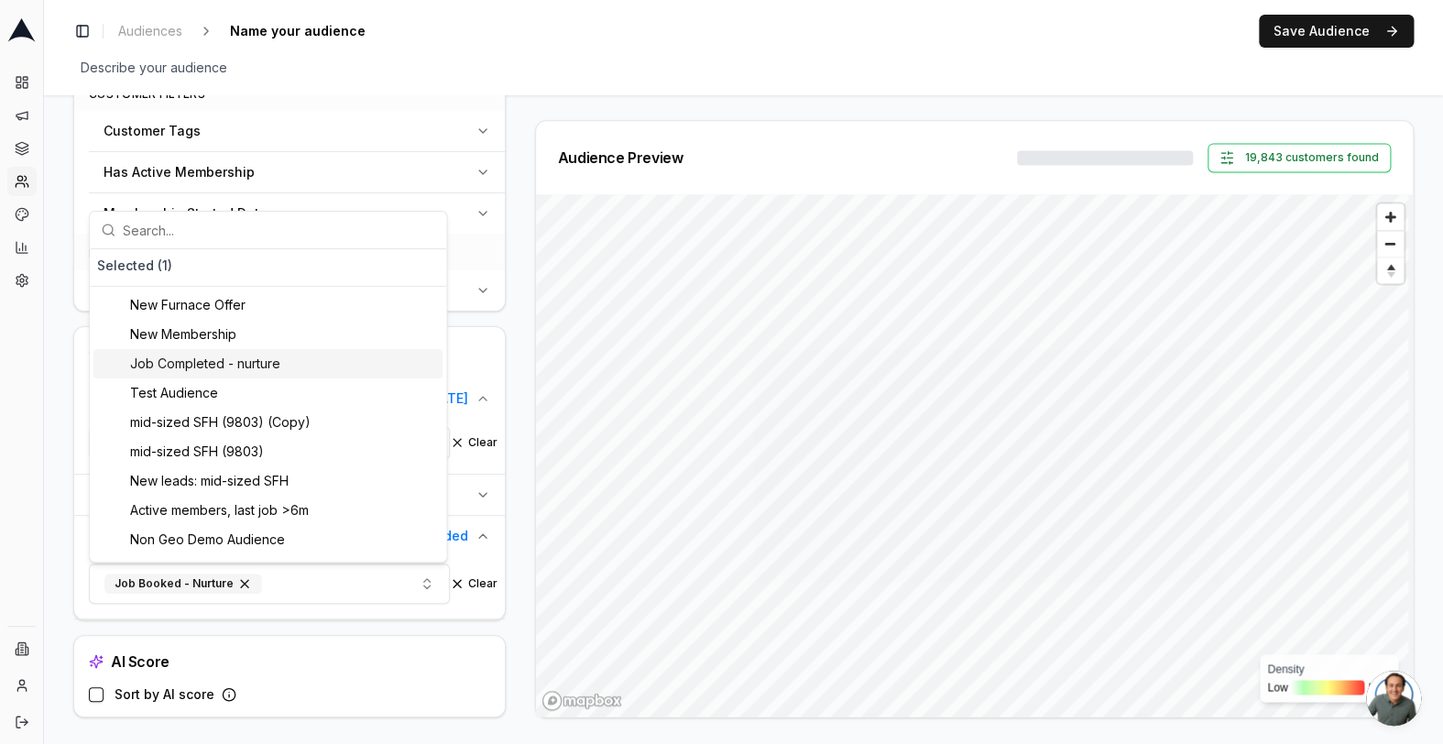
click at [231, 366] on div "Job Completed - nurture" at bounding box center [267, 363] width 349 height 29
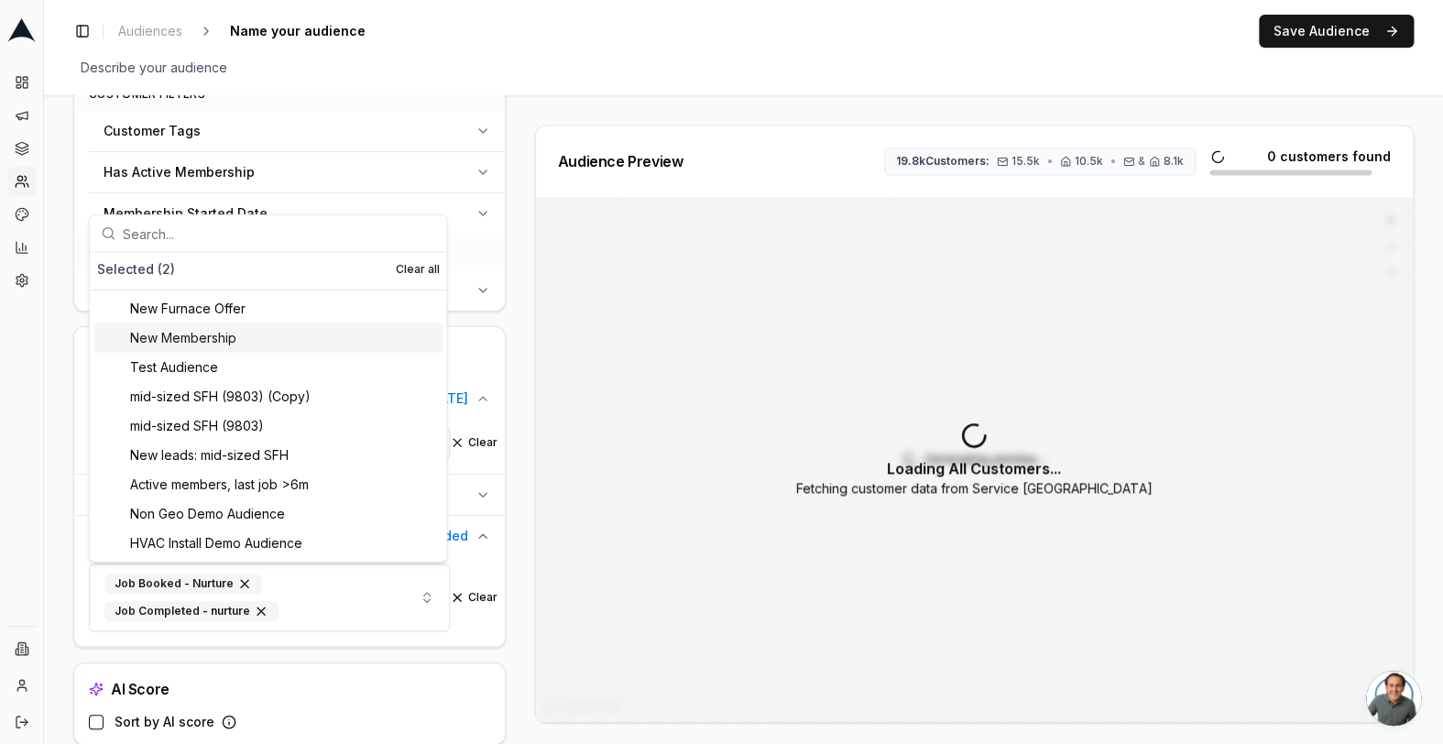
click at [214, 342] on div "New Membership" at bounding box center [267, 337] width 349 height 29
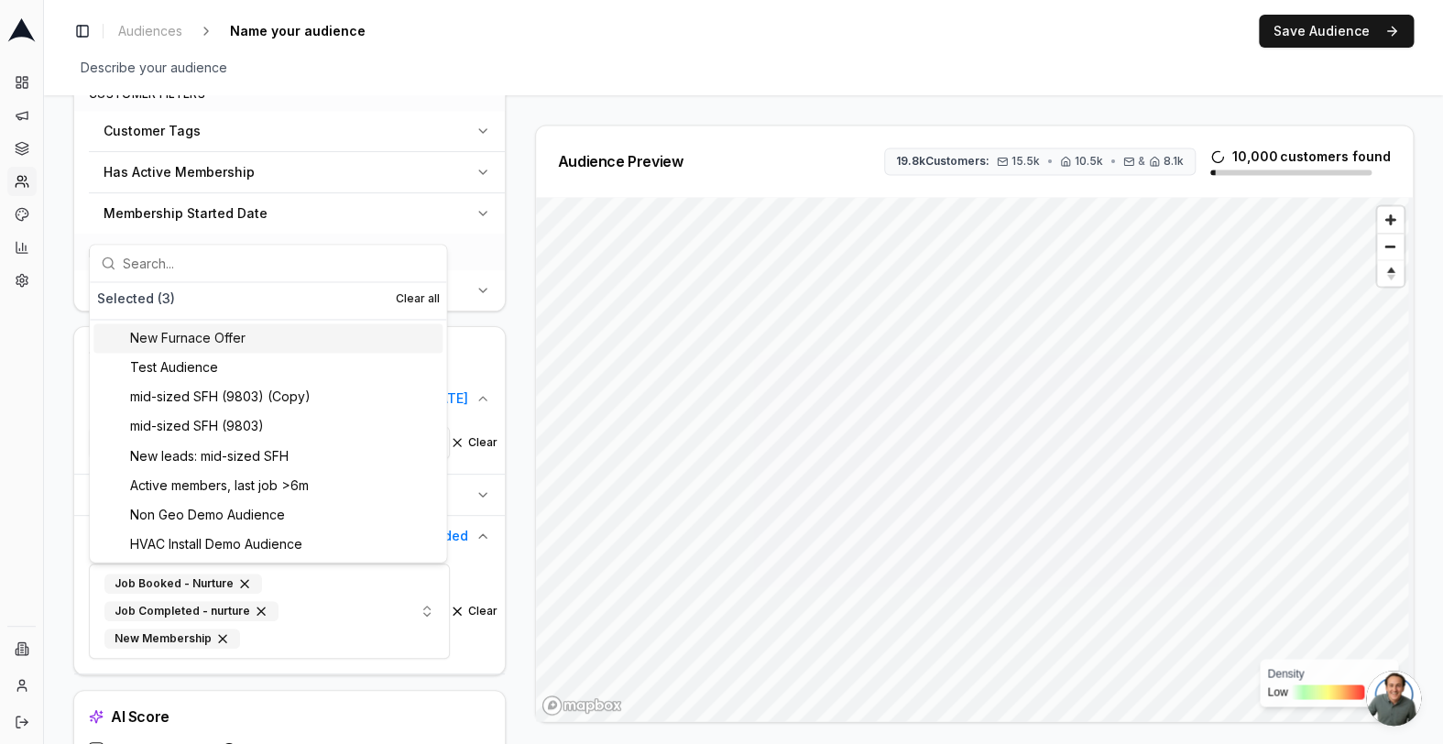
click at [257, 343] on div "New Furnace Offer" at bounding box center [267, 337] width 349 height 29
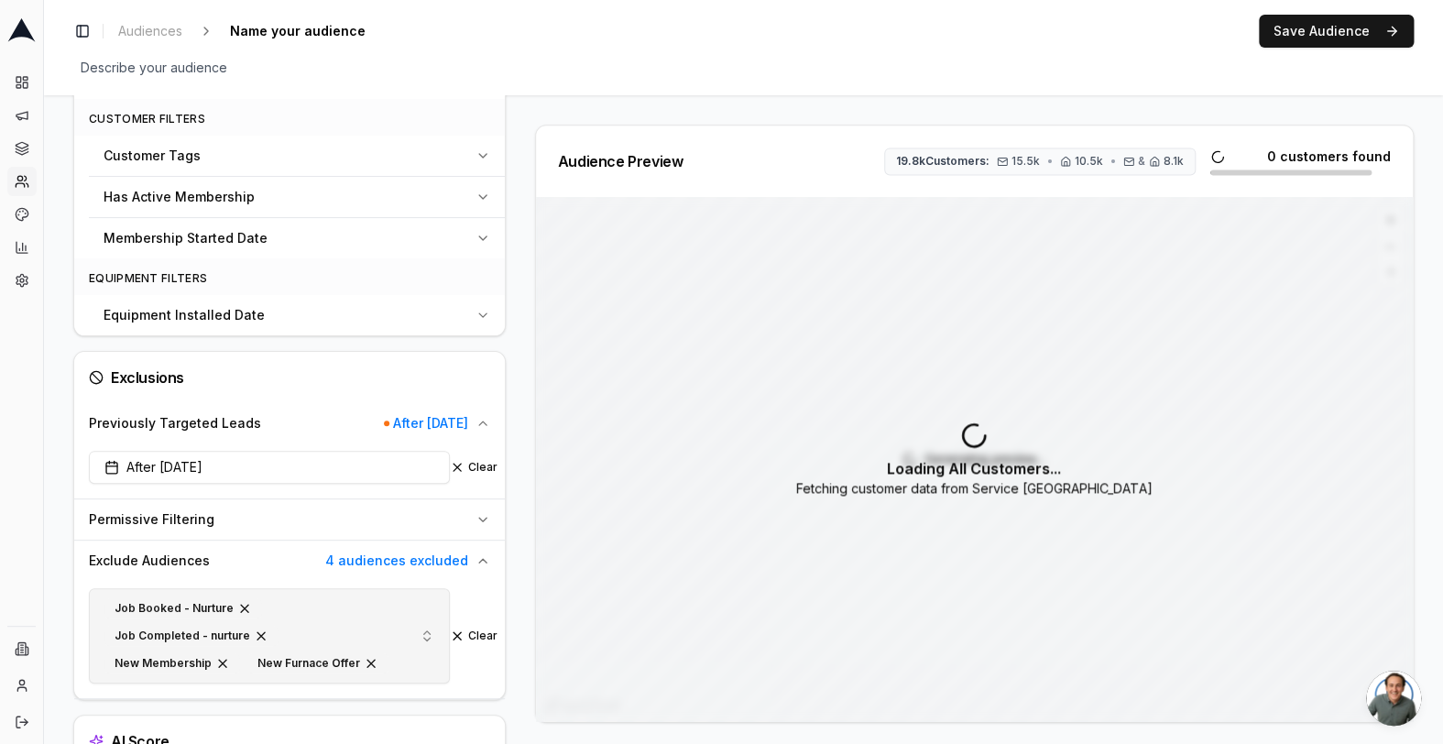
scroll to position [1115, 0]
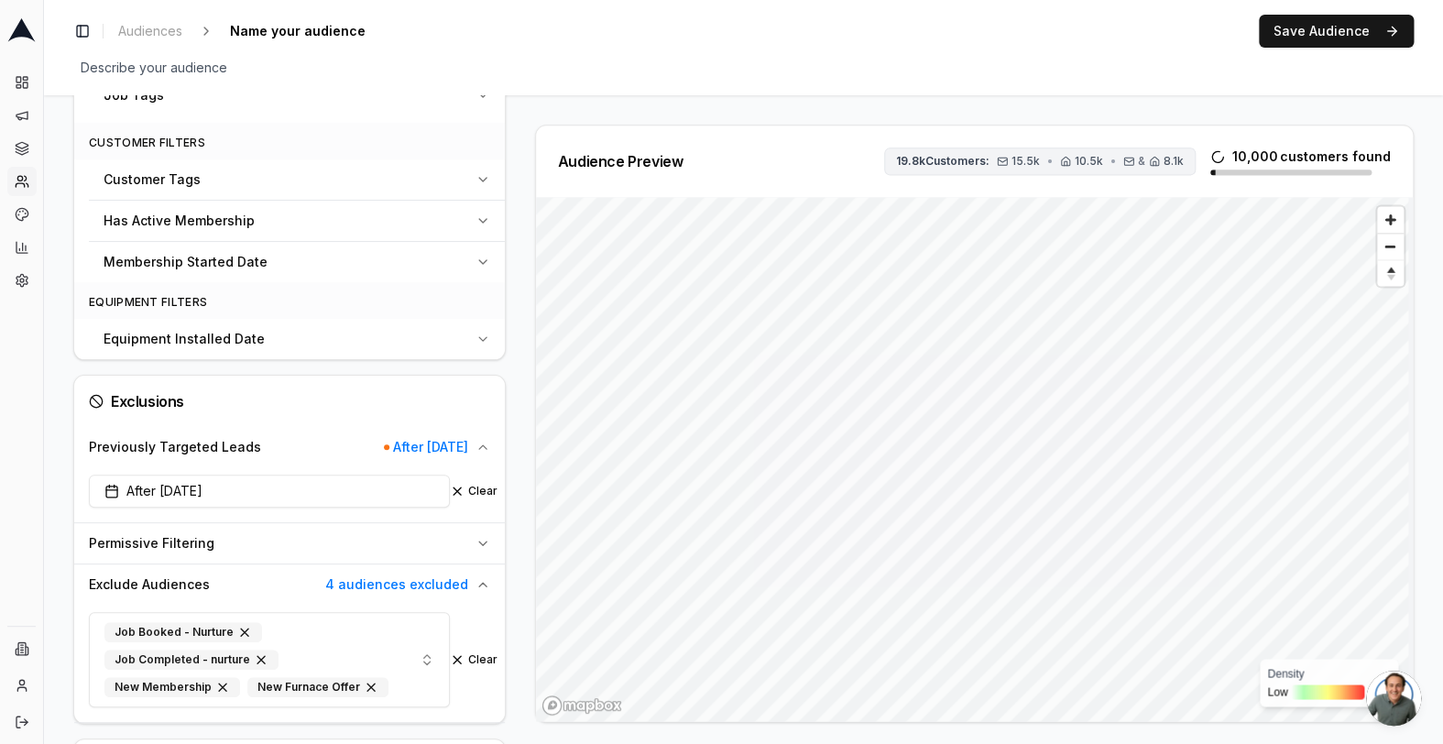
click at [935, 170] on button "19.8k Customers: 15.5k • 10.5k • & 8.1k" at bounding box center [1040, 161] width 312 height 27
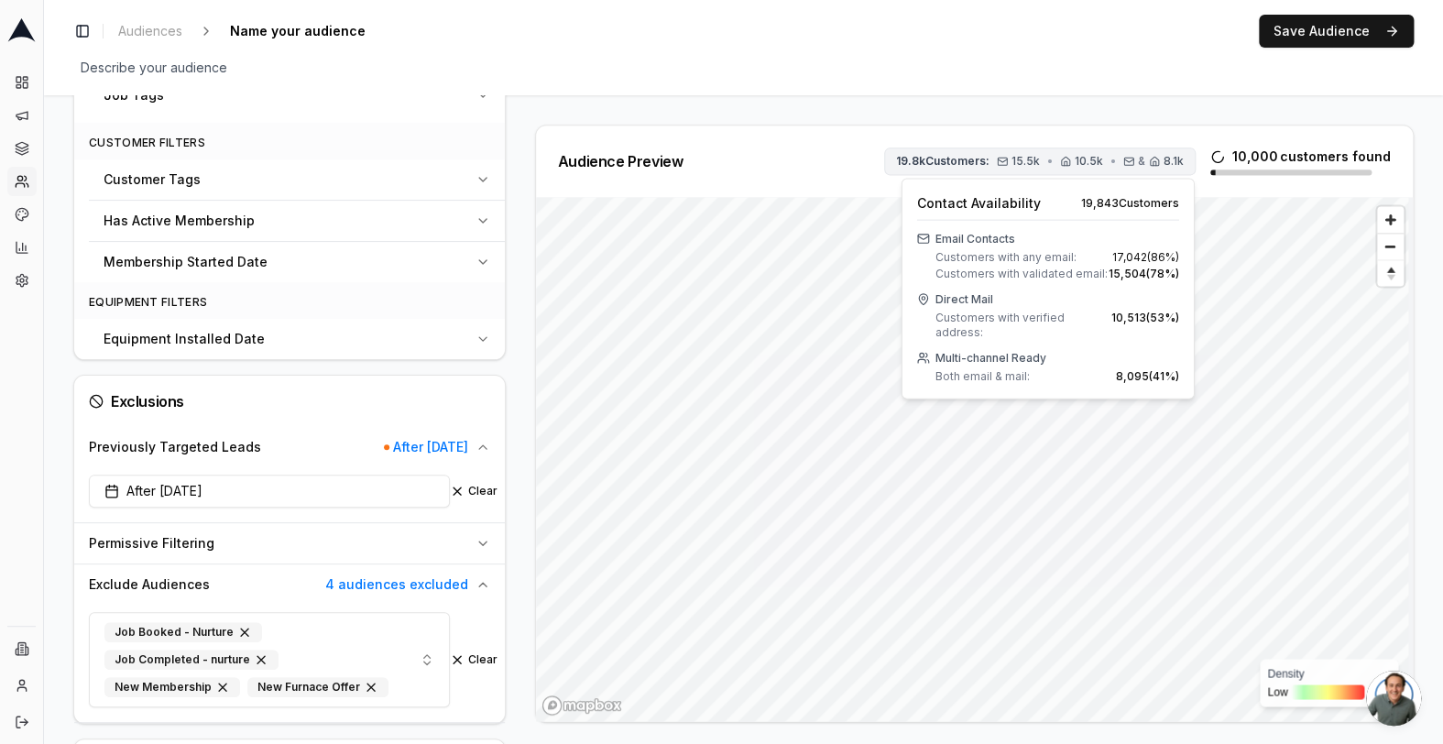
click at [938, 161] on span "19.8k Customers:" at bounding box center [942, 161] width 93 height 15
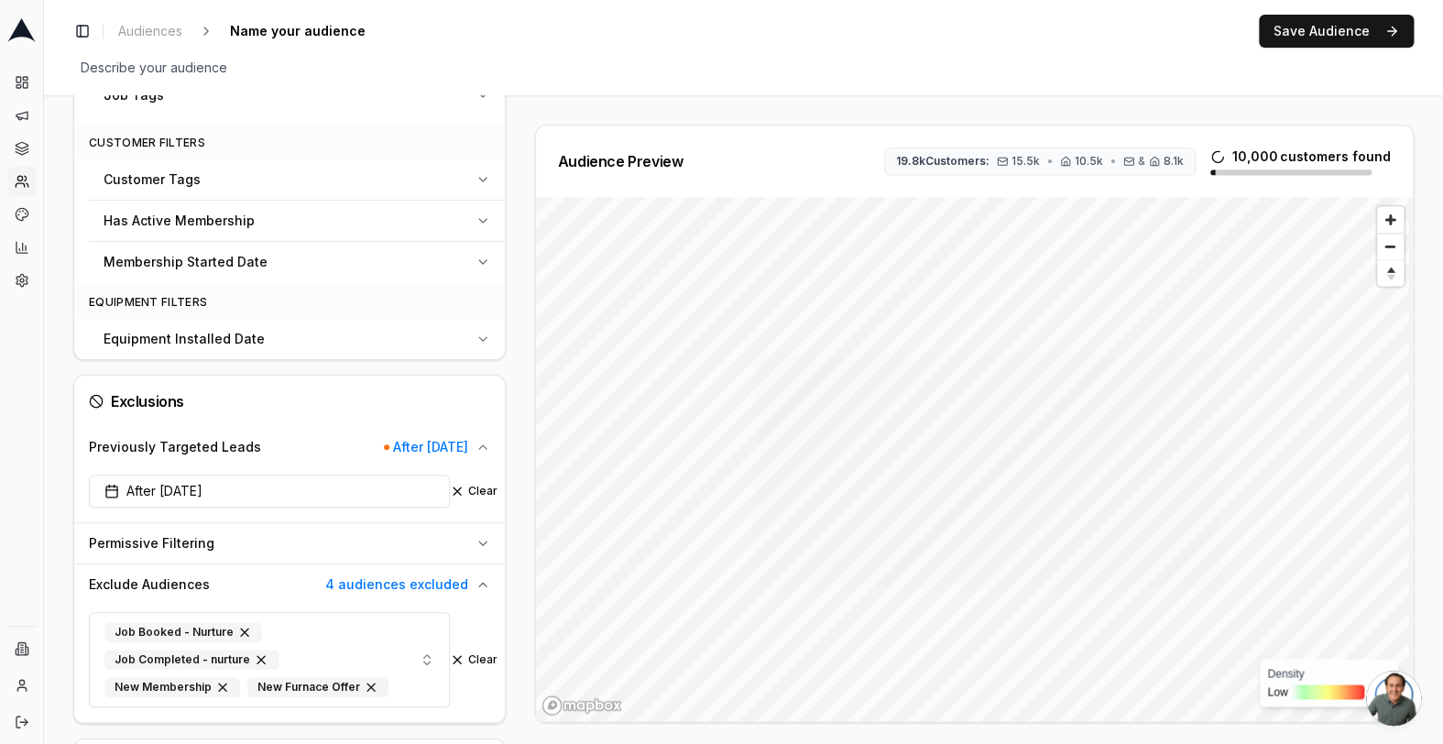
click at [473, 412] on div "Exclusions" at bounding box center [289, 401] width 401 height 22
click at [478, 442] on icon "button" at bounding box center [483, 447] width 15 height 15
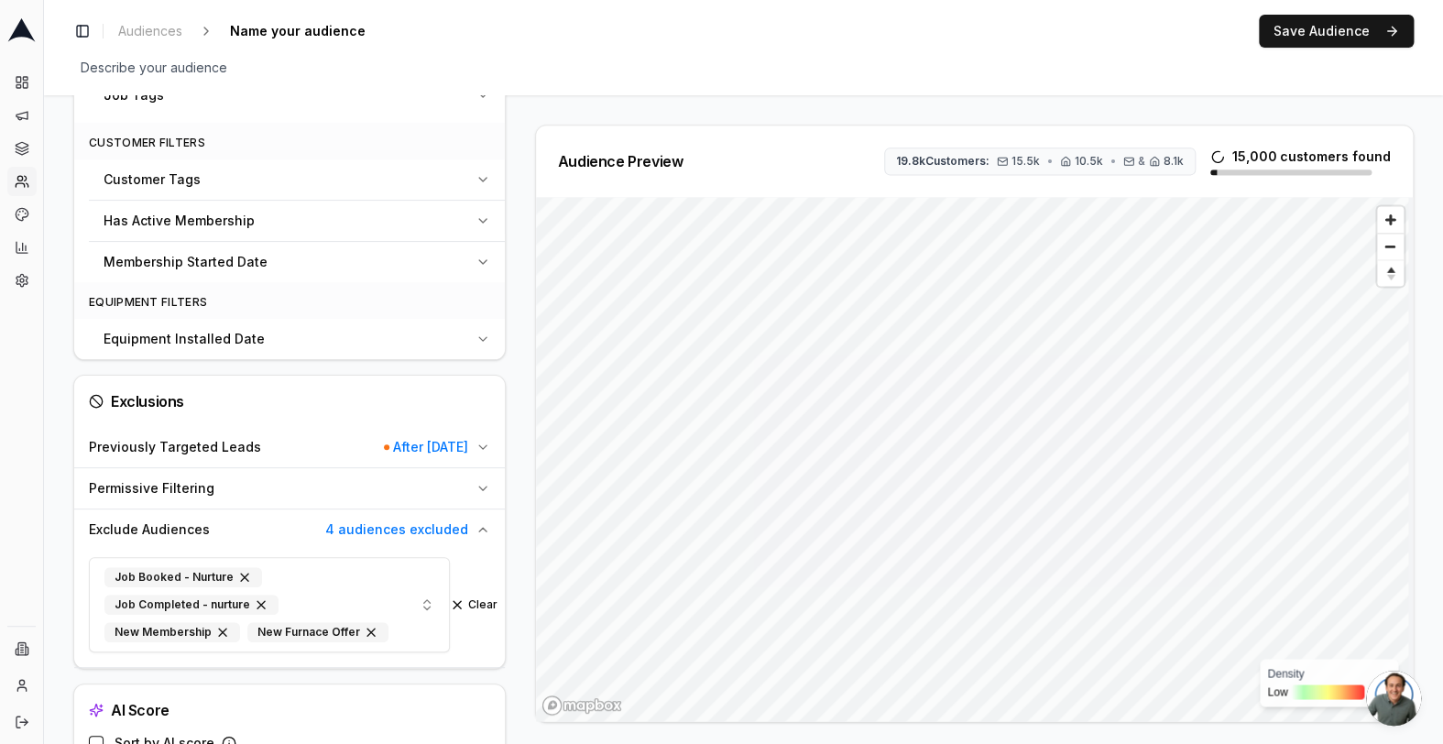
click at [476, 531] on icon "button" at bounding box center [483, 529] width 15 height 15
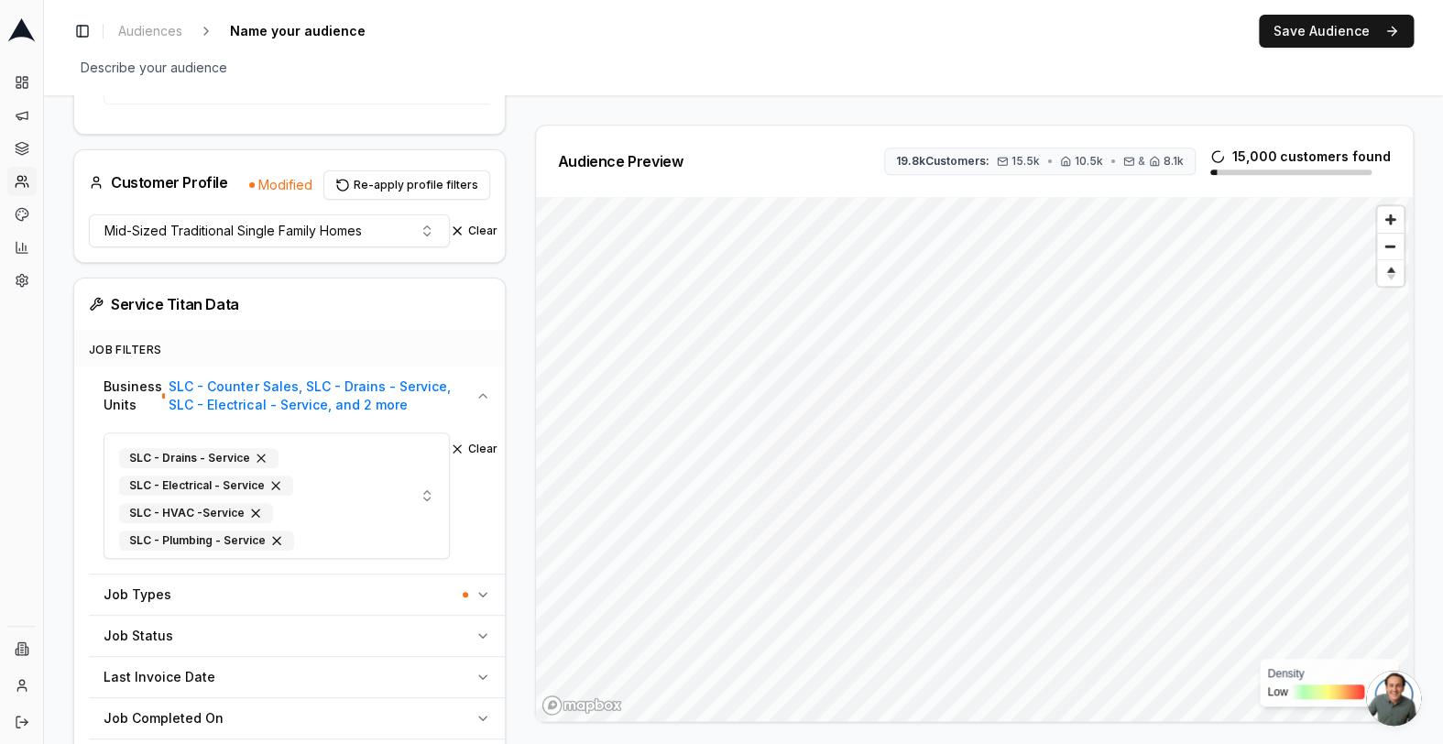
scroll to position [410, 0]
click at [459, 454] on button "Clear" at bounding box center [474, 449] width 48 height 15
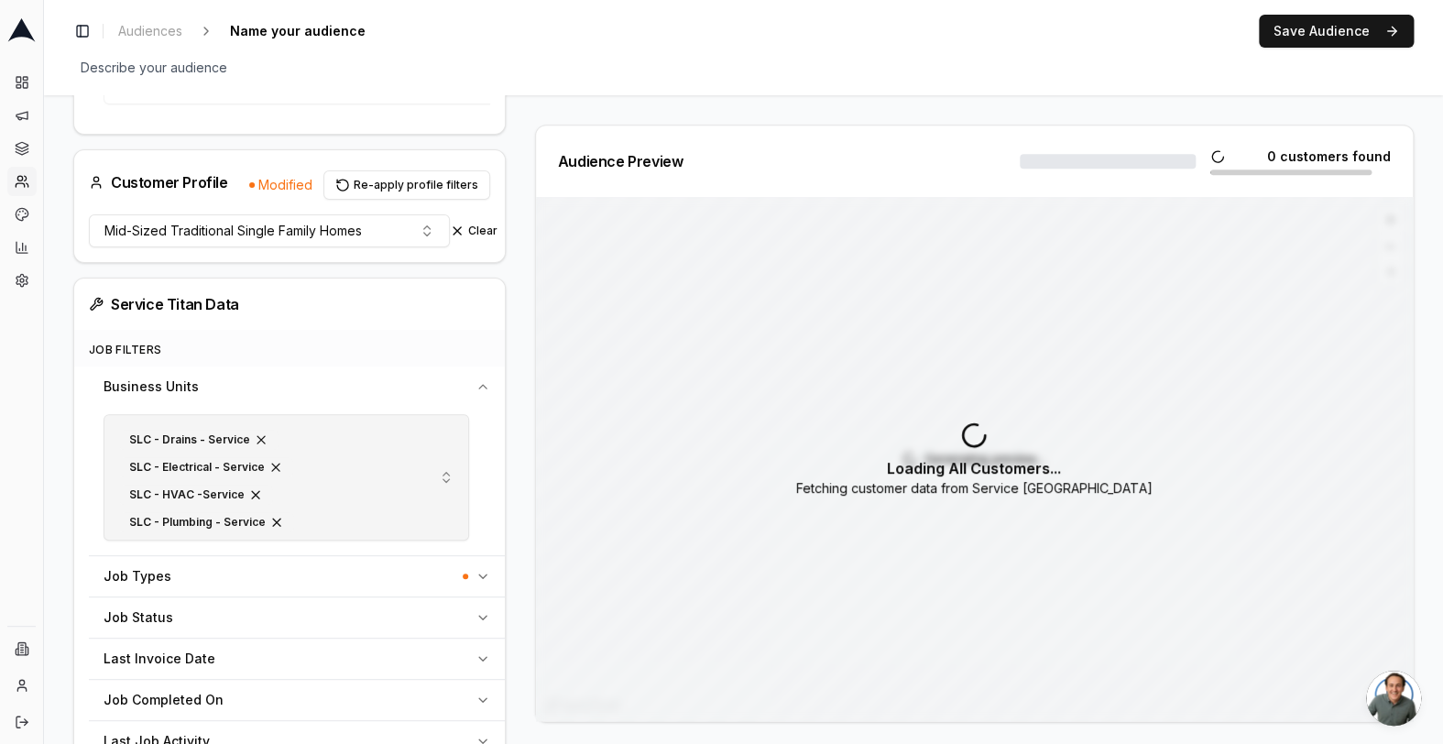
click at [306, 493] on div "SLC - Counter Sales SLC - Drains - Service SLC - Electrical - Service SLC - HVA…" at bounding box center [270, 477] width 302 height 110
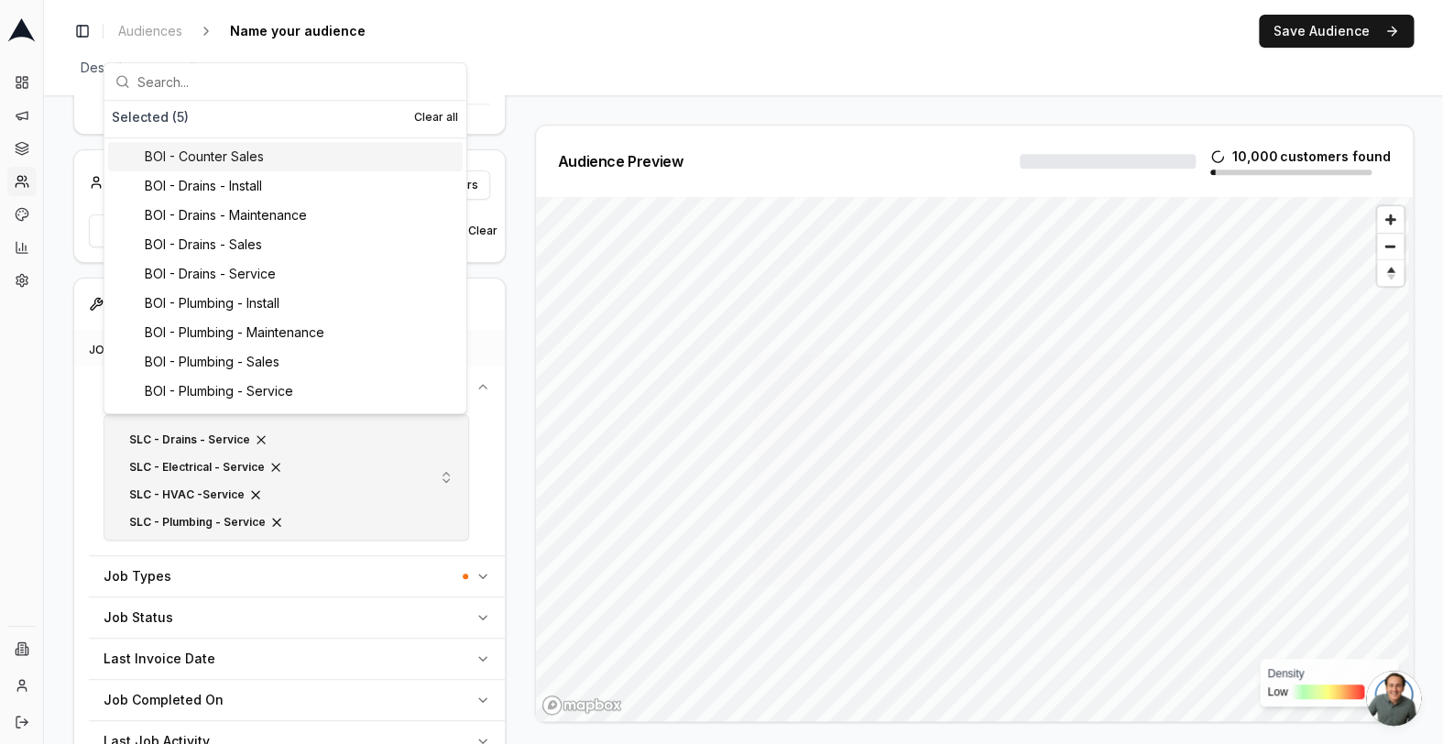
click at [260, 441] on span "button" at bounding box center [261, 440] width 15 height 15
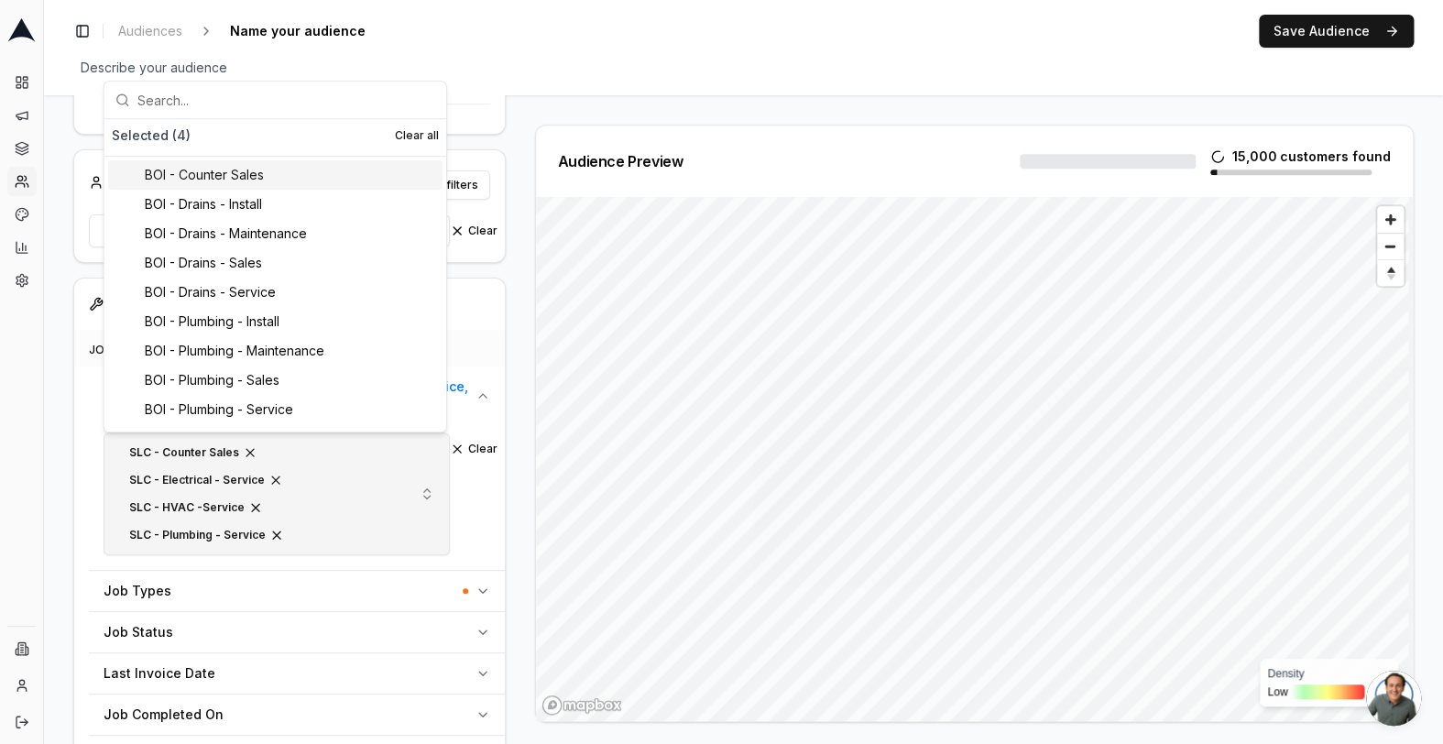
scroll to position [0, 0]
click at [247, 457] on span "button" at bounding box center [250, 452] width 15 height 15
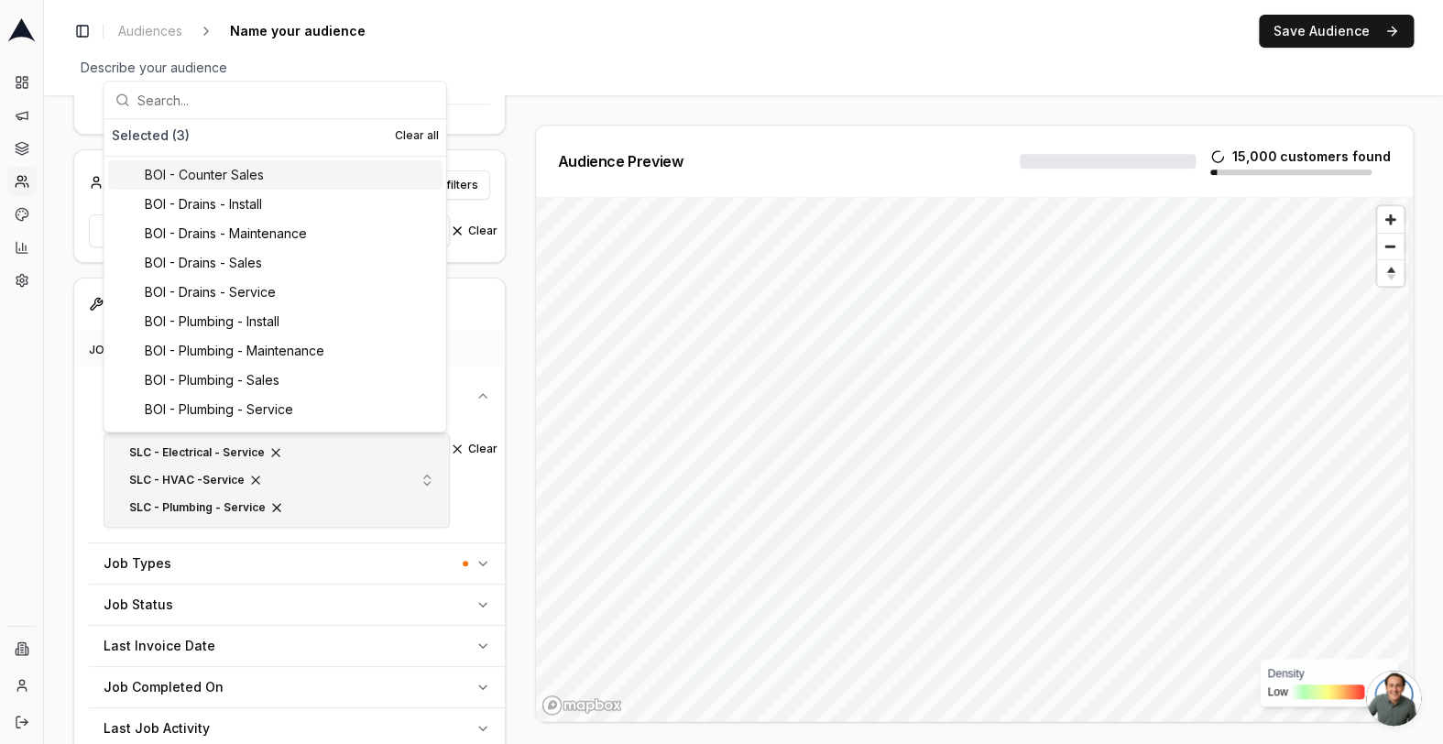
click at [273, 451] on span "button" at bounding box center [276, 452] width 15 height 15
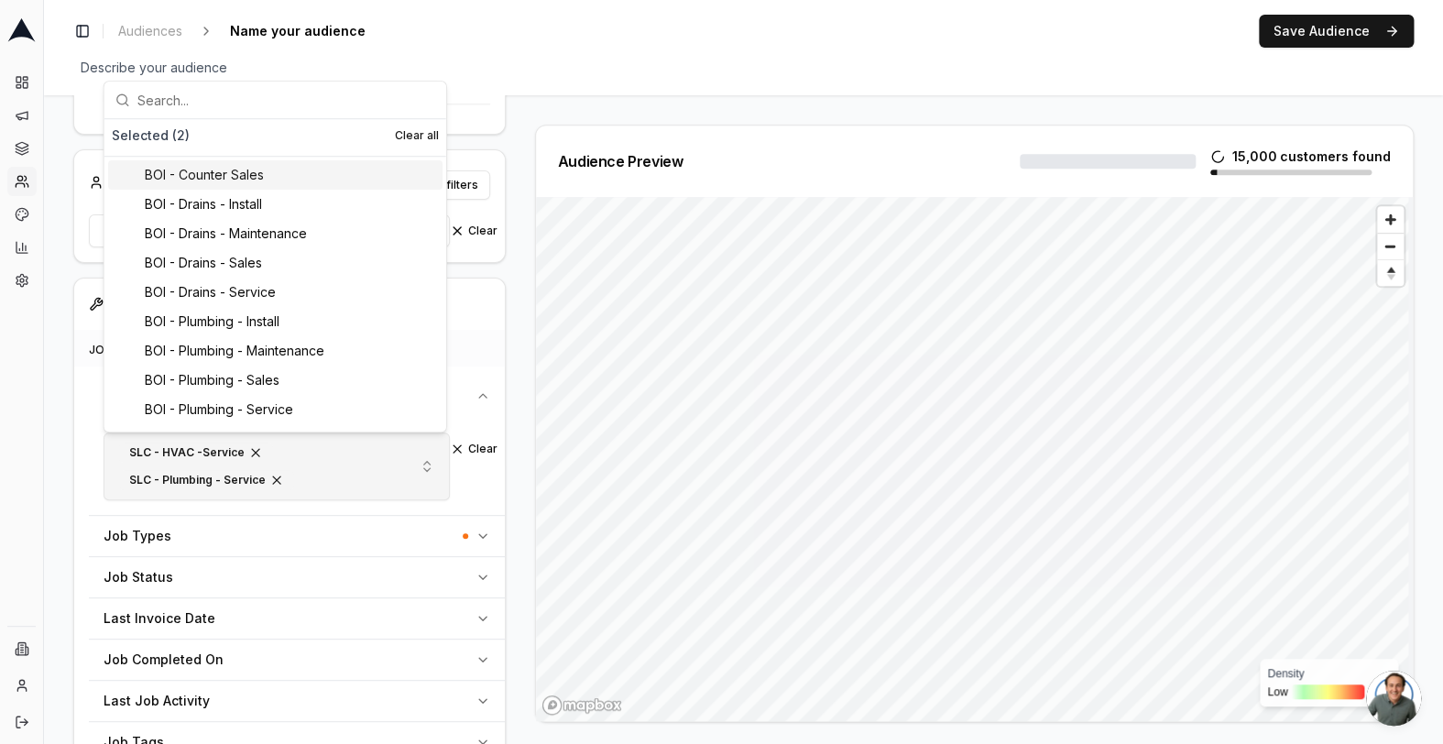
click at [248, 455] on span "button" at bounding box center [255, 452] width 15 height 15
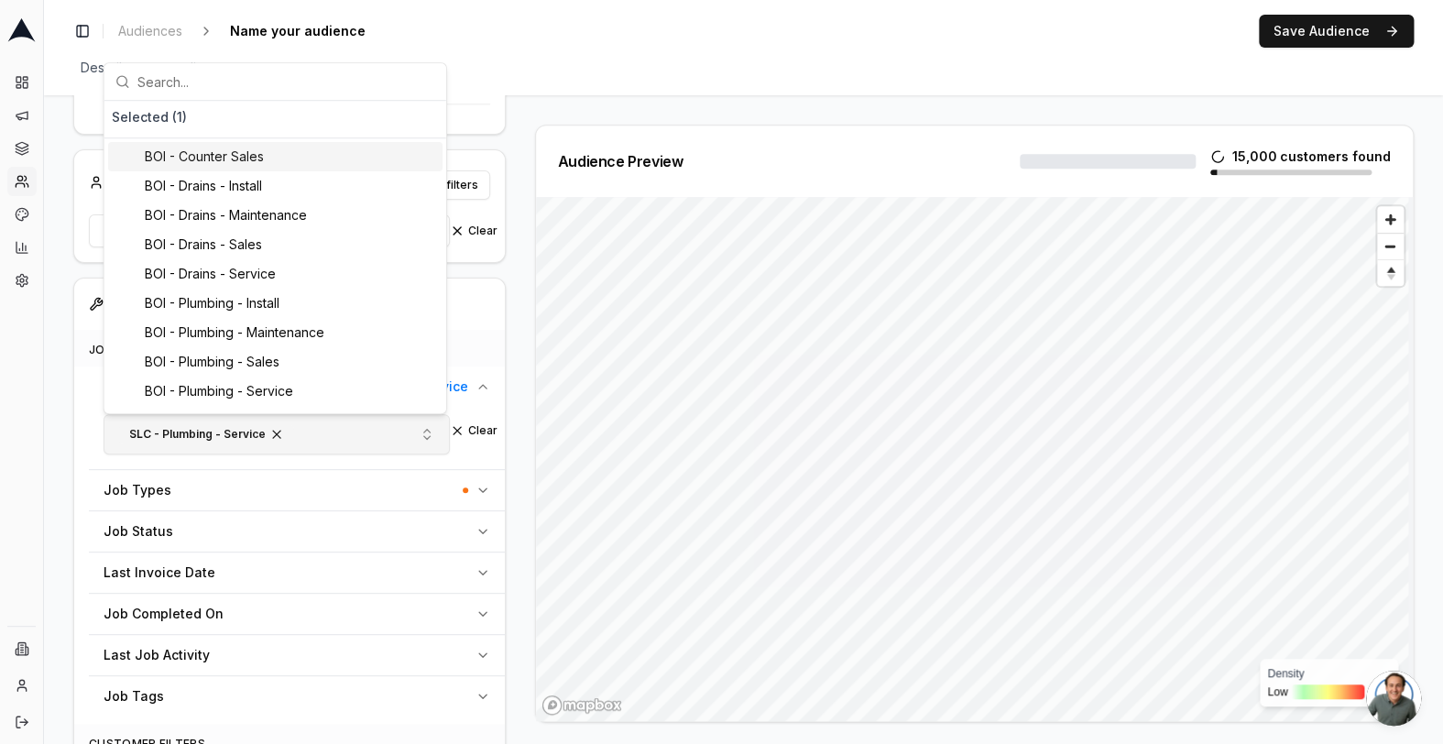
click at [269, 442] on span "button" at bounding box center [276, 434] width 15 height 15
click at [62, 446] on div "Audience Configuration Existing Customers • Static Audience Edit Filters AI Fil…" at bounding box center [743, 481] width 1399 height 1590
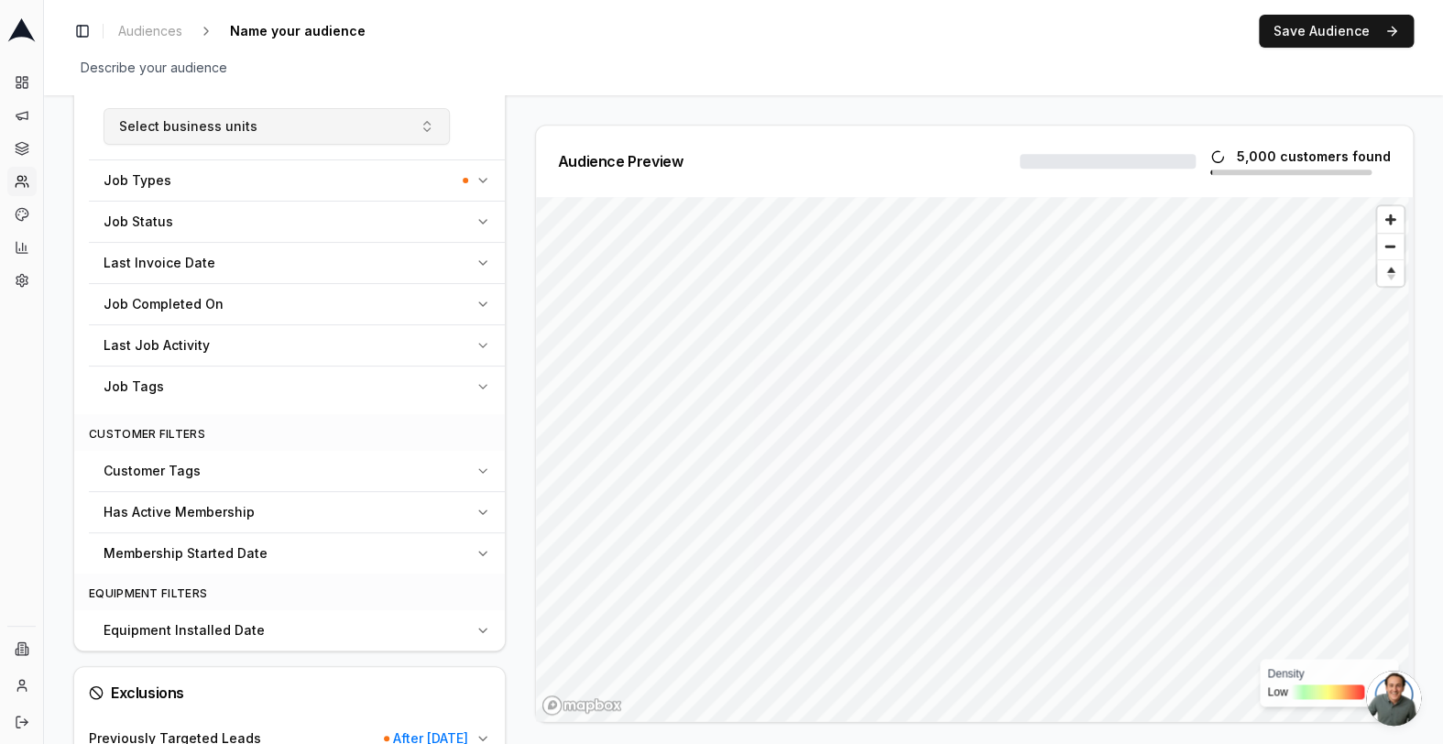
scroll to position [742, 0]
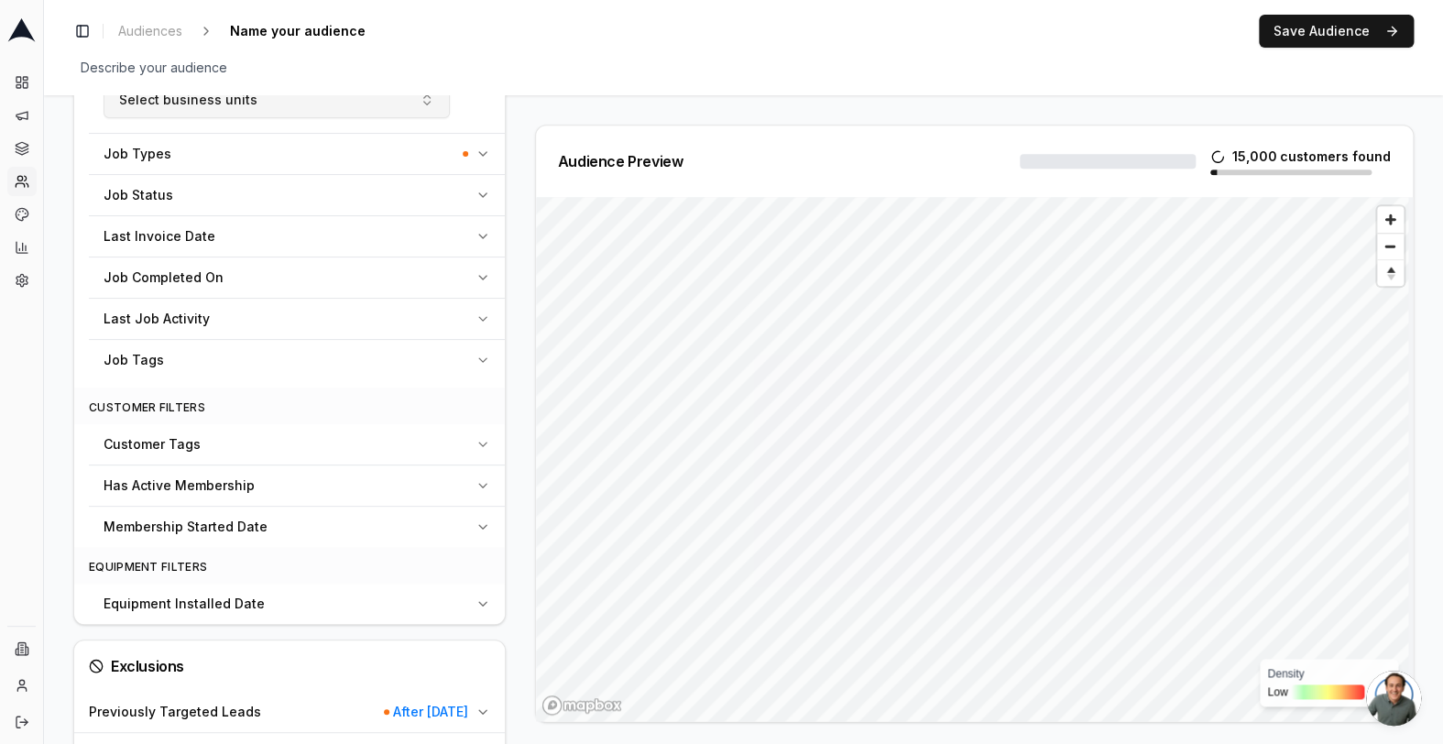
click at [400, 147] on button "Job Types" at bounding box center [297, 154] width 416 height 40
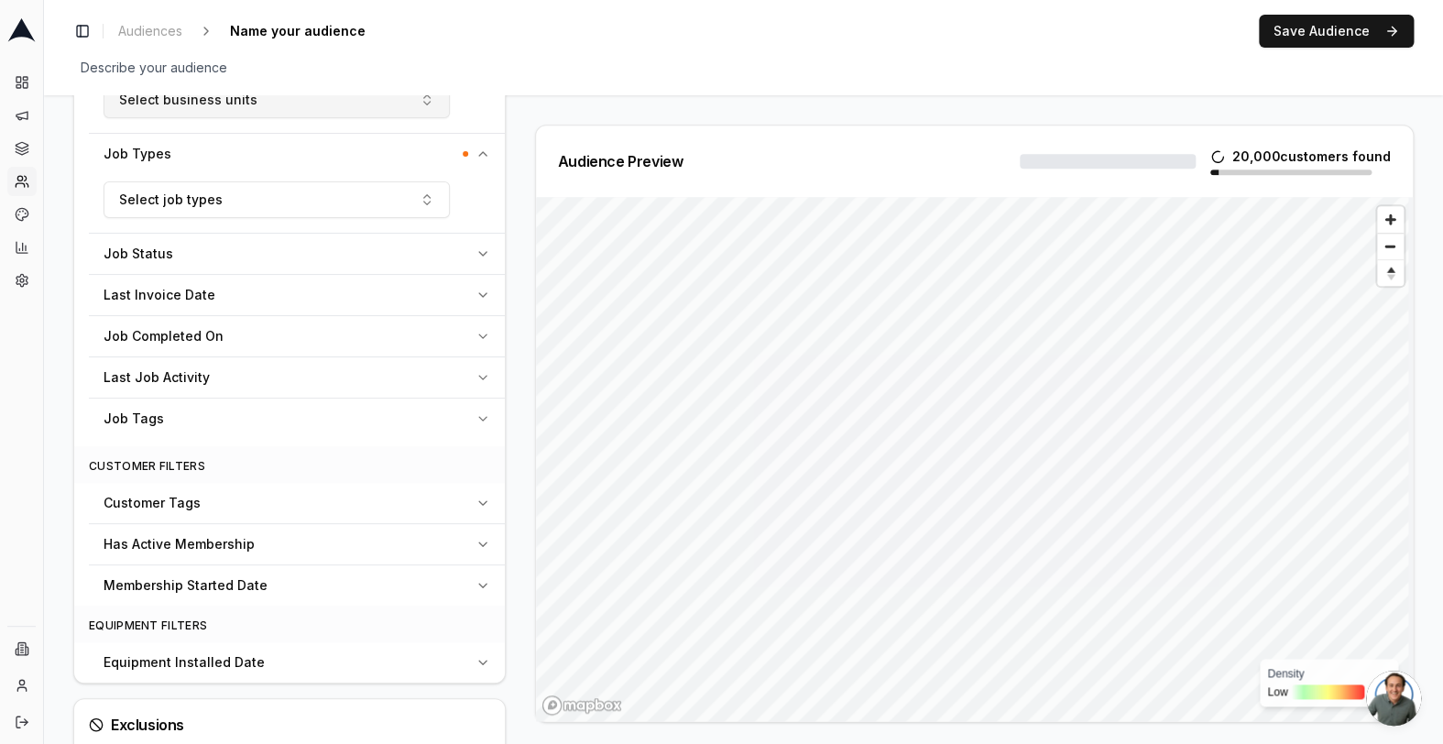
click at [400, 147] on button "Job Types" at bounding box center [297, 154] width 416 height 40
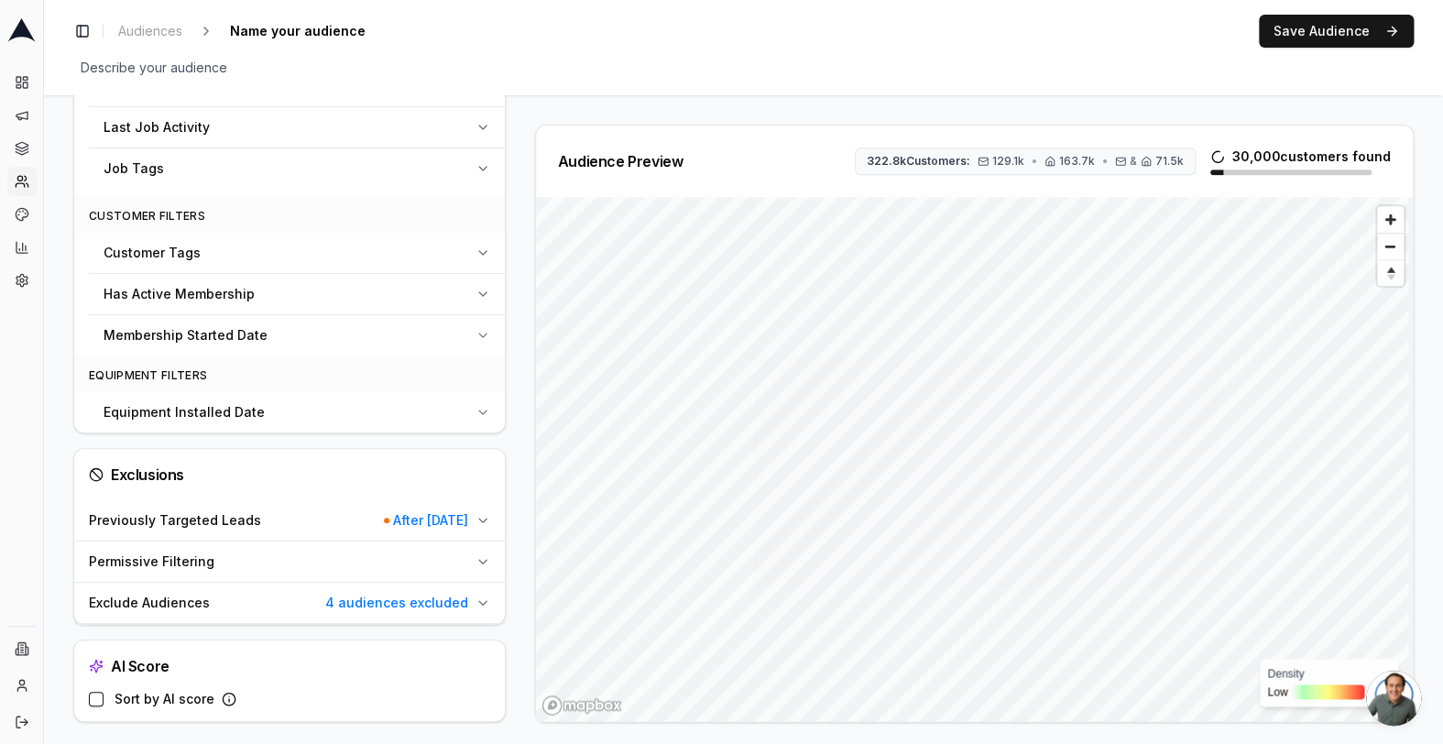
scroll to position [943, 0]
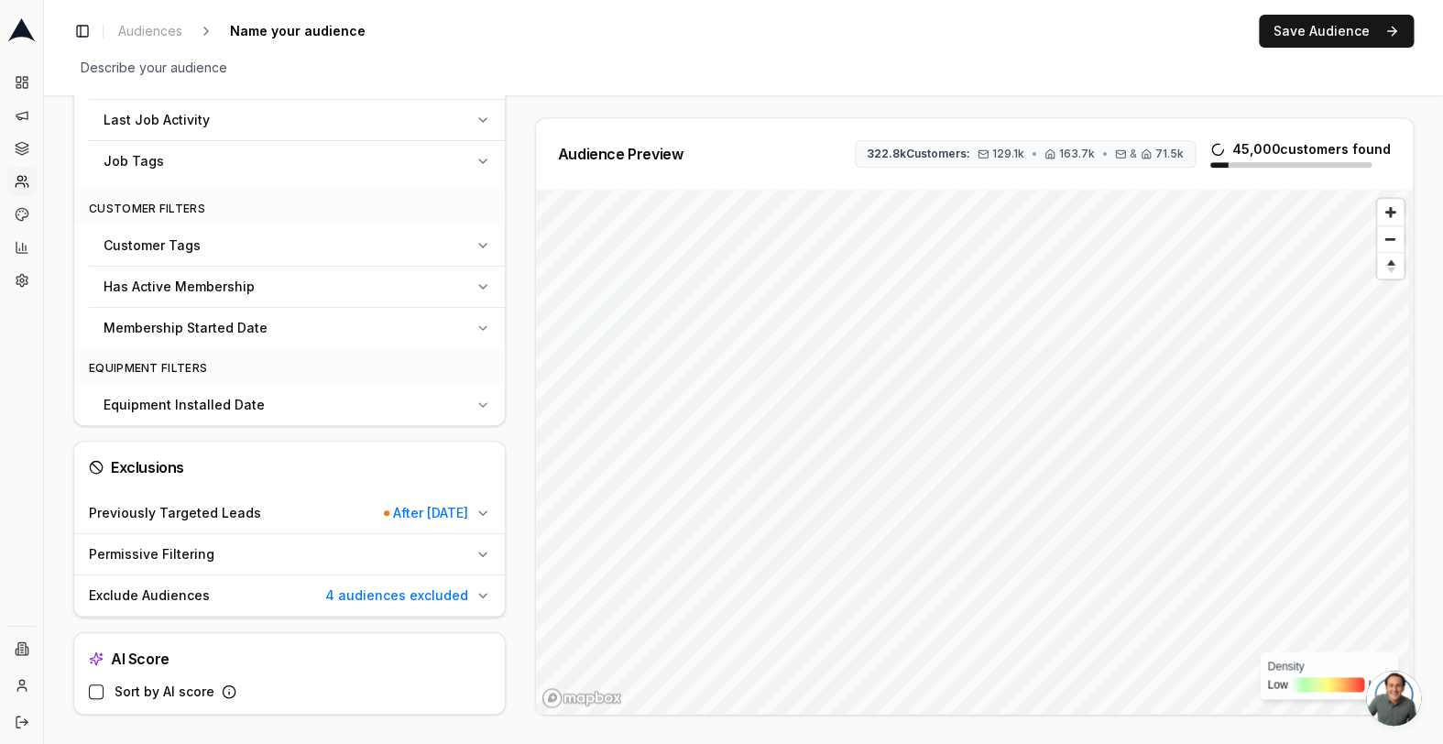
click at [455, 598] on span "4 audiences excluded" at bounding box center [396, 596] width 143 height 18
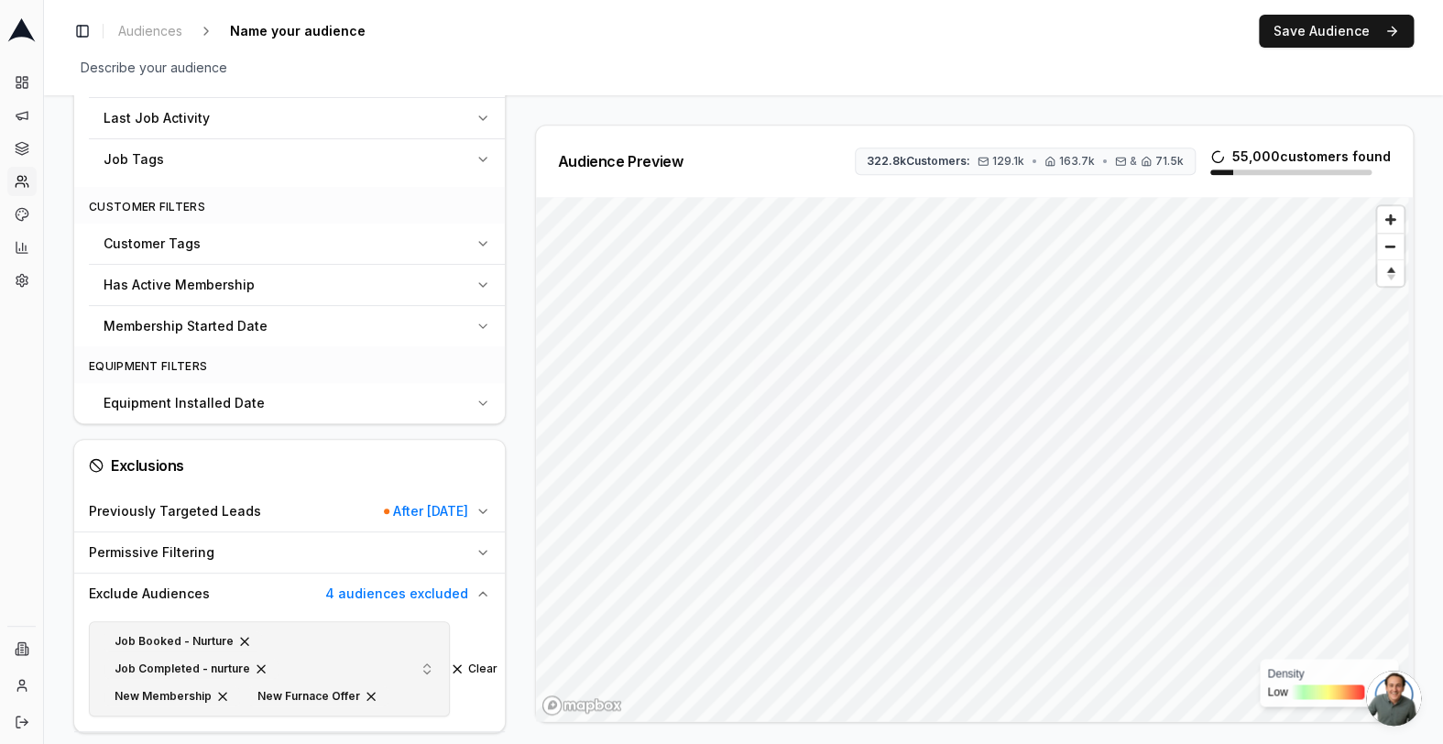
click at [240, 648] on span "button" at bounding box center [244, 641] width 15 height 15
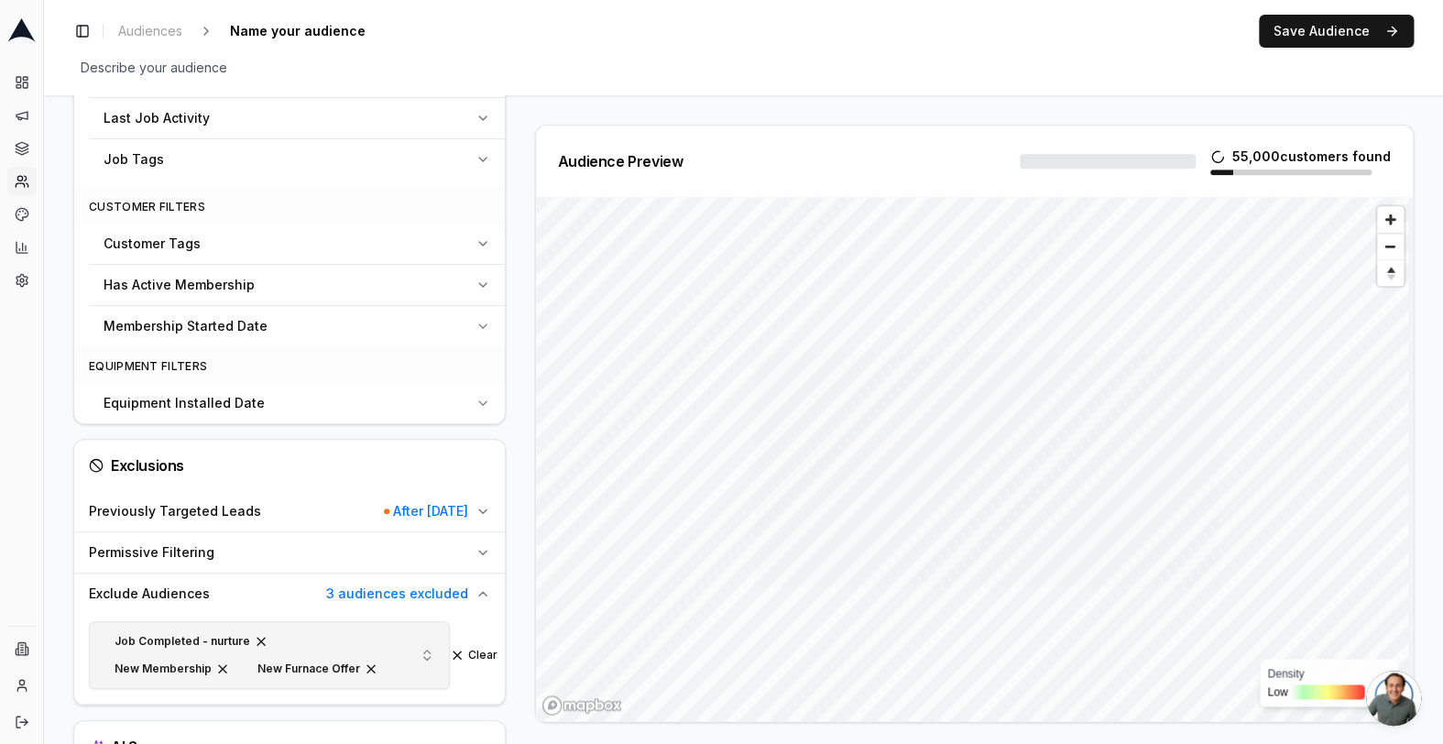
click at [259, 644] on span "button" at bounding box center [261, 641] width 15 height 15
click at [217, 644] on span "button" at bounding box center [222, 641] width 15 height 15
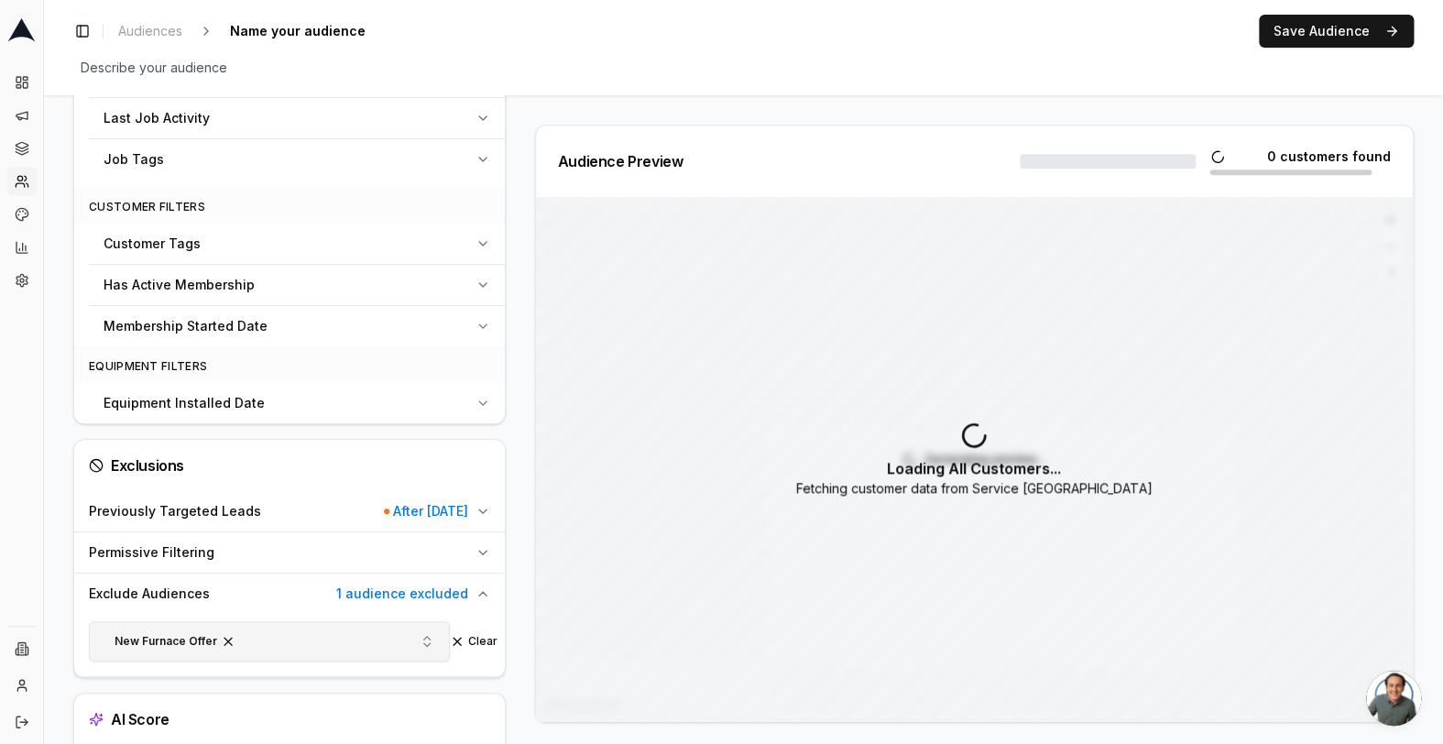
click at [221, 644] on span "button" at bounding box center [228, 641] width 15 height 15
click at [485, 514] on icon "button" at bounding box center [483, 511] width 15 height 15
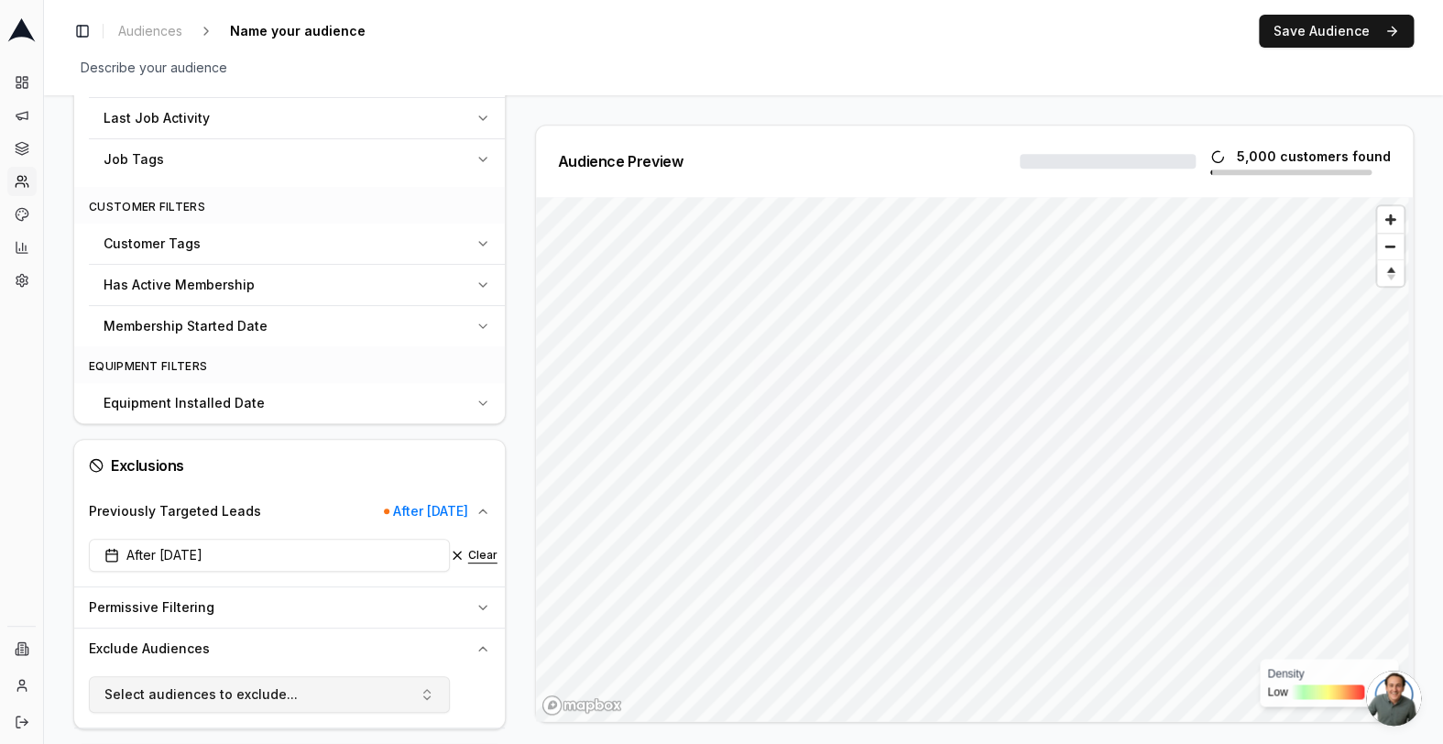
click at [454, 554] on button "Clear" at bounding box center [474, 555] width 48 height 15
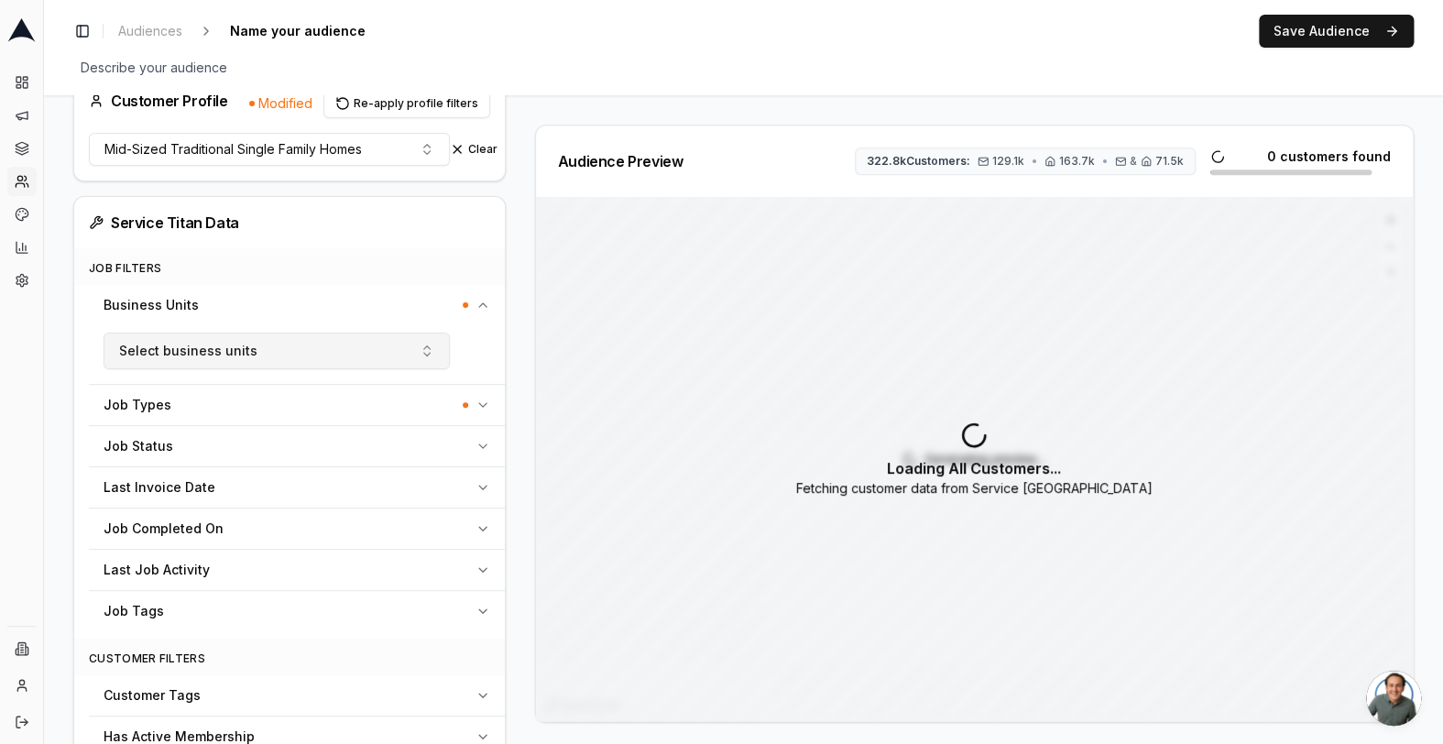
scroll to position [0, 0]
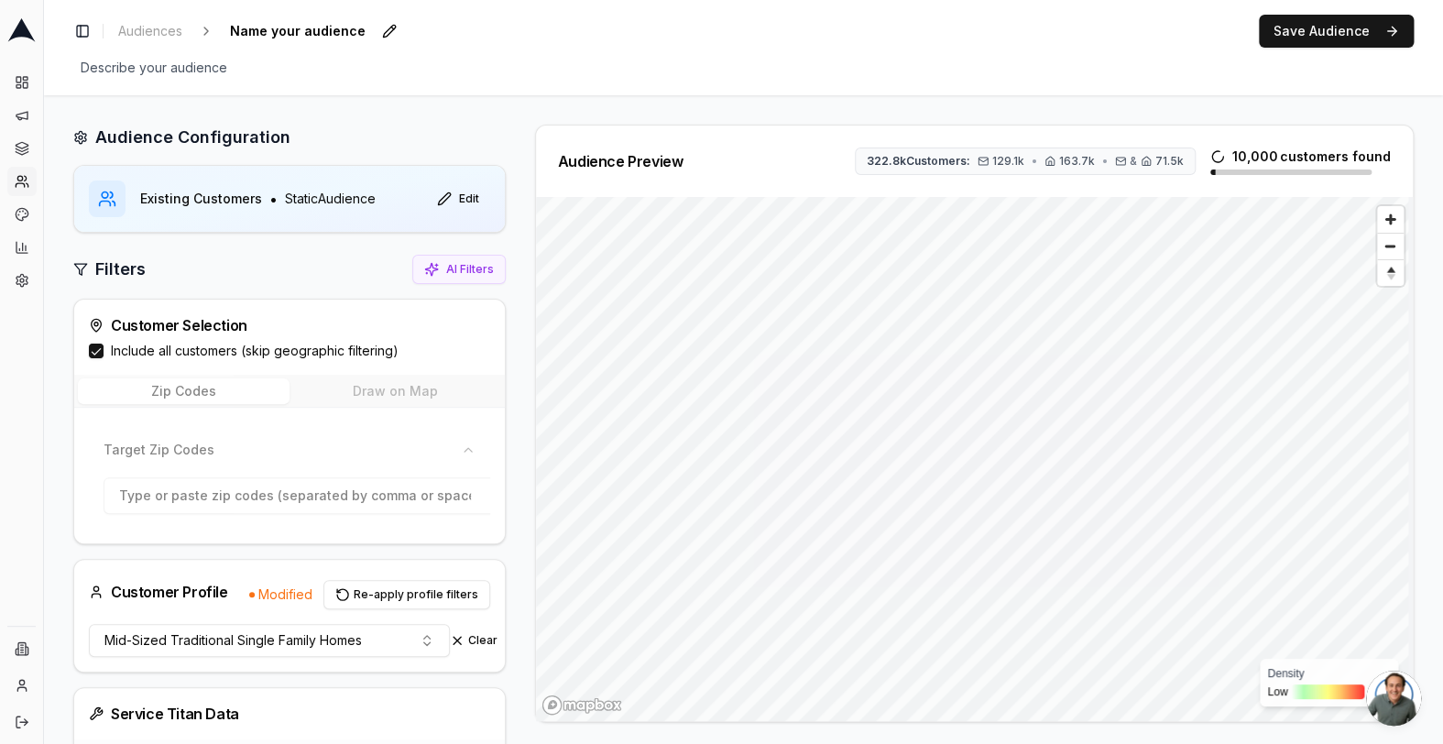
click at [281, 36] on span "Name your audience" at bounding box center [298, 31] width 150 height 26
type input "Air Quality Upsell"
click at [415, 33] on div "Toggle Sidebar Audiences Air Quality Upsell Edit Save Audience" at bounding box center [743, 31] width 1341 height 33
click at [1336, 33] on button "Save Audience" at bounding box center [1336, 31] width 155 height 33
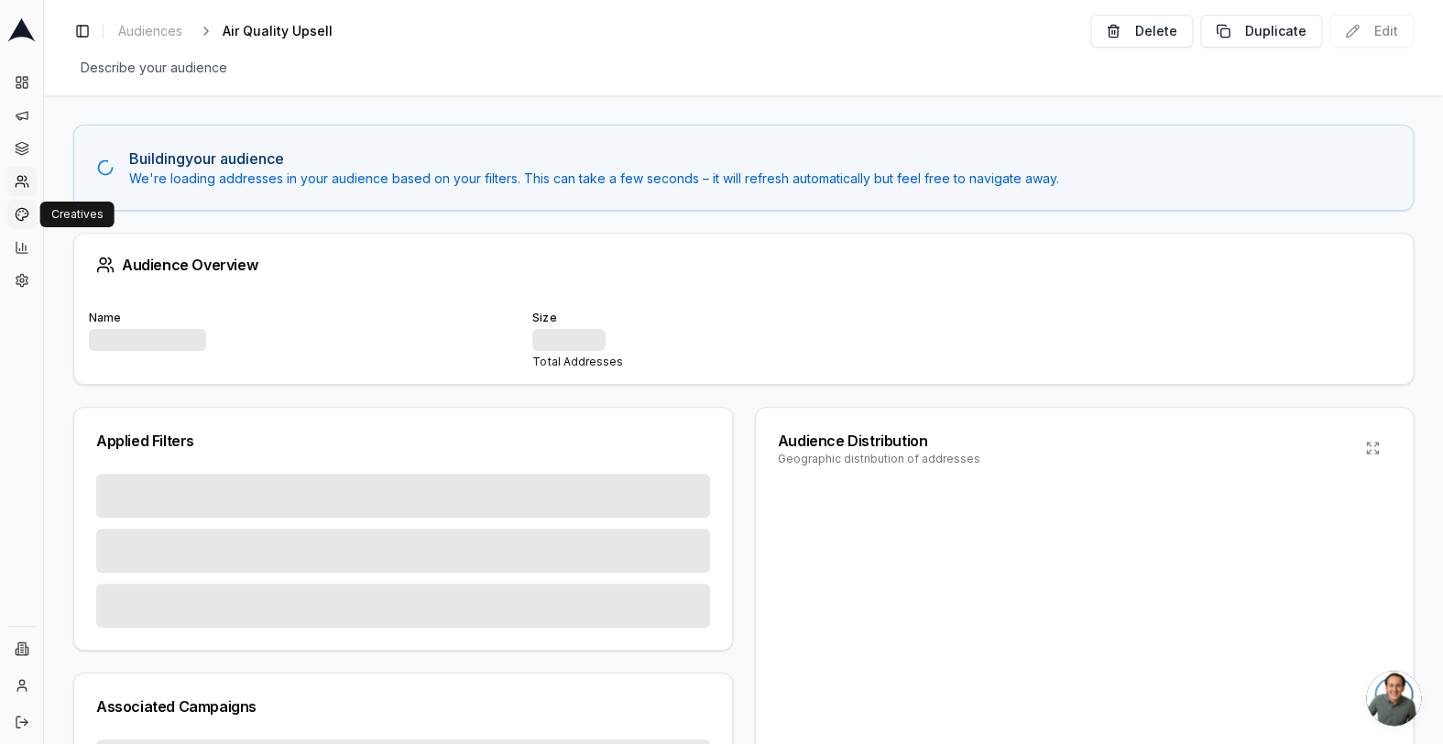
click at [20, 217] on icon at bounding box center [22, 214] width 15 height 15
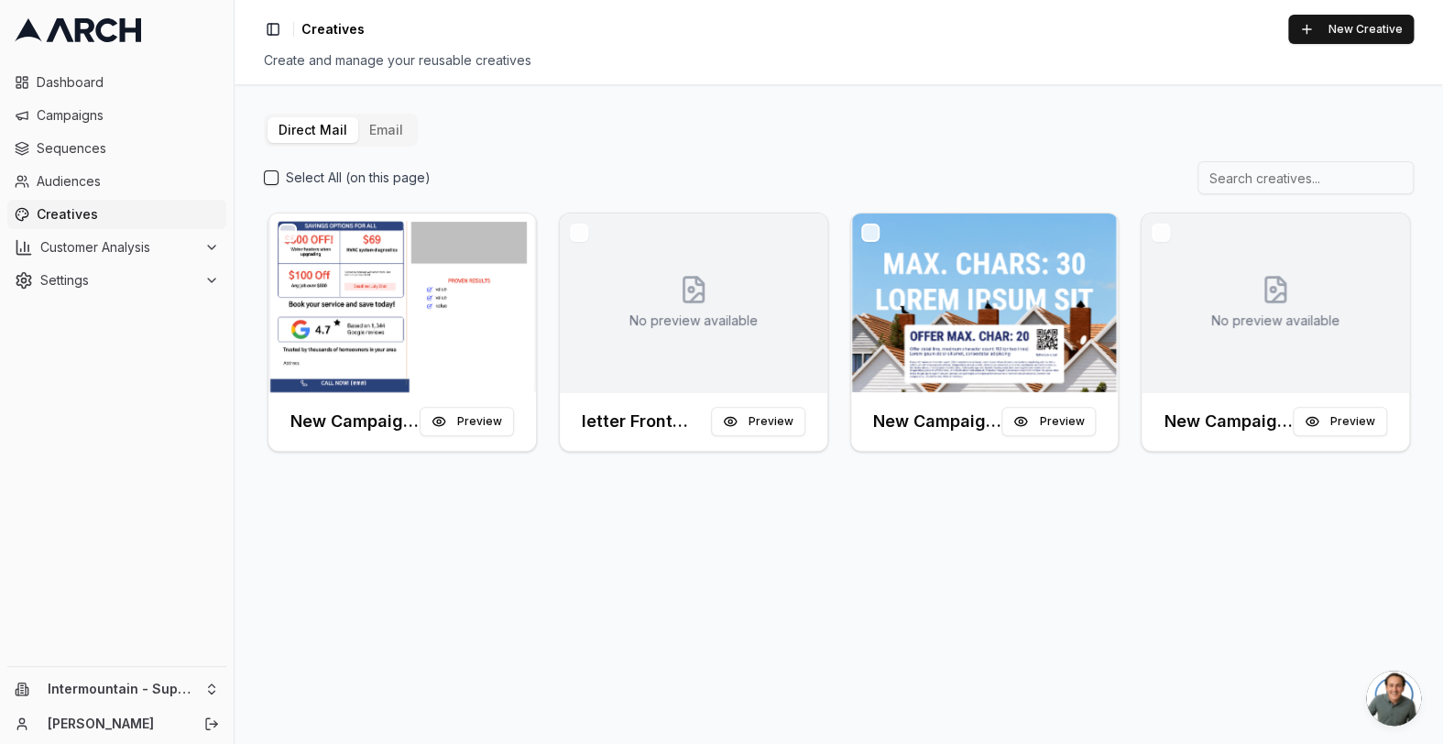
click at [391, 140] on button "Email" at bounding box center [386, 130] width 56 height 26
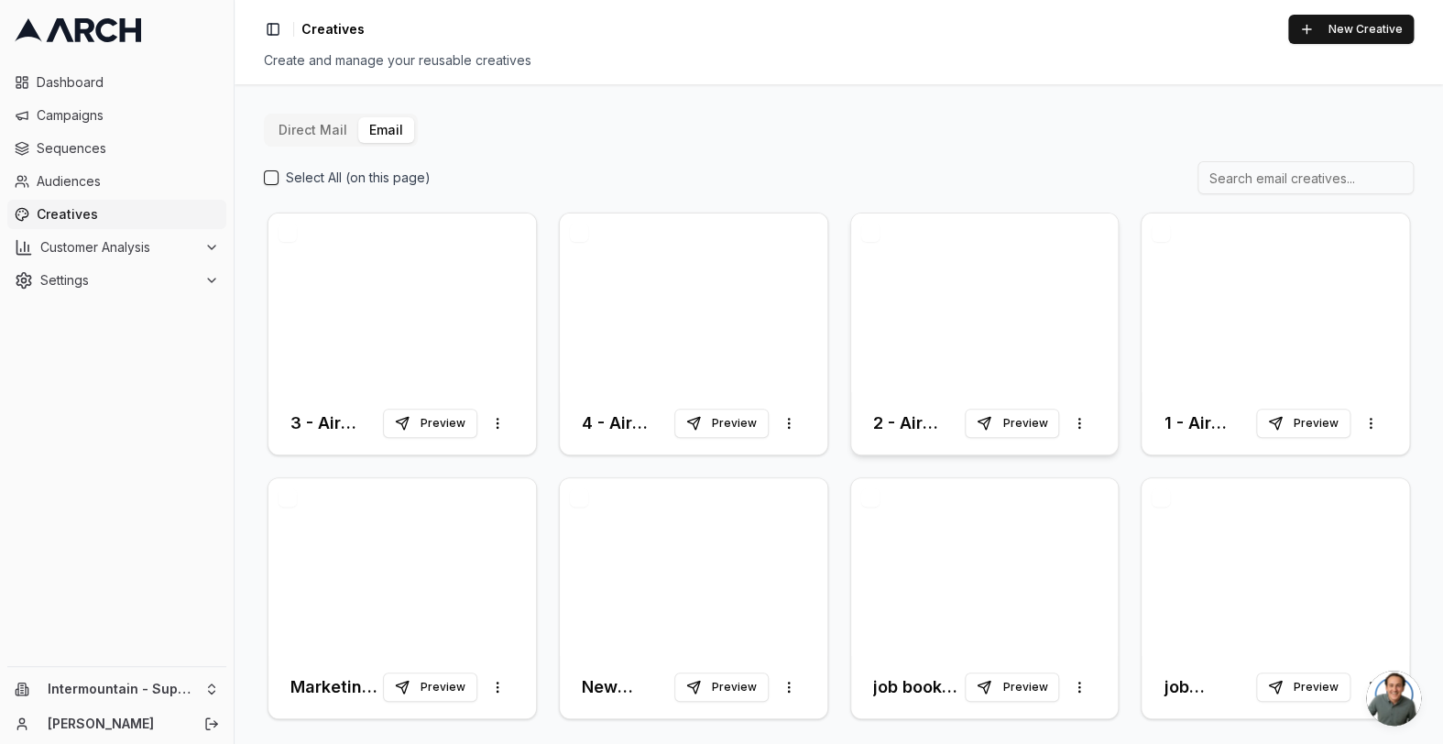
scroll to position [5, 0]
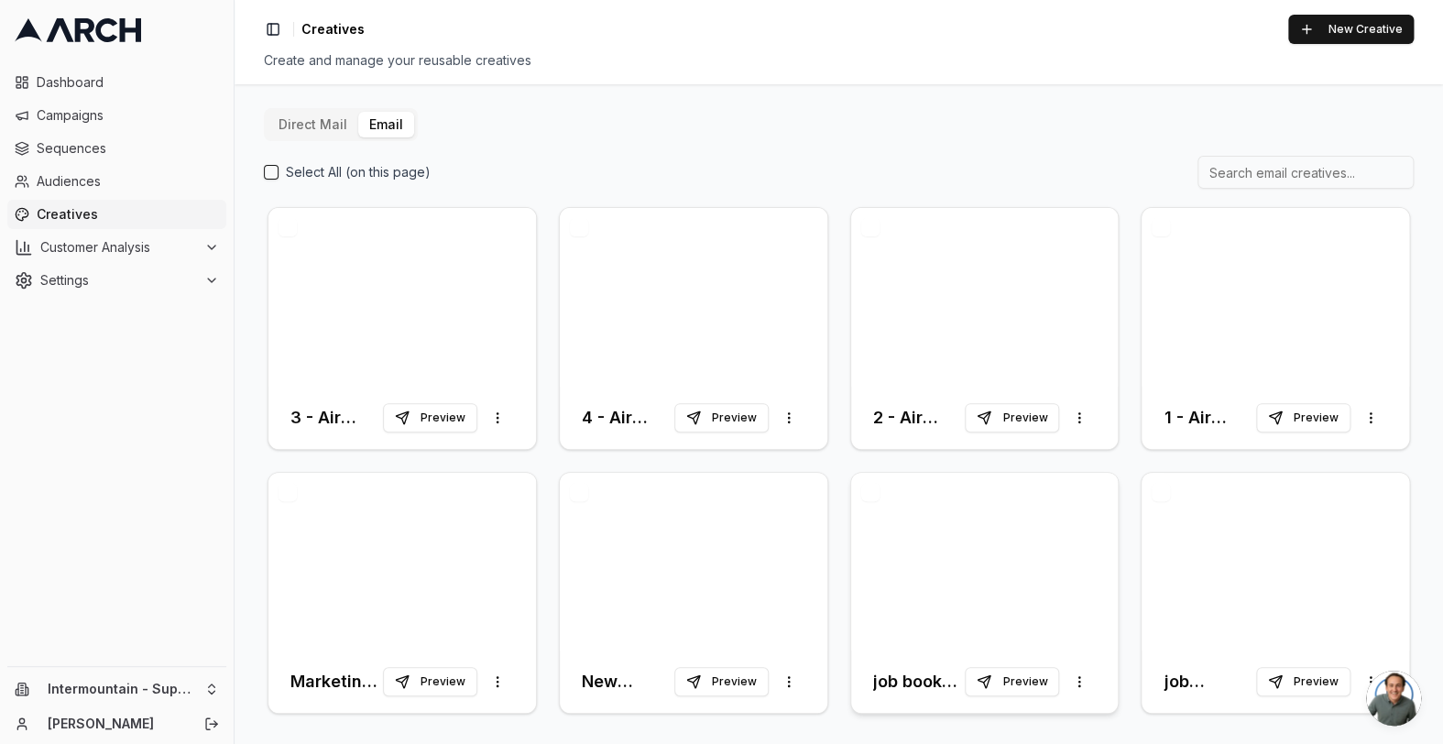
click at [930, 601] on div at bounding box center [985, 562] width 268 height 179
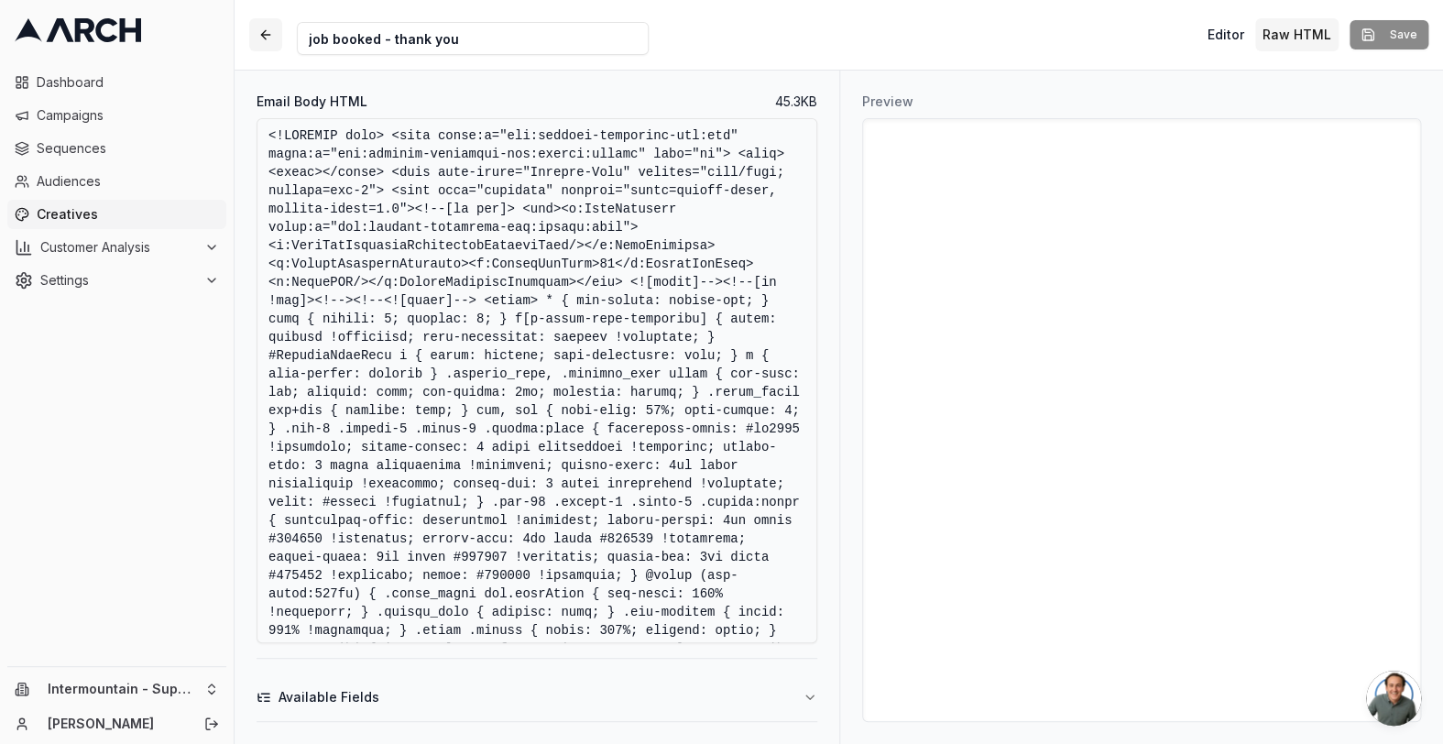
click at [273, 38] on button "button" at bounding box center [265, 34] width 33 height 33
